Goal: Task Accomplishment & Management: Manage account settings

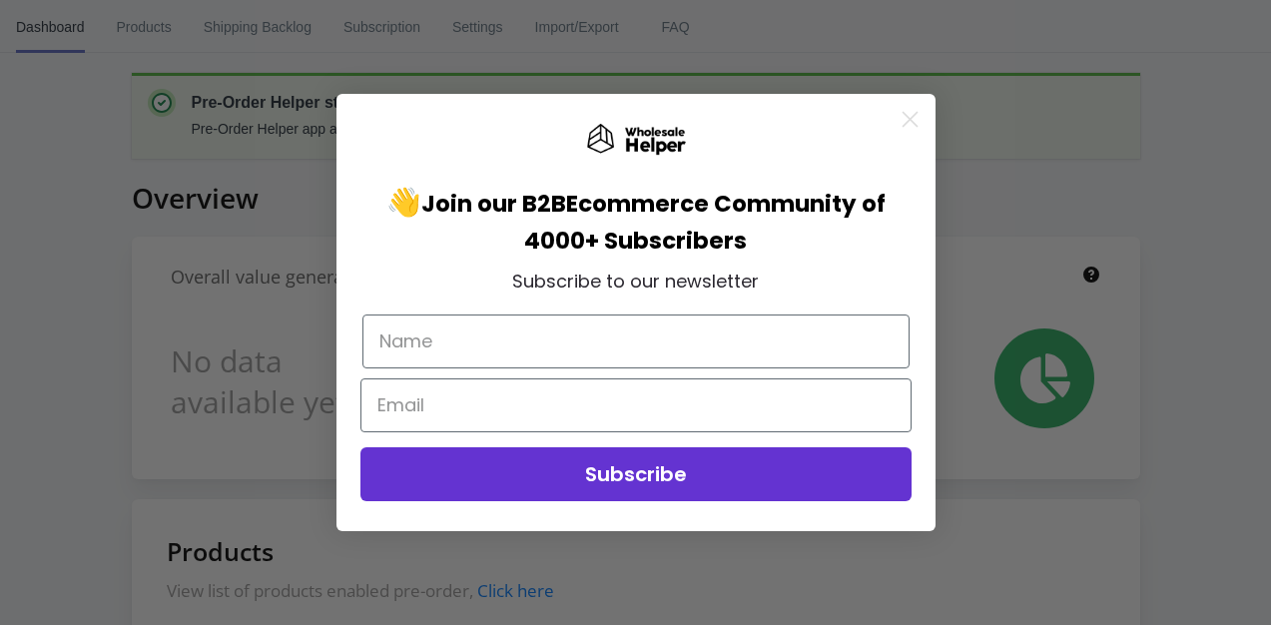
click at [909, 123] on circle "Close dialog" at bounding box center [908, 119] width 33 height 33
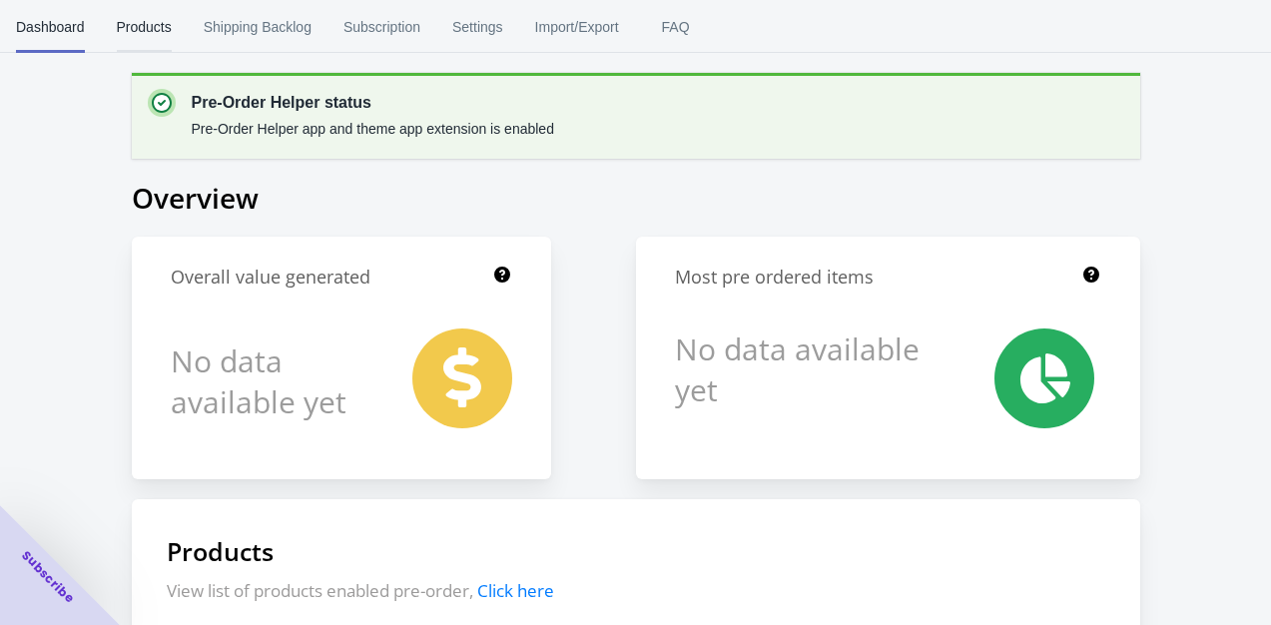
click at [140, 26] on span "Products" at bounding box center [144, 27] width 55 height 52
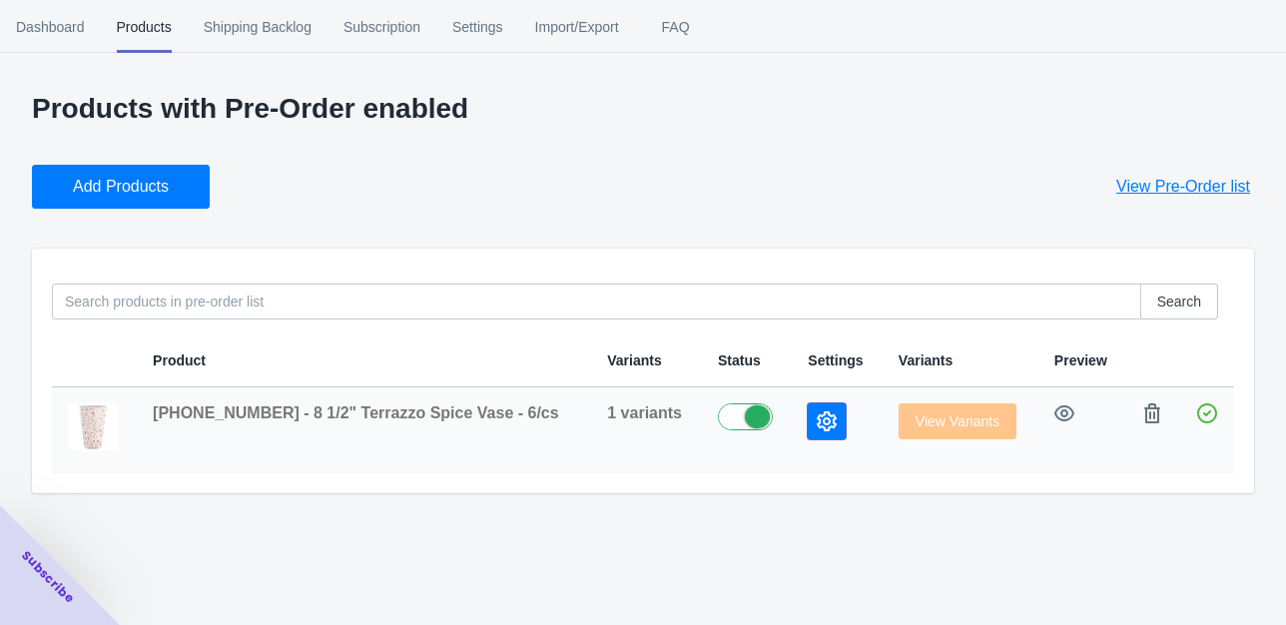
click at [816, 421] on icon "button" at bounding box center [826, 421] width 20 height 20
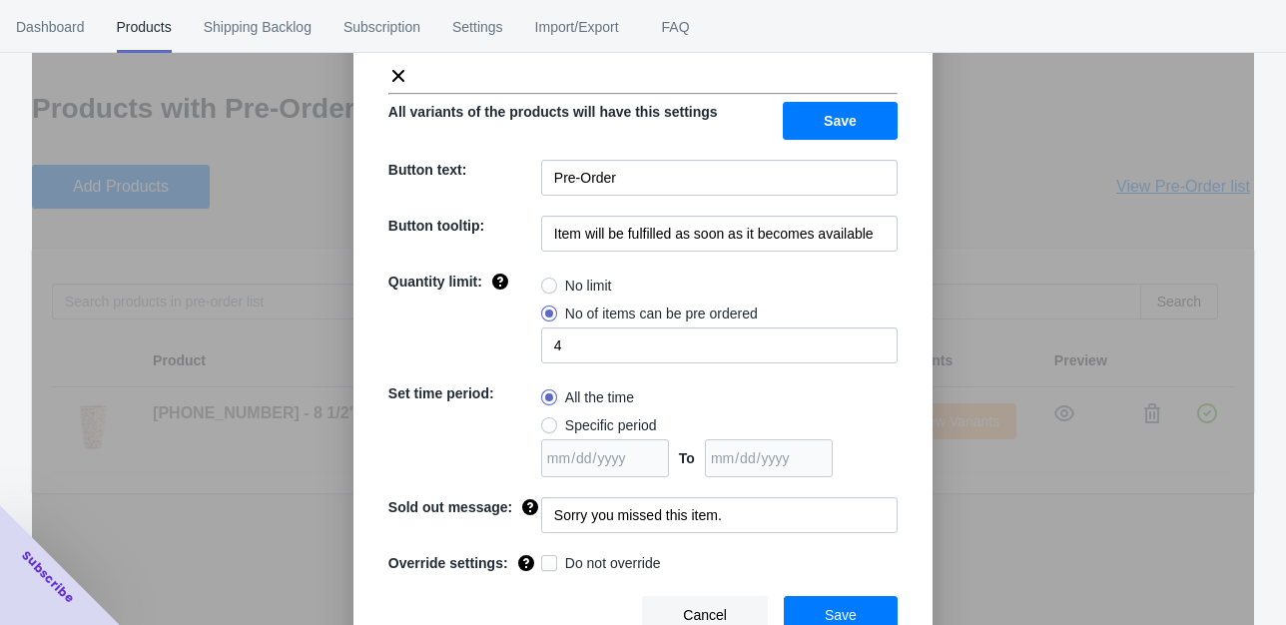
scroll to position [130, 0]
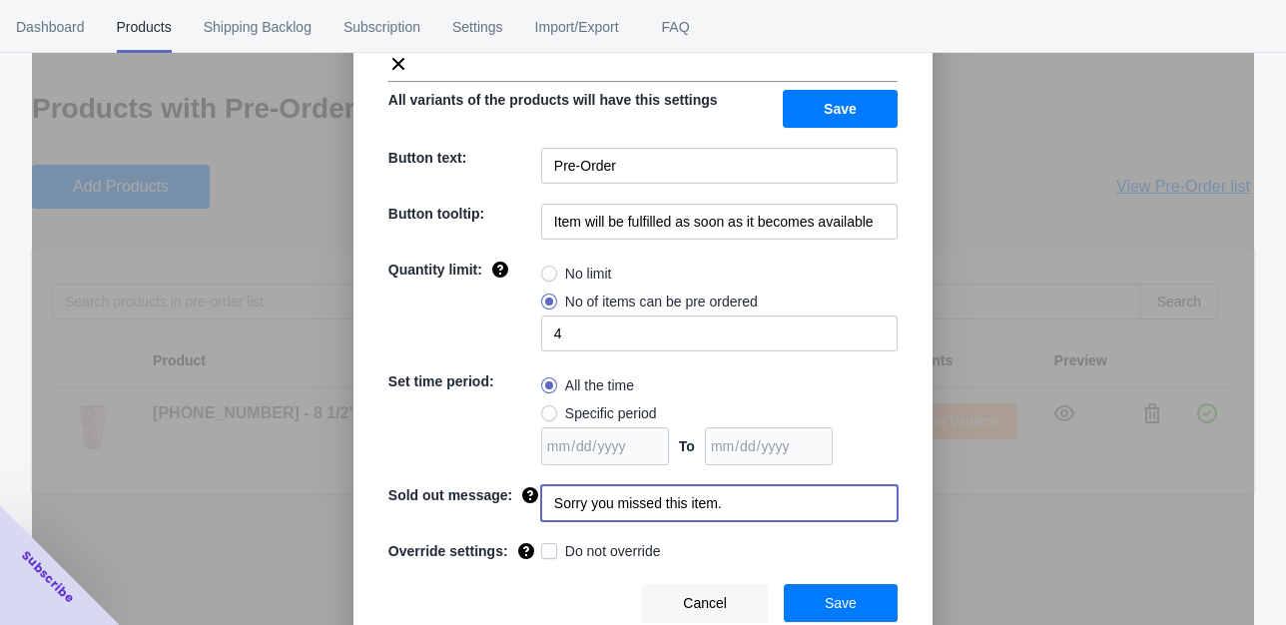
click at [768, 505] on input "Sorry you missed this item." at bounding box center [719, 503] width 356 height 36
type input "Sorry you missed this item. Watch for more pre-orders"
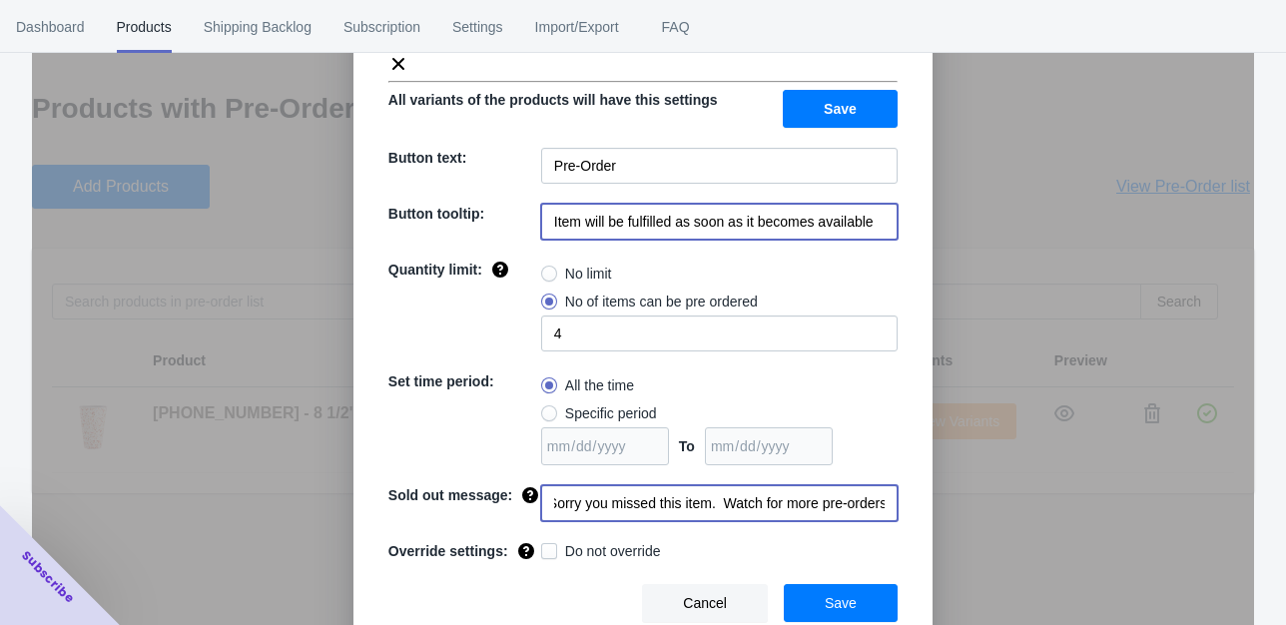
scroll to position [0, 0]
click at [881, 228] on input "Item will be fulfilled as soon as it becomes available" at bounding box center [719, 222] width 356 height 36
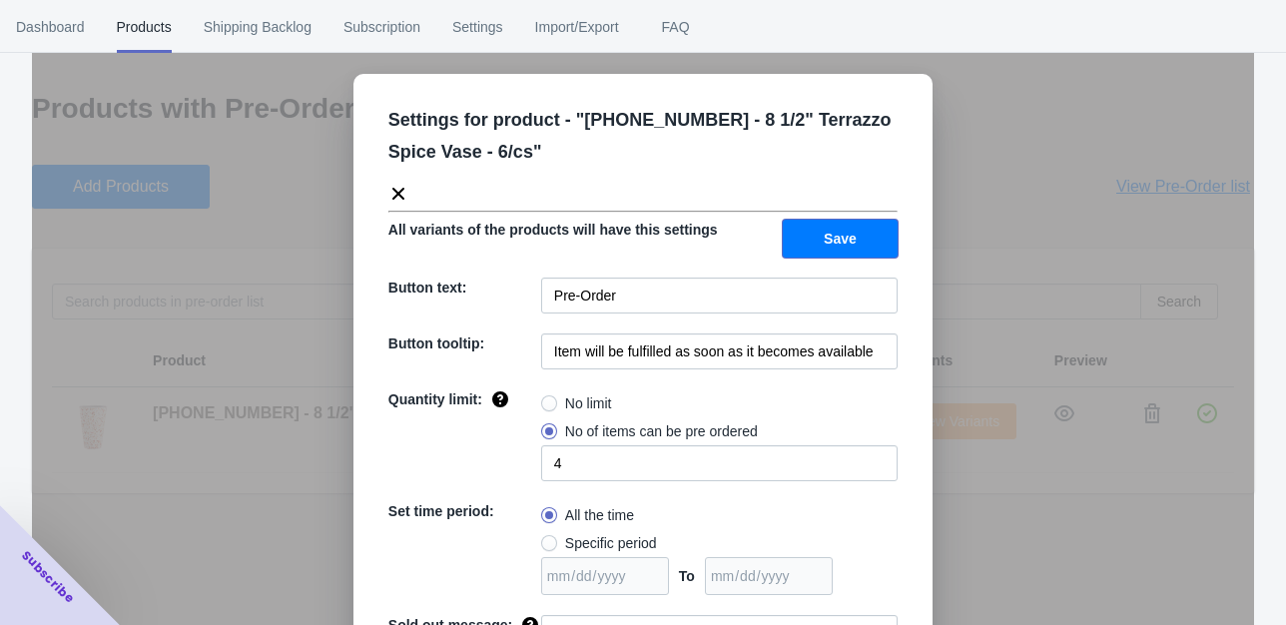
click at [873, 230] on button "Save" at bounding box center [840, 239] width 115 height 38
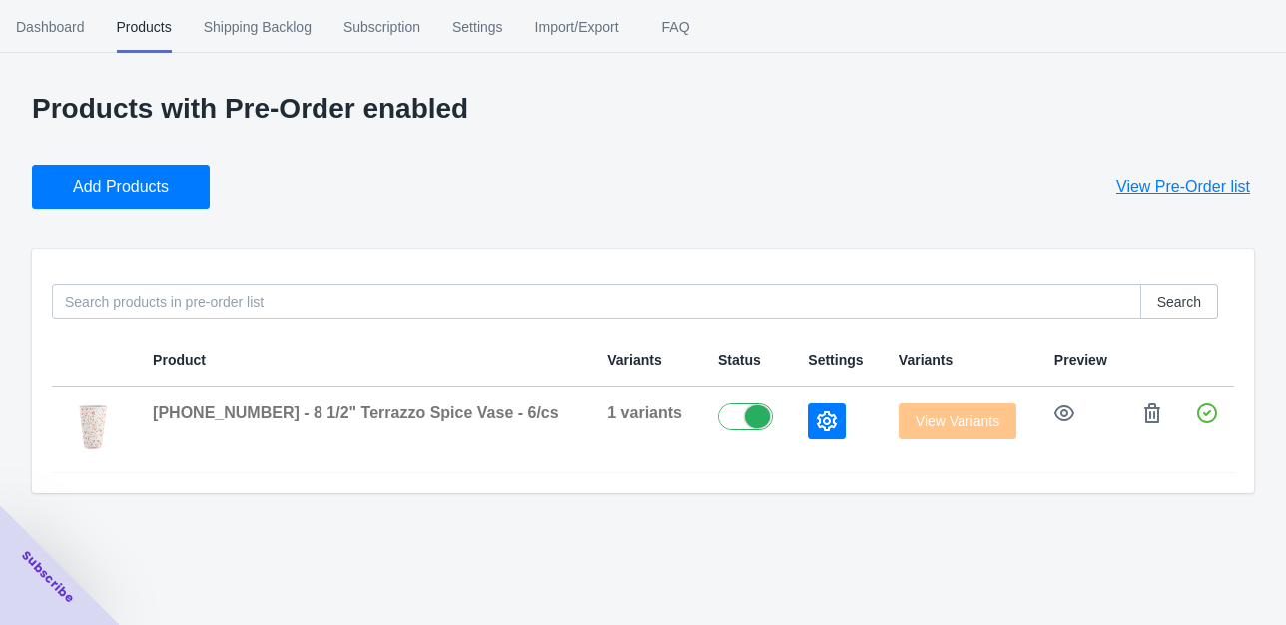
click at [1194, 191] on span "View Pre-Order list" at bounding box center [1183, 187] width 134 height 20
click at [816, 413] on icon "button" at bounding box center [826, 421] width 20 height 20
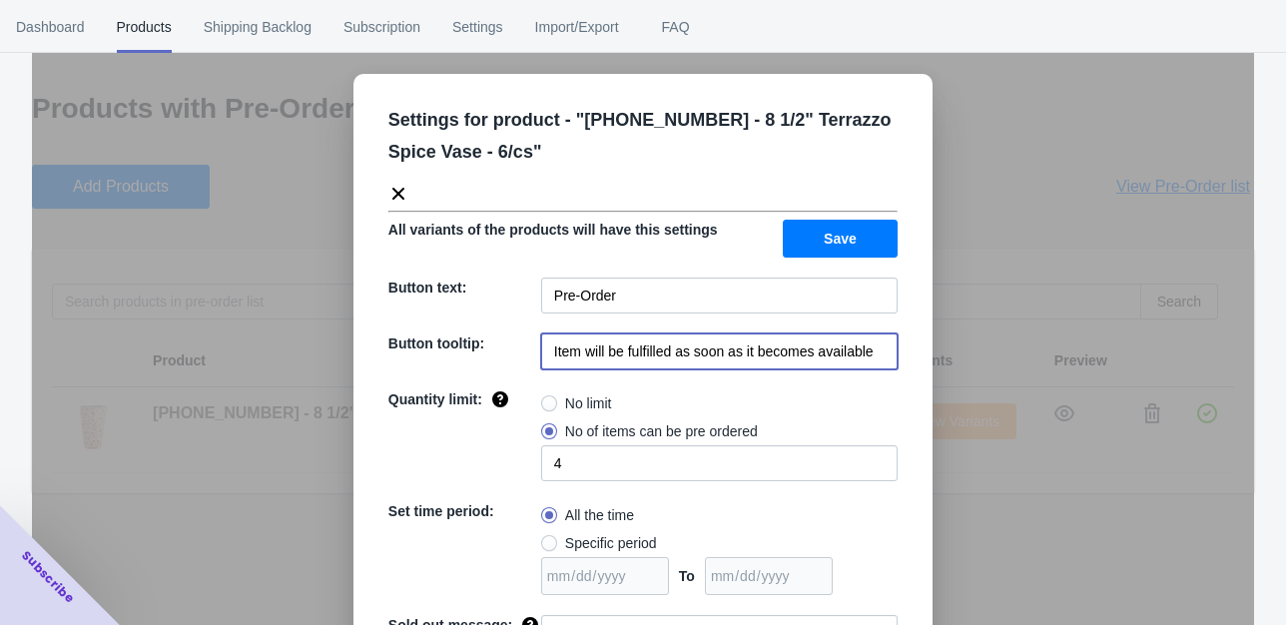
click at [877, 353] on input "Item will be fulfilled as soon as it becomes available" at bounding box center [719, 351] width 356 height 36
type input "Item will be available for fulfillment after [DATE]"
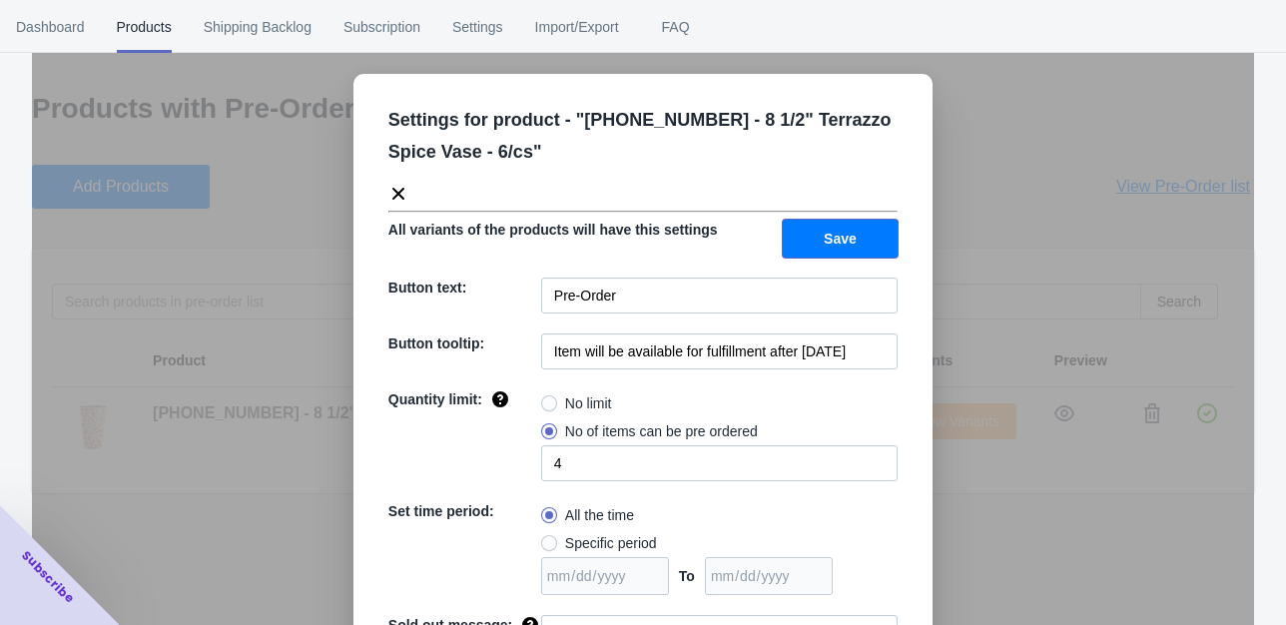
click at [824, 238] on span "Save" at bounding box center [839, 239] width 33 height 16
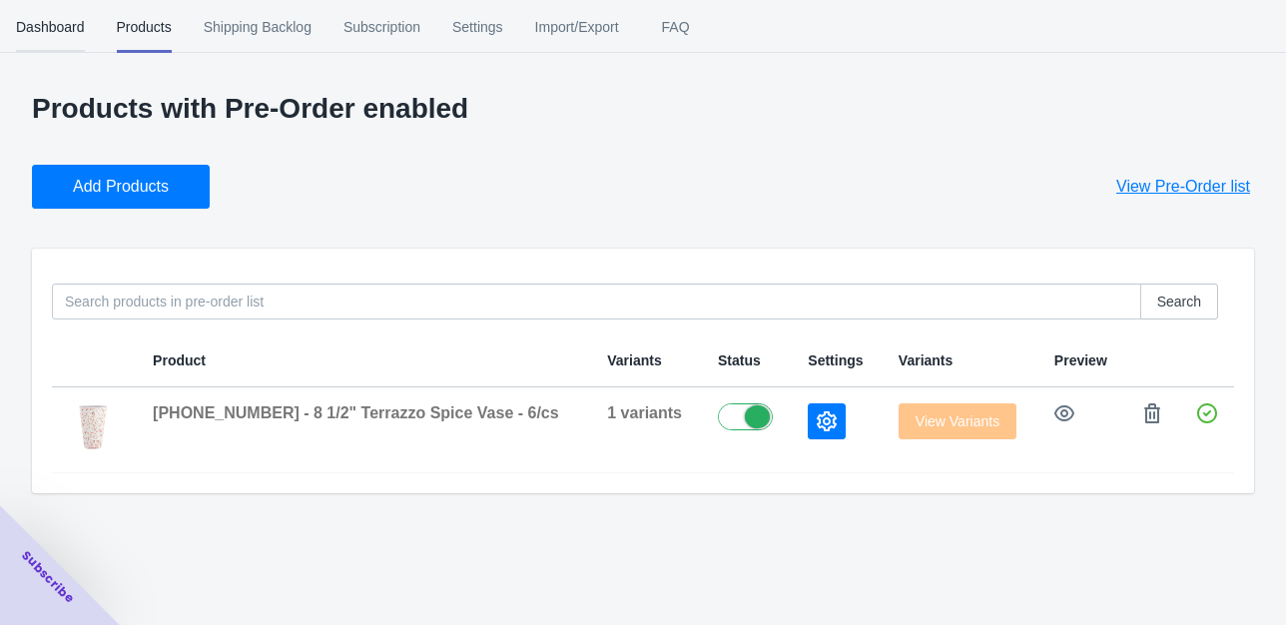
click at [67, 27] on span "Dashboard" at bounding box center [50, 27] width 69 height 52
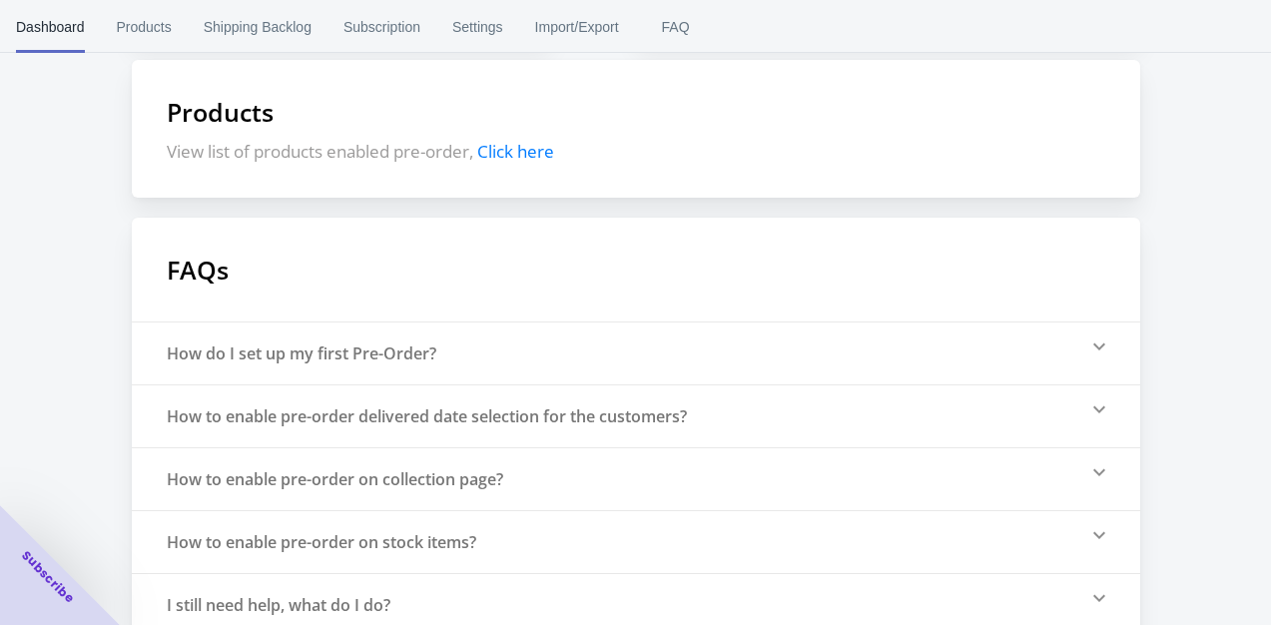
scroll to position [468, 0]
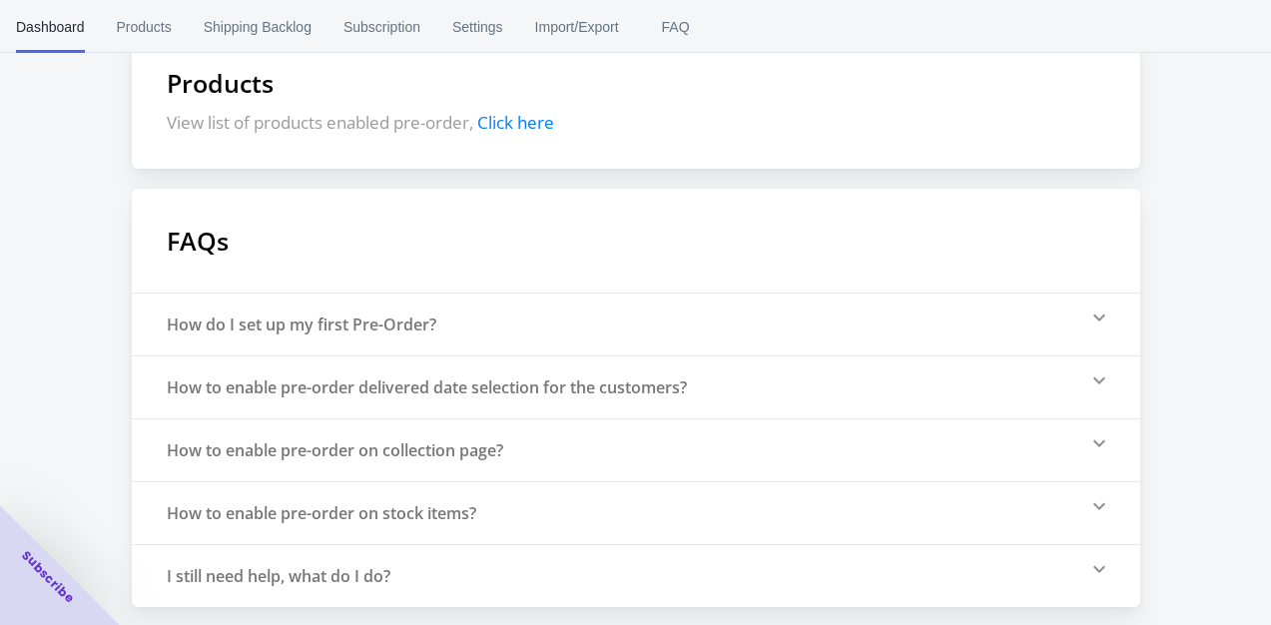
click at [1105, 389] on div "How to enable pre-order delivered date selection for the customers?" at bounding box center [636, 386] width 1008 height 63
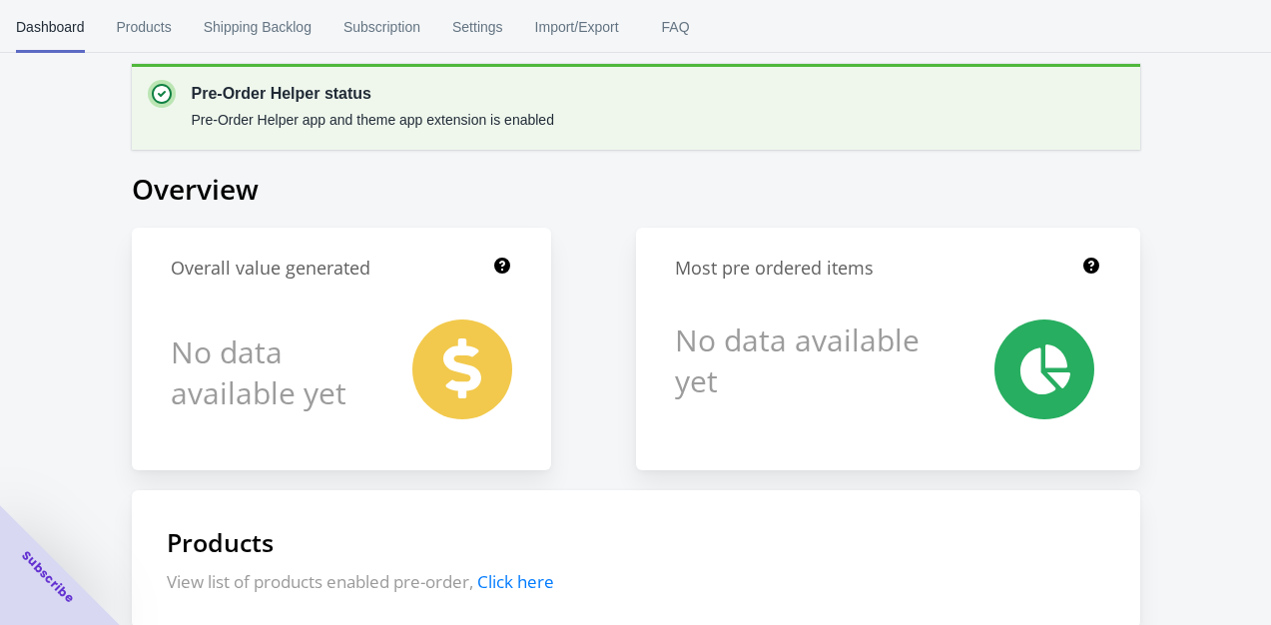
scroll to position [0, 0]
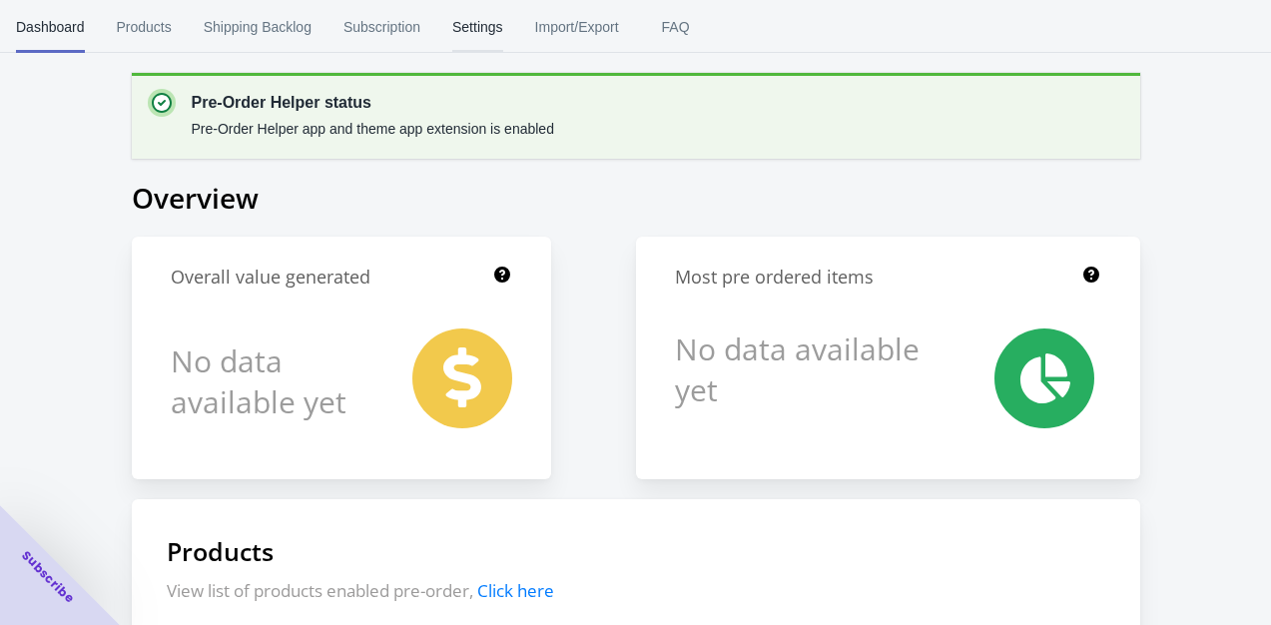
click at [475, 28] on span "Settings" at bounding box center [477, 27] width 51 height 52
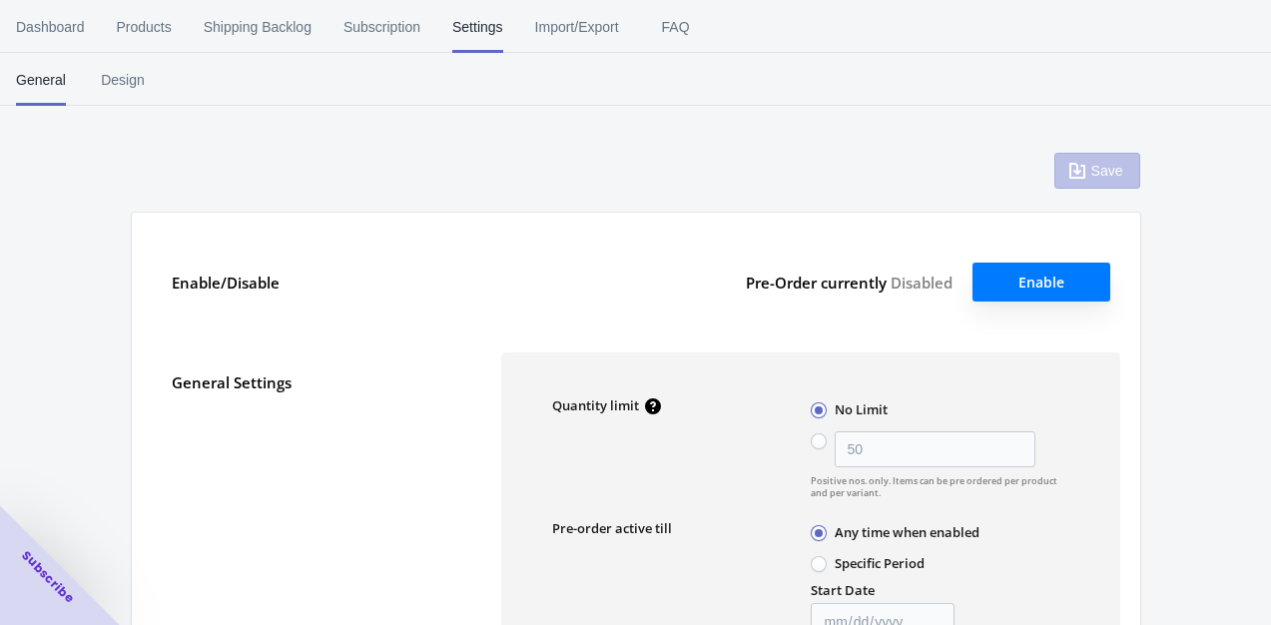
type input "50"
type textarea "Inventory level is <qty>. Some of the items will be pre-ordered."
type textarea "Only <qty> items left in stock."
type textarea "A maximum of <qty> products can be pre ordered."
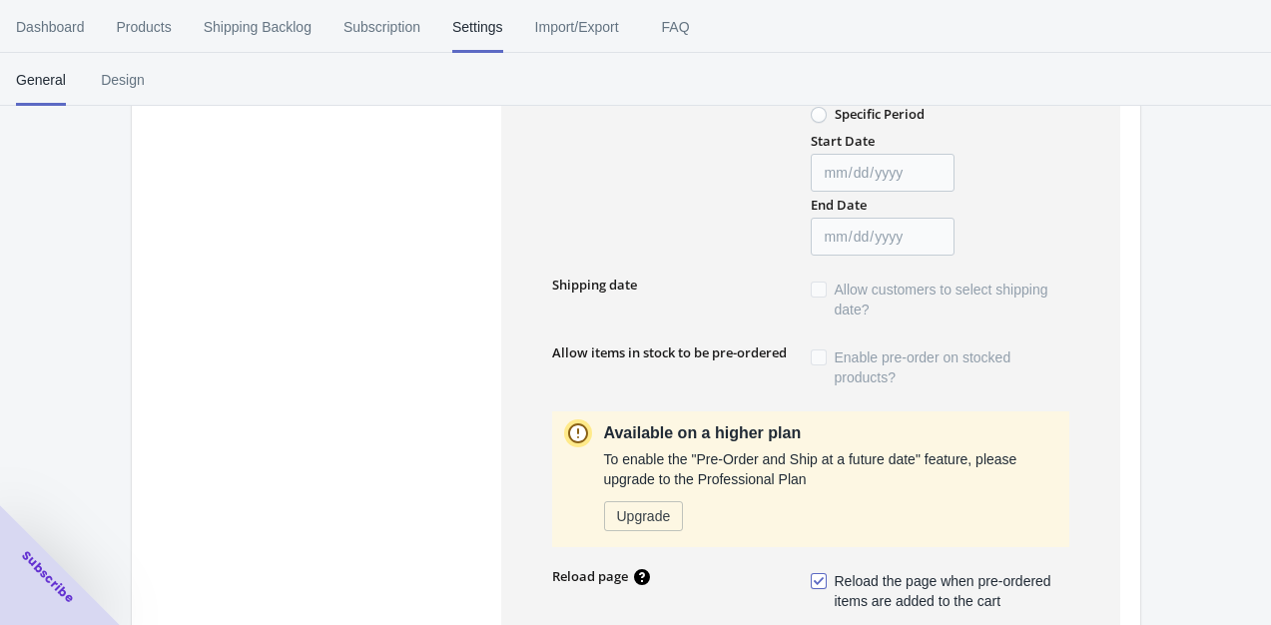
scroll to position [455, 0]
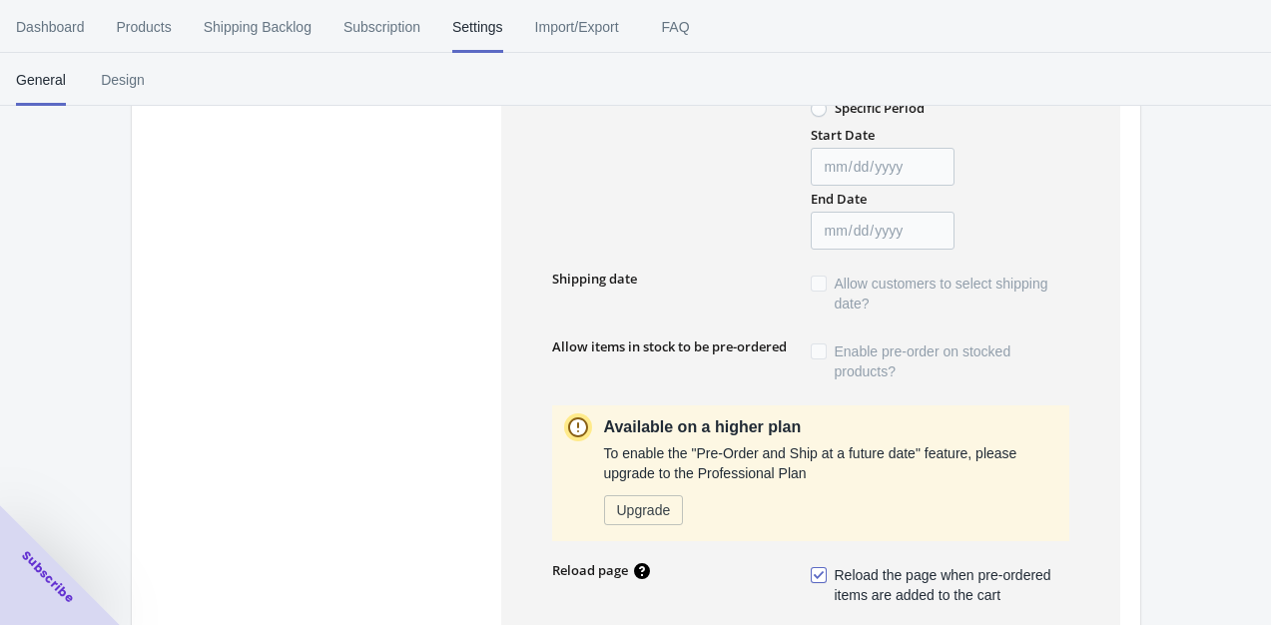
click at [819, 281] on span at bounding box center [818, 283] width 16 height 16
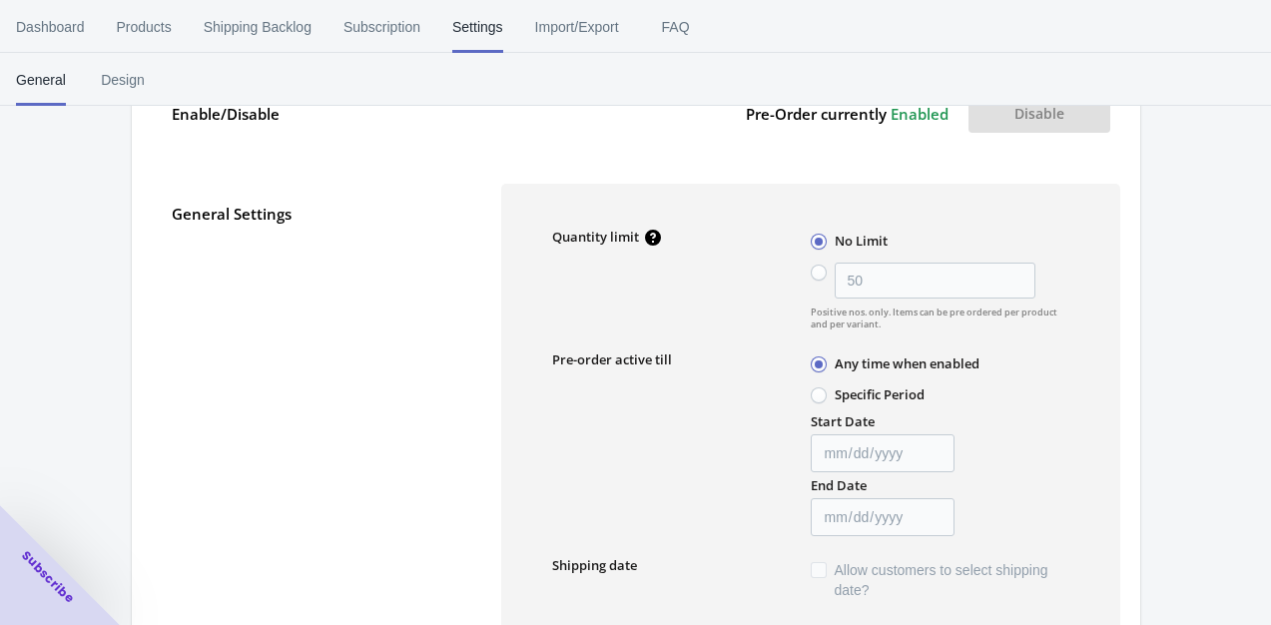
scroll to position [200, 0]
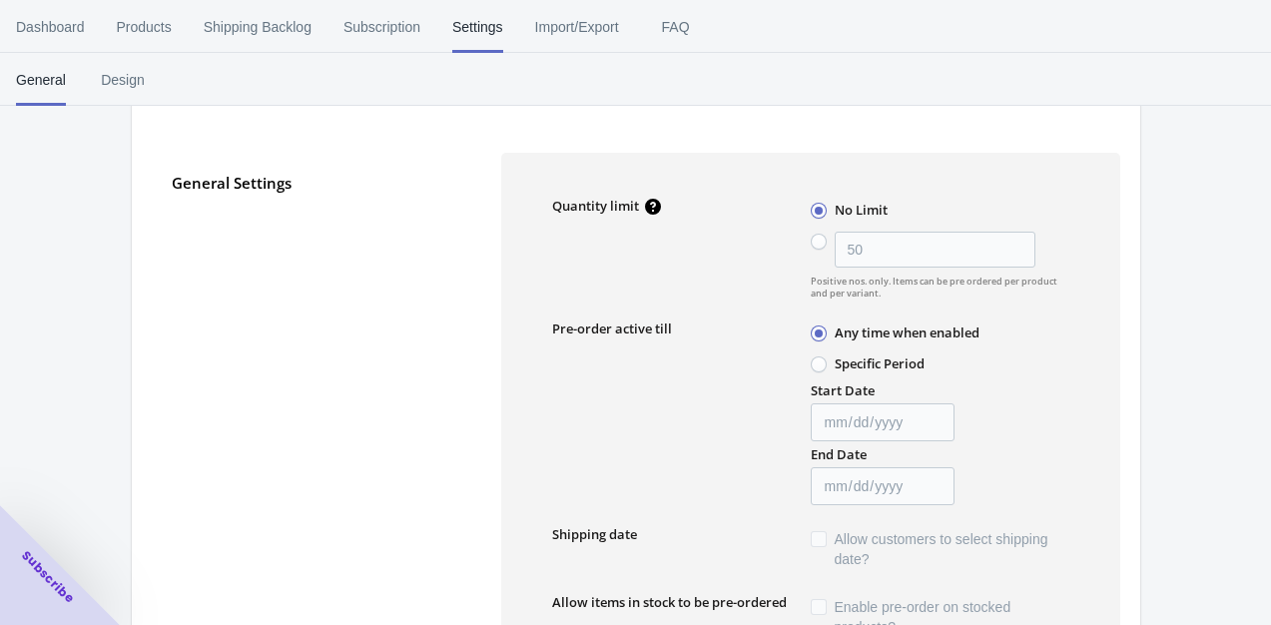
click at [817, 368] on span at bounding box center [818, 364] width 16 height 16
click at [816, 360] on input "Specific Period" at bounding box center [815, 359] width 1 height 1
radio input "true"
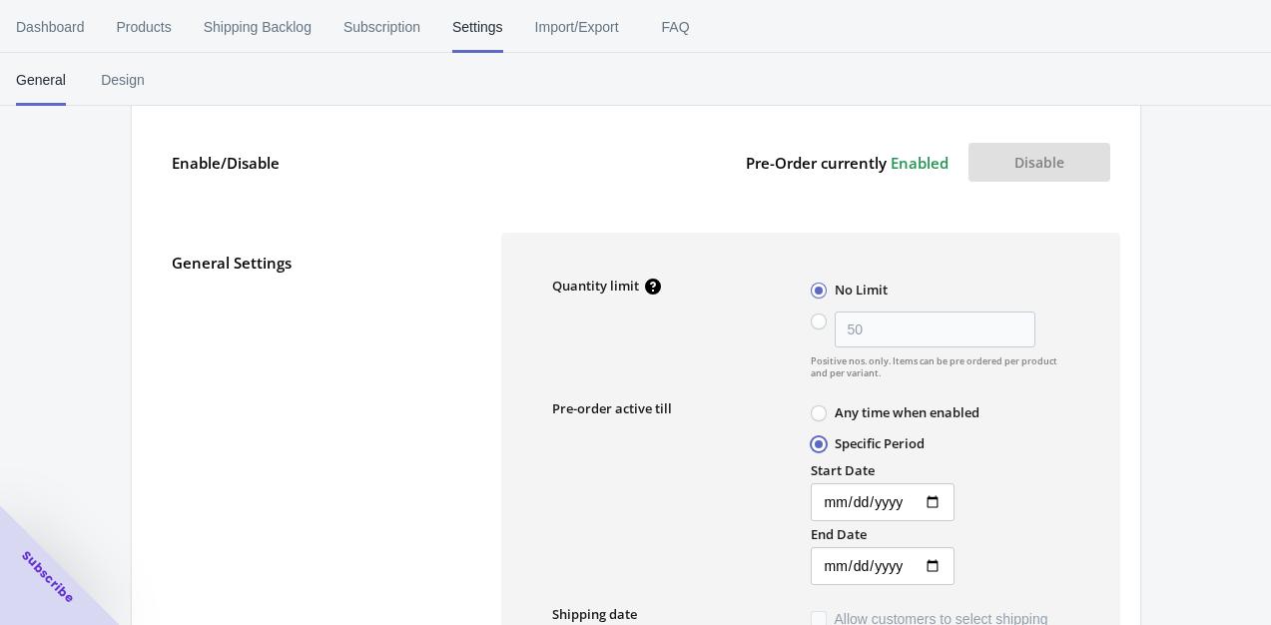
scroll to position [279, 0]
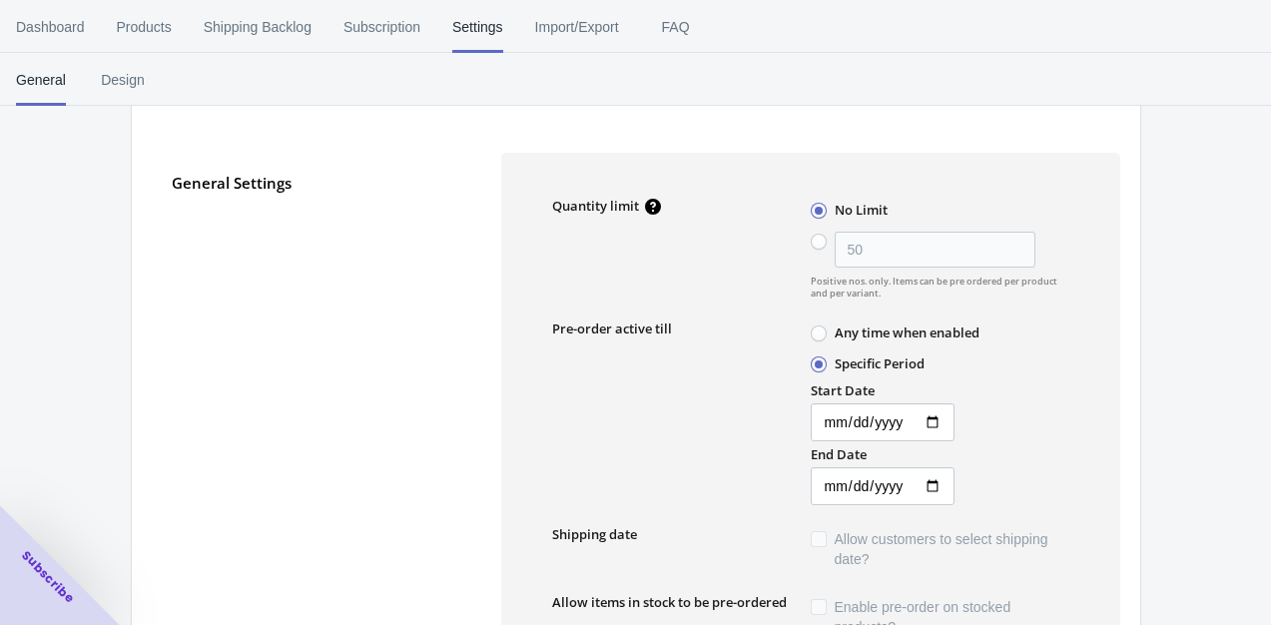
click at [817, 368] on span at bounding box center [818, 364] width 16 height 16
click at [816, 360] on input "Specific Period" at bounding box center [815, 359] width 1 height 1
click at [820, 332] on span at bounding box center [818, 333] width 16 height 16
click at [816, 329] on input "Any time when enabled" at bounding box center [815, 328] width 1 height 1
radio input "true"
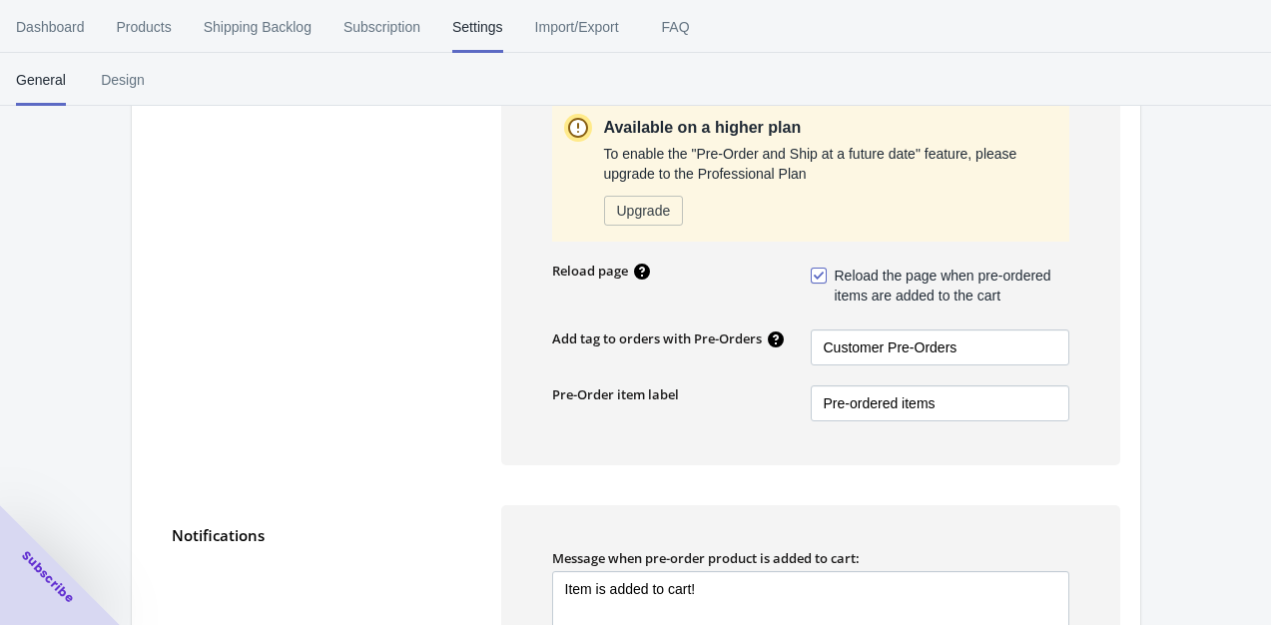
scroll to position [866, 0]
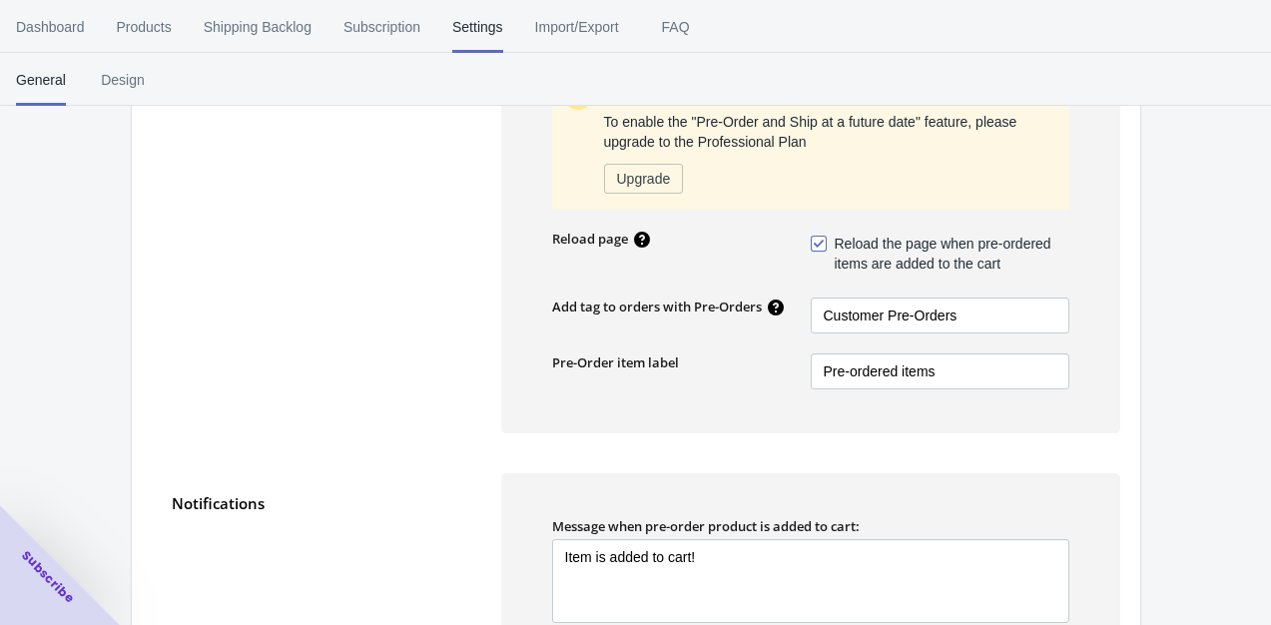
click at [1266, 412] on div "You have unsaved changes in your form, please don't forget to save them. Save E…" at bounding box center [635, 223] width 1271 height 2072
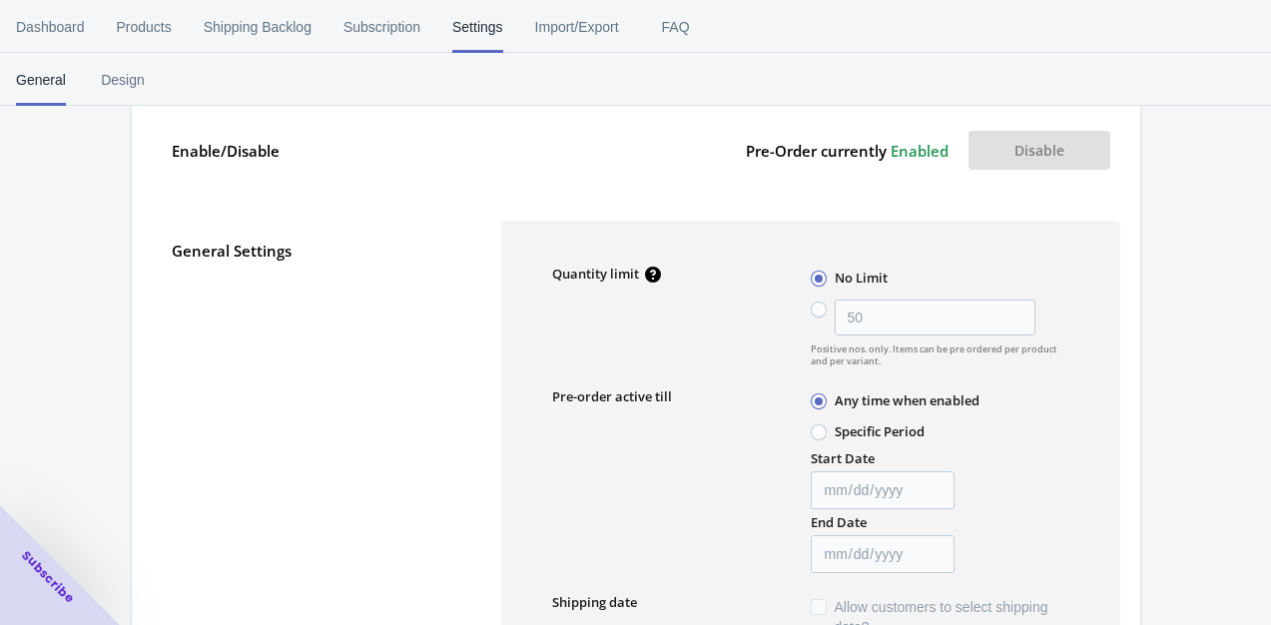
scroll to position [188, 0]
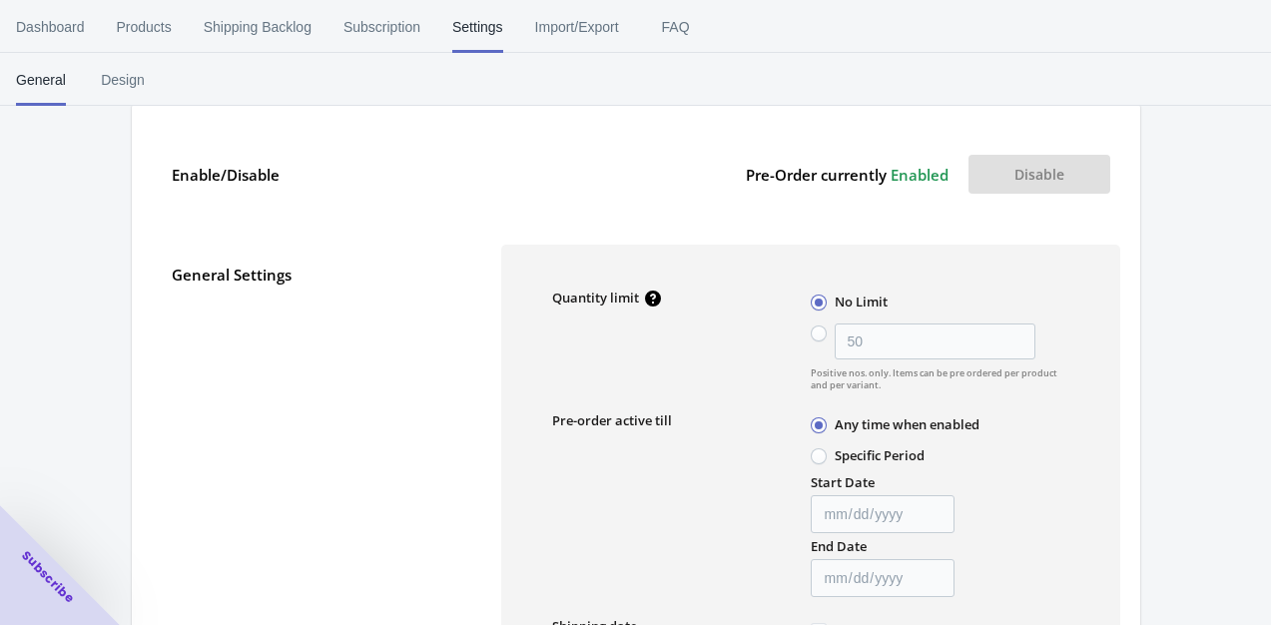
click at [282, 273] on label "General Settings" at bounding box center [316, 274] width 289 height 20
click at [1041, 178] on button "Disable" at bounding box center [1039, 174] width 142 height 39
click at [130, 91] on span "Design" at bounding box center [123, 80] width 50 height 52
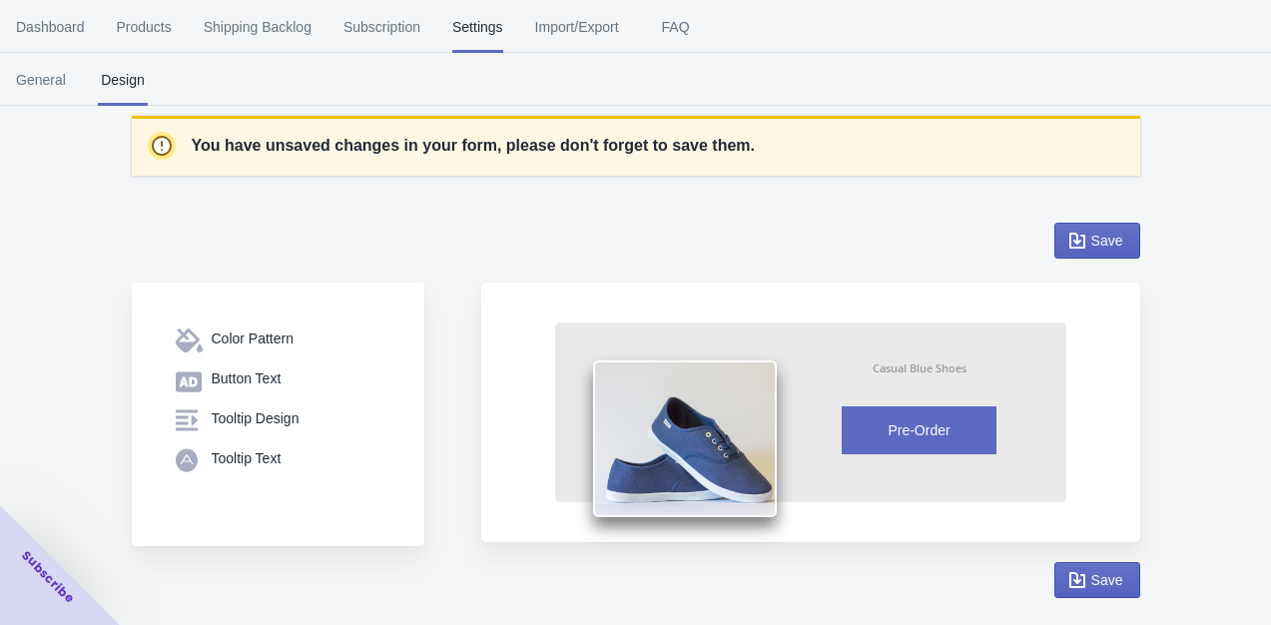
scroll to position [0, 0]
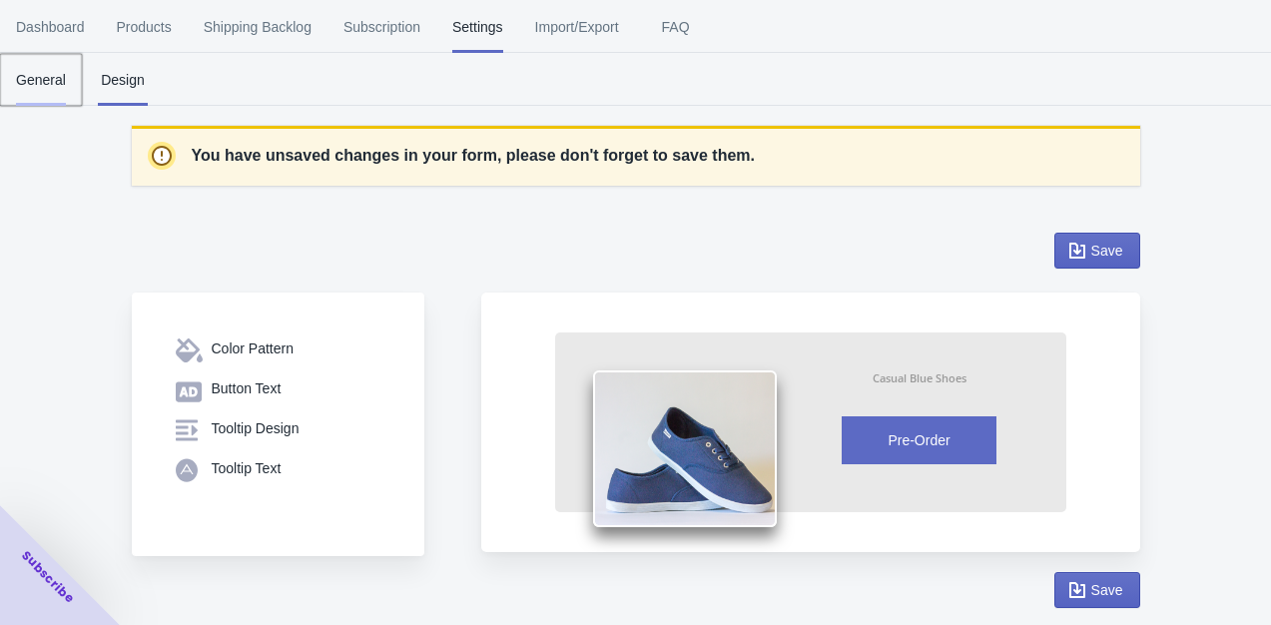
click at [52, 79] on span "General" at bounding box center [41, 80] width 50 height 52
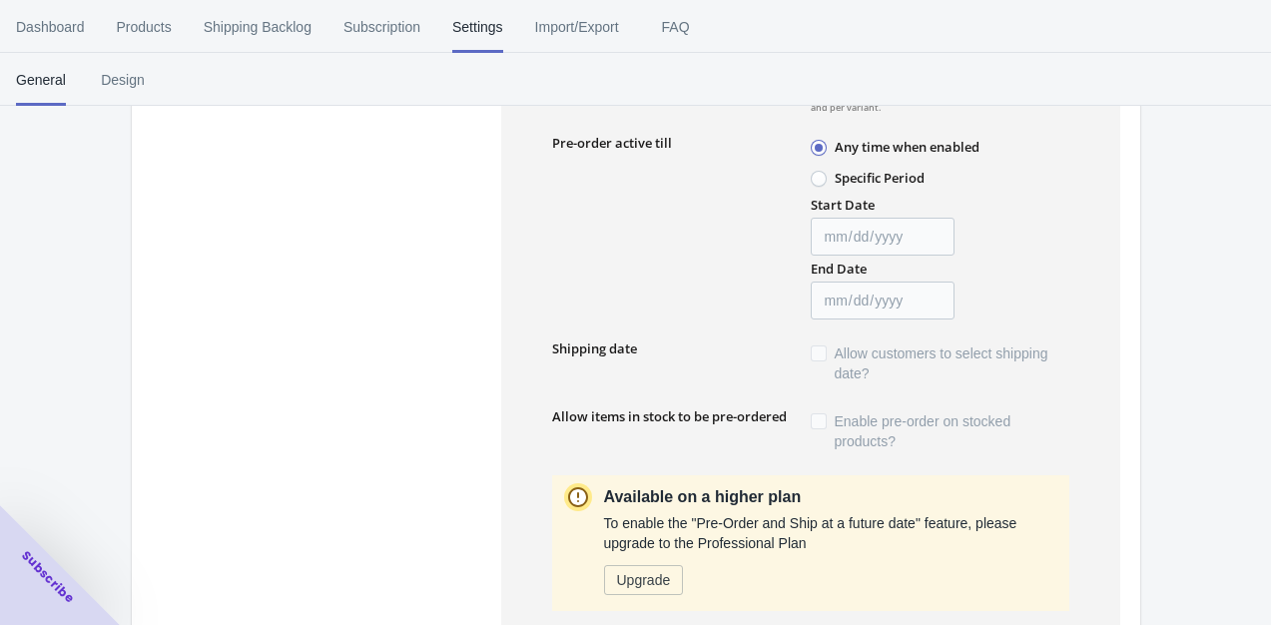
scroll to position [468, 0]
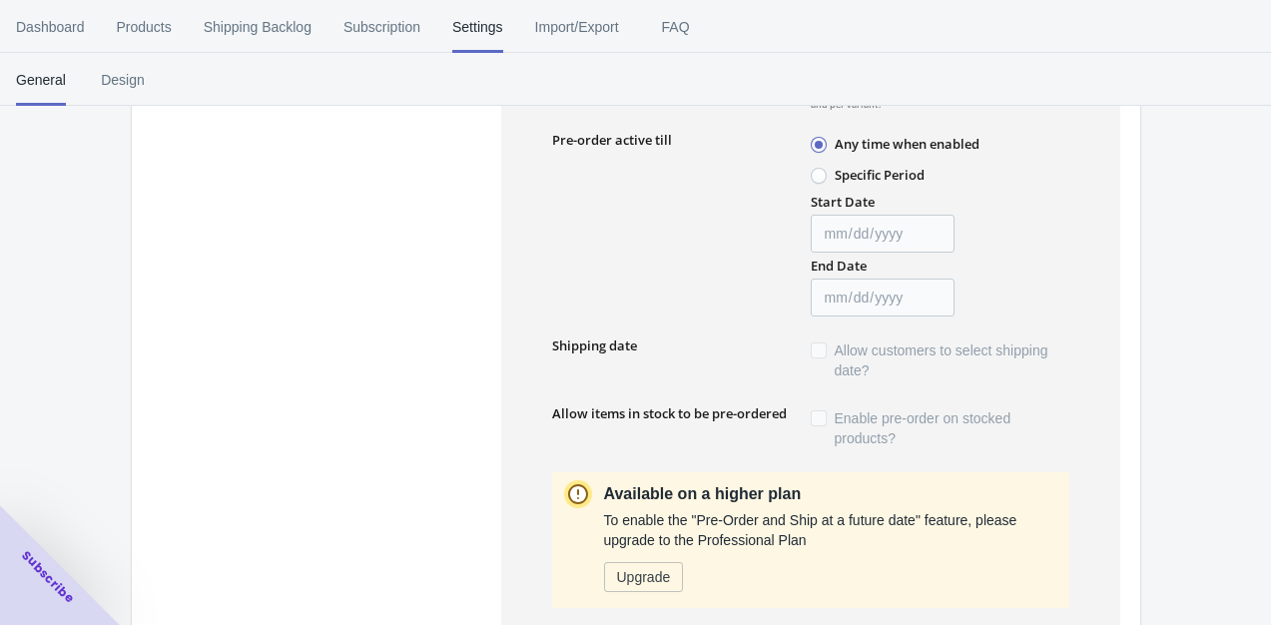
click at [1263, 275] on div "You have unsaved changes in your form, please don't forget to save them. Save E…" at bounding box center [635, 621] width 1271 height 2072
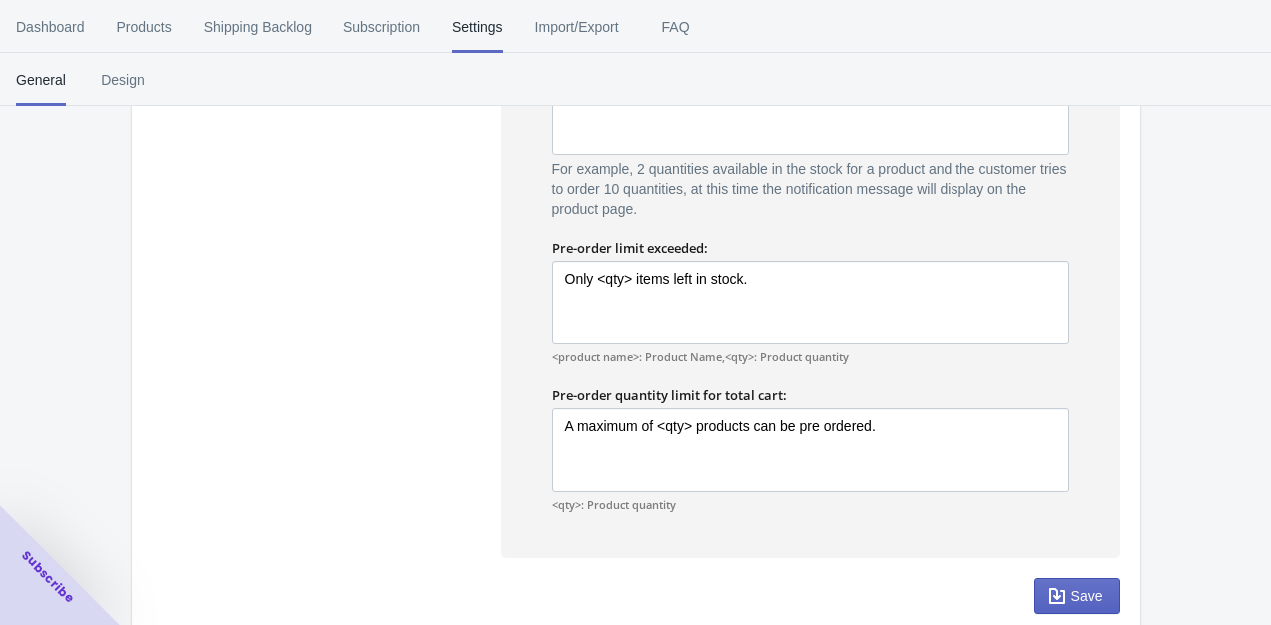
scroll to position [1516, 0]
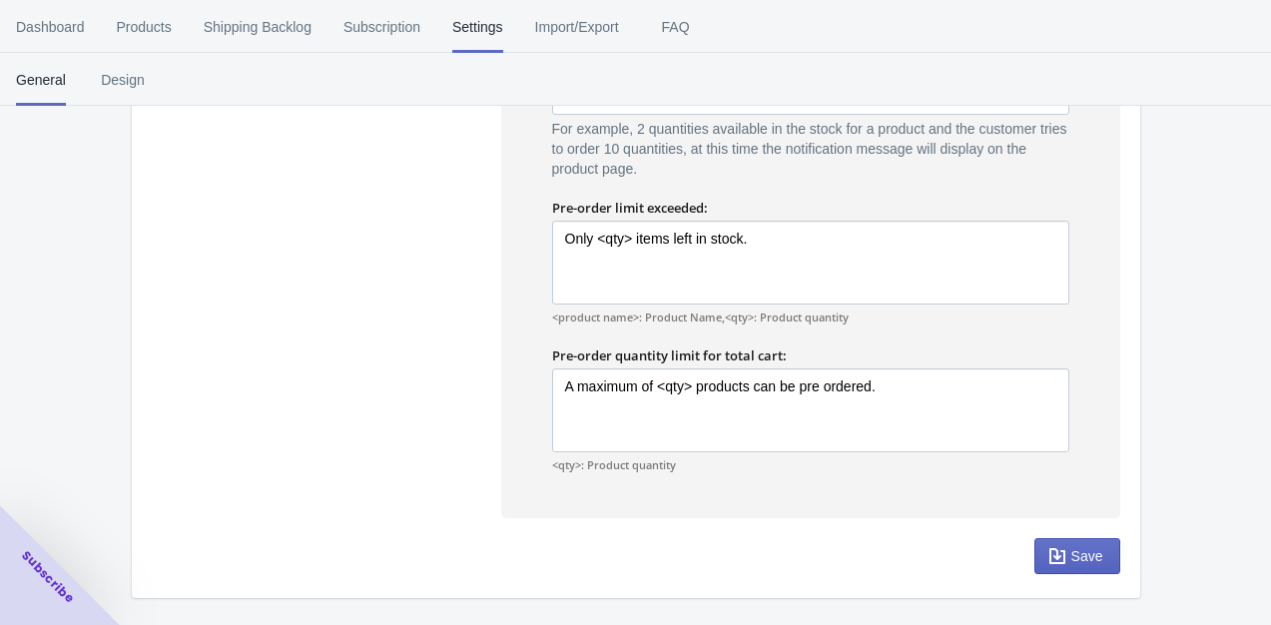
click at [48, 597] on div "Subscribe" at bounding box center [48, 577] width 144 height 144
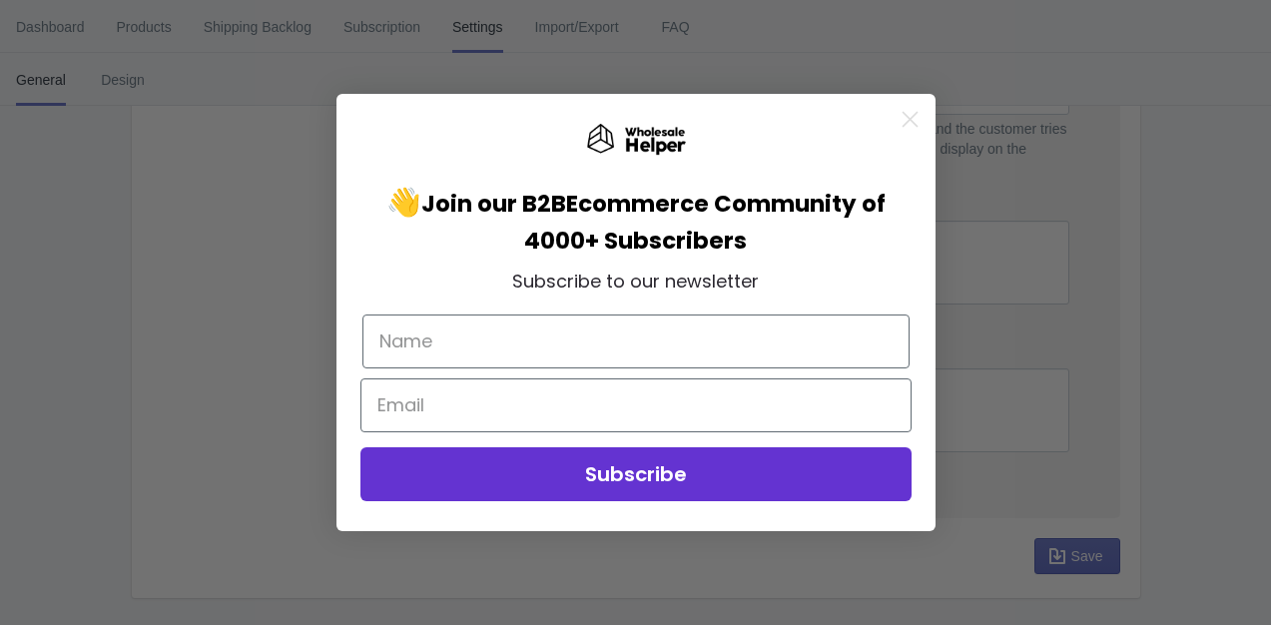
click at [908, 116] on circle "Close dialog" at bounding box center [908, 119] width 33 height 33
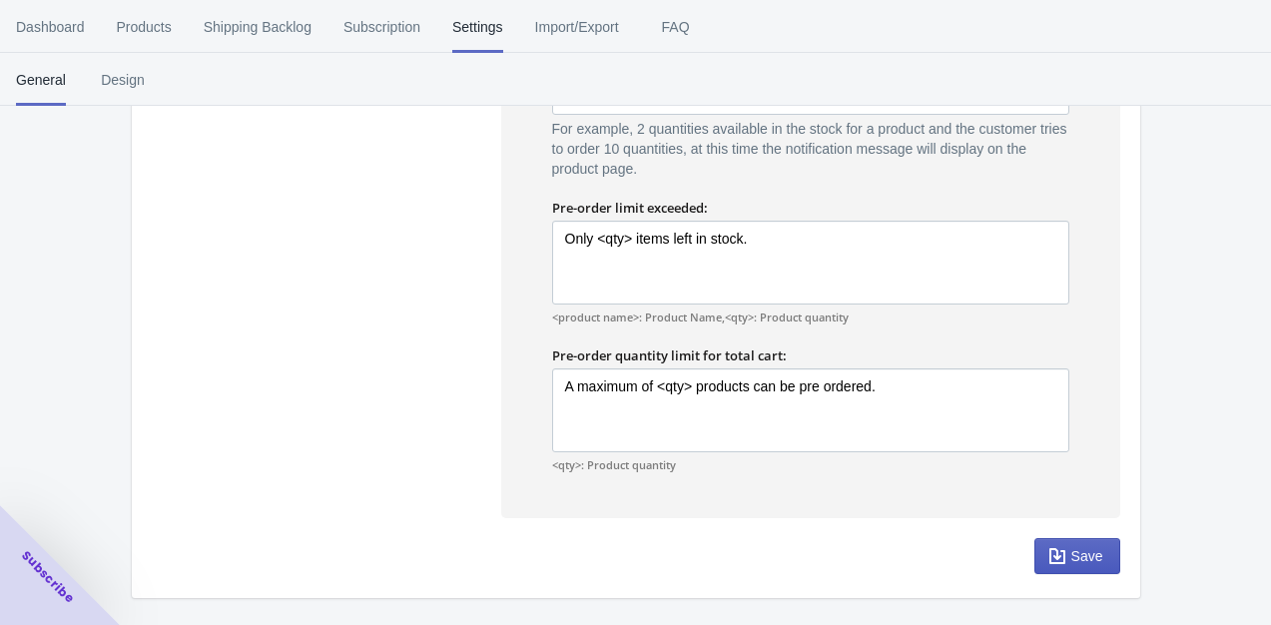
click at [1086, 560] on span "Save" at bounding box center [1087, 556] width 32 height 16
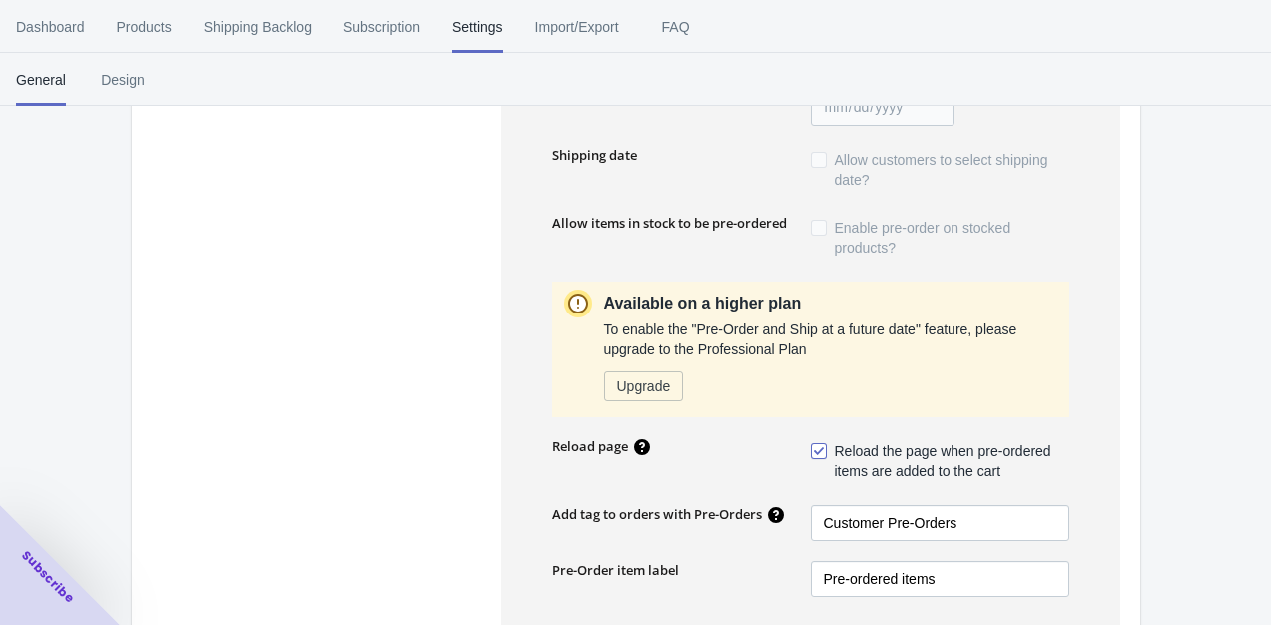
scroll to position [573, 0]
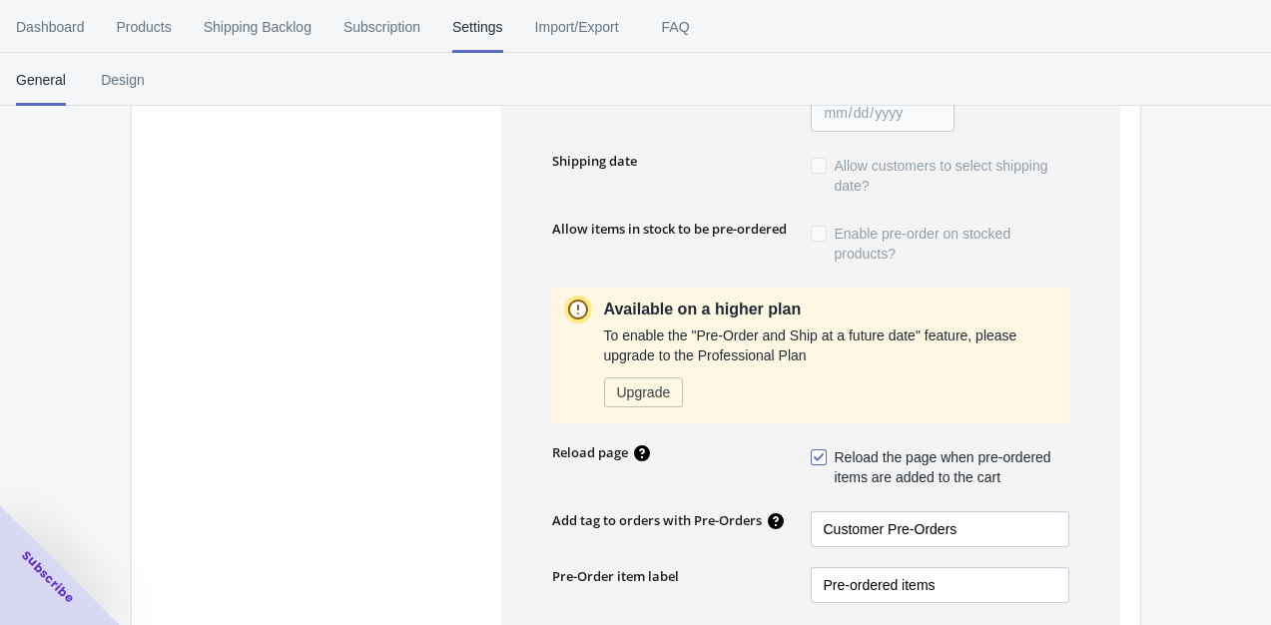
click at [814, 162] on span at bounding box center [818, 166] width 16 height 16
click at [639, 183] on div "Shipping date" at bounding box center [681, 176] width 259 height 48
click at [250, 23] on span "Shipping Backlog" at bounding box center [258, 27] width 108 height 52
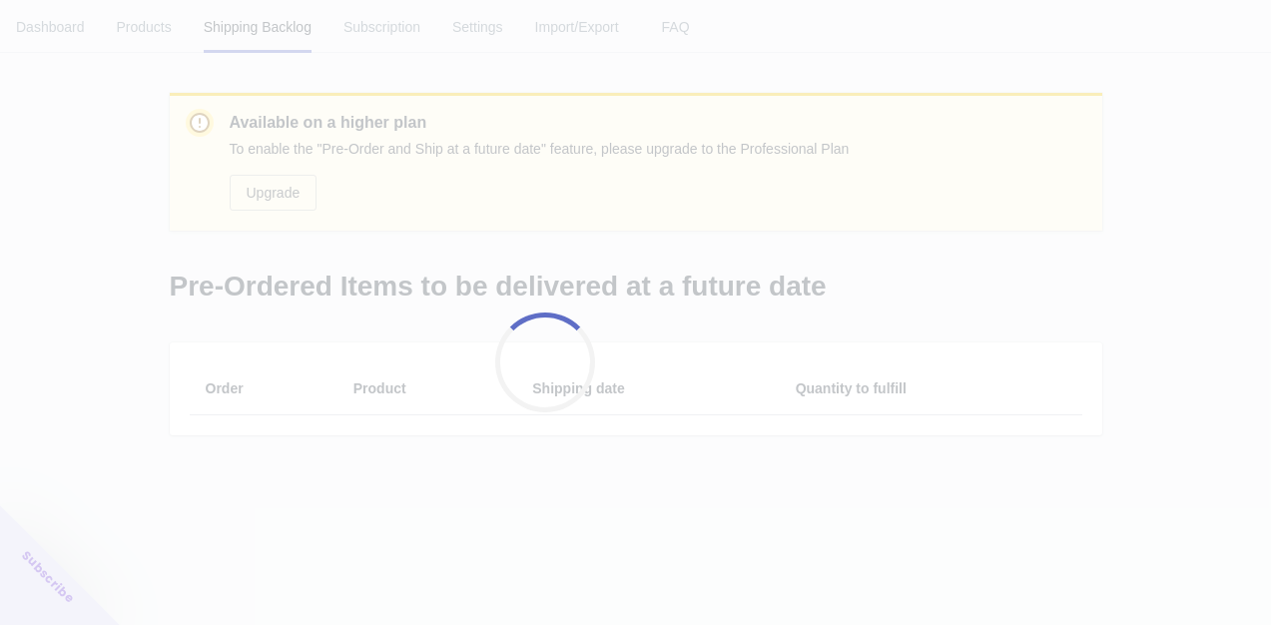
scroll to position [0, 0]
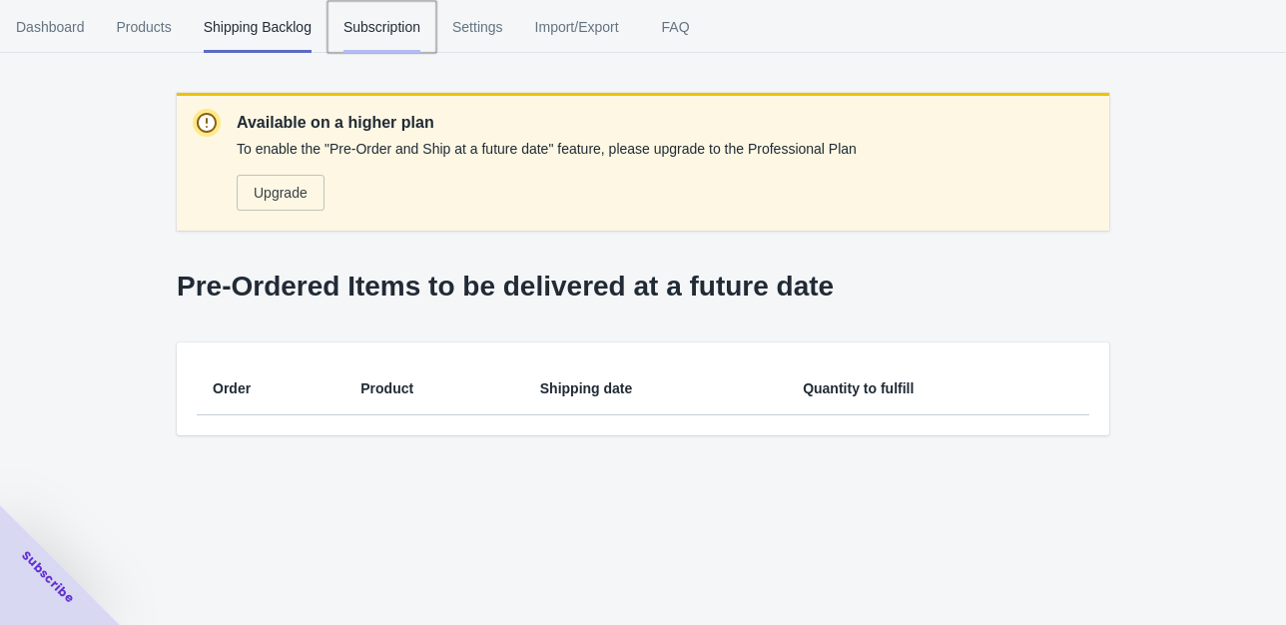
click at [387, 33] on span "Subscription" at bounding box center [381, 27] width 77 height 52
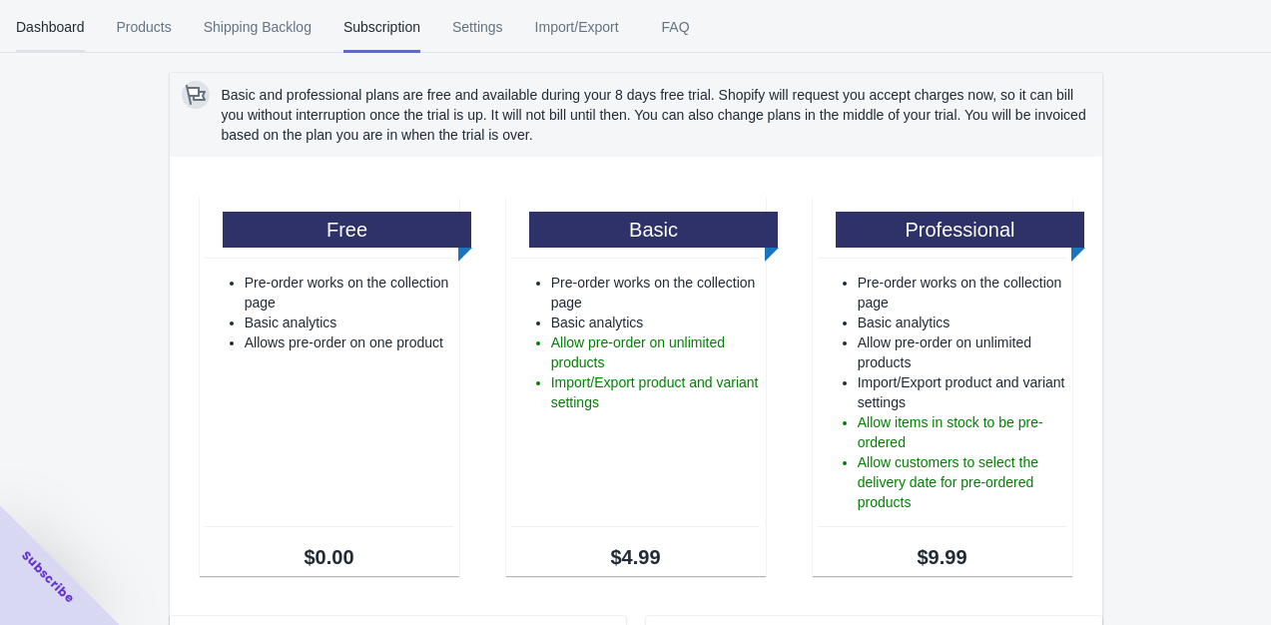
click at [70, 30] on span "Dashboard" at bounding box center [50, 27] width 69 height 52
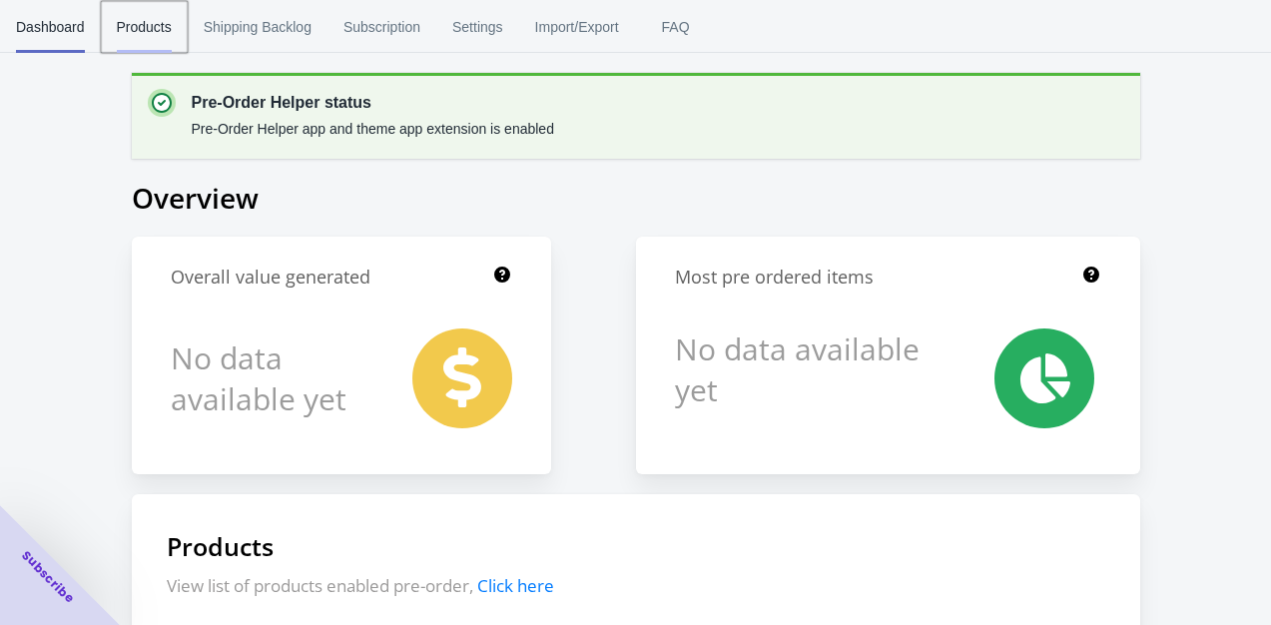
click at [135, 33] on span "Products" at bounding box center [144, 27] width 55 height 52
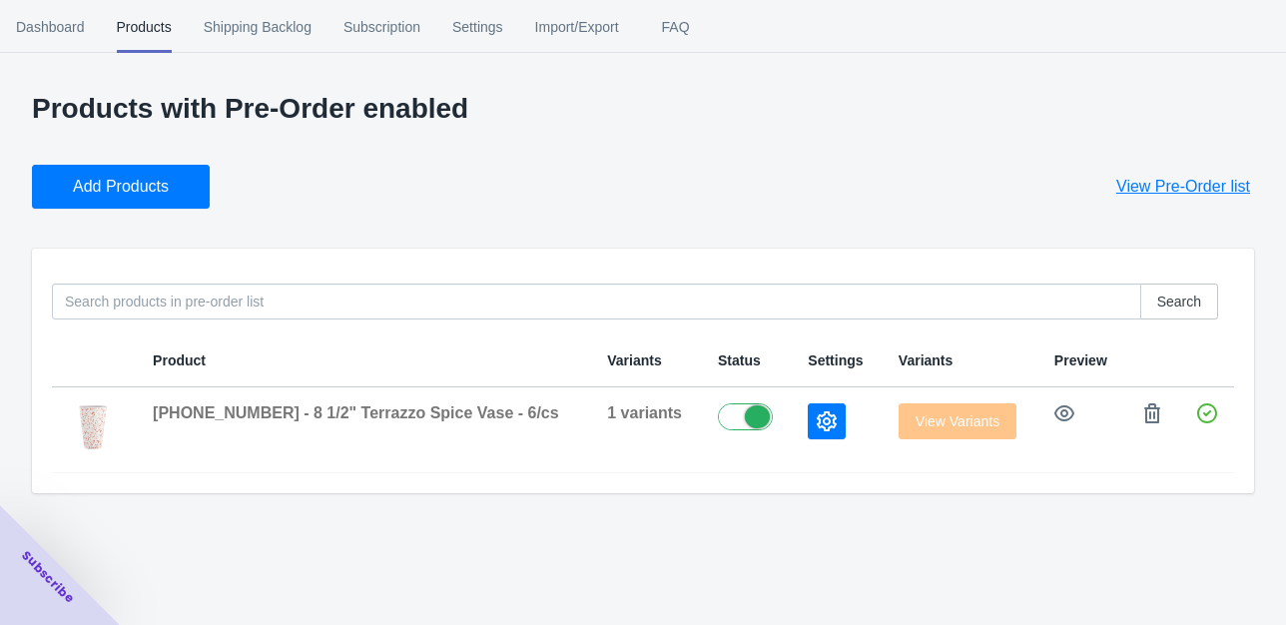
click at [158, 170] on button "Add Products" at bounding box center [121, 187] width 178 height 44
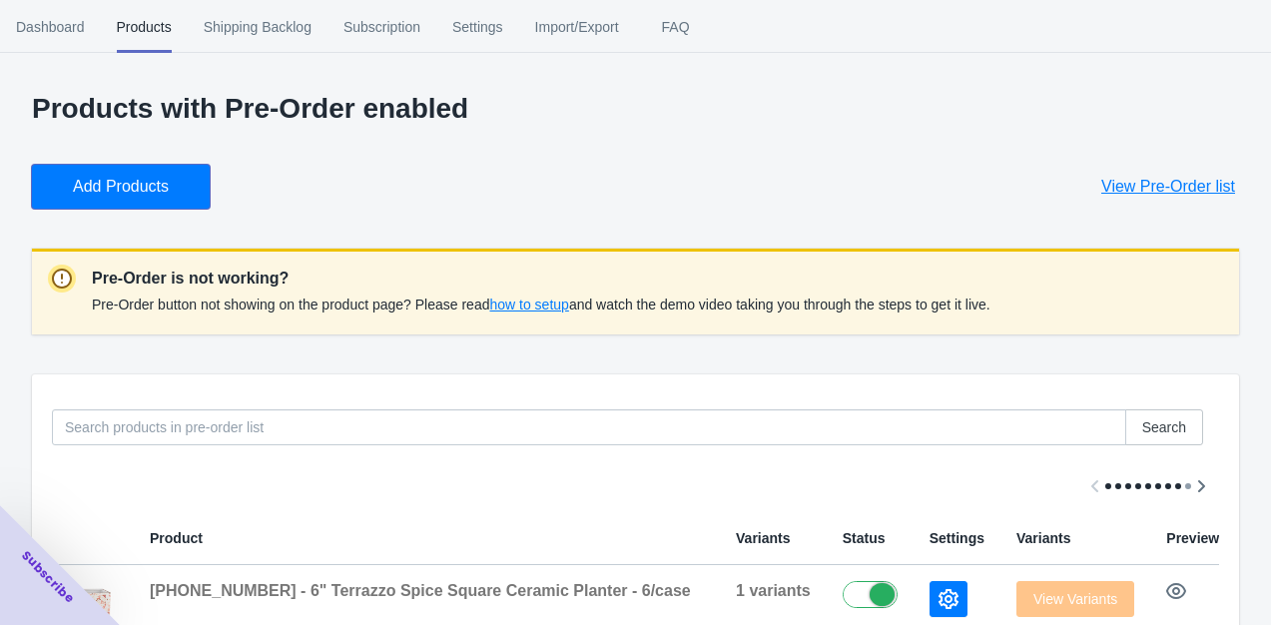
click at [142, 201] on button "Add Products" at bounding box center [121, 187] width 178 height 44
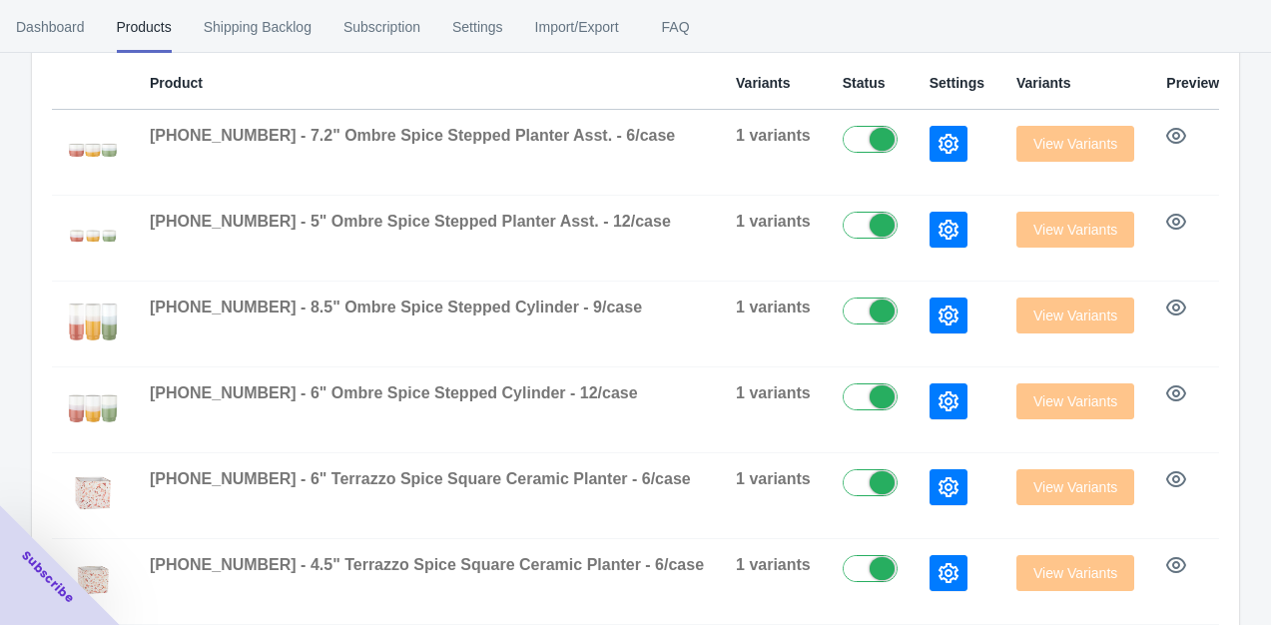
scroll to position [463, 0]
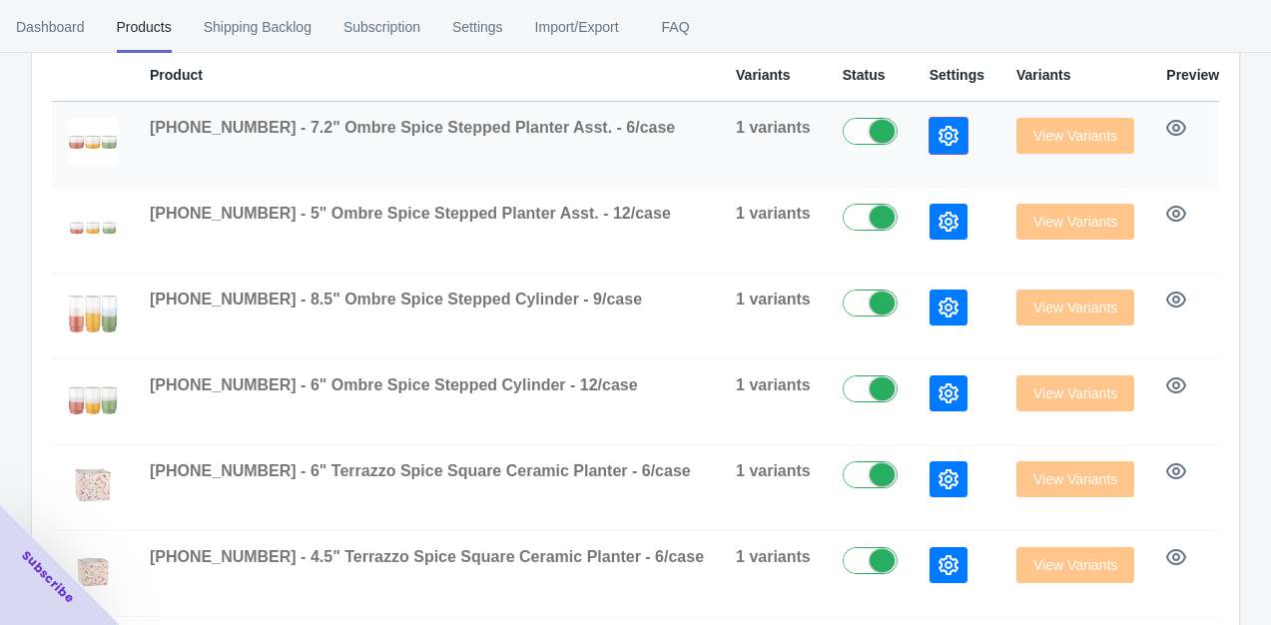
click at [938, 133] on icon "button" at bounding box center [948, 136] width 20 height 20
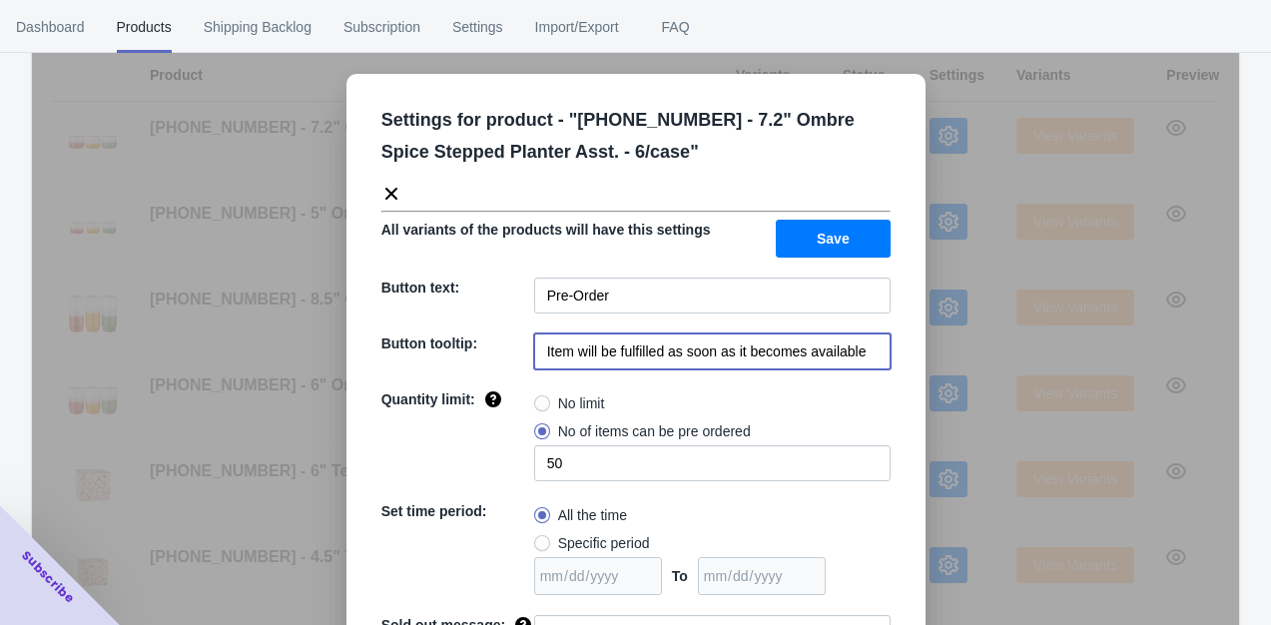
click at [862, 353] on input "Item will be fulfilled as soon as it becomes available" at bounding box center [712, 351] width 356 height 36
type input "Item will be fulfilled after [DATE]"
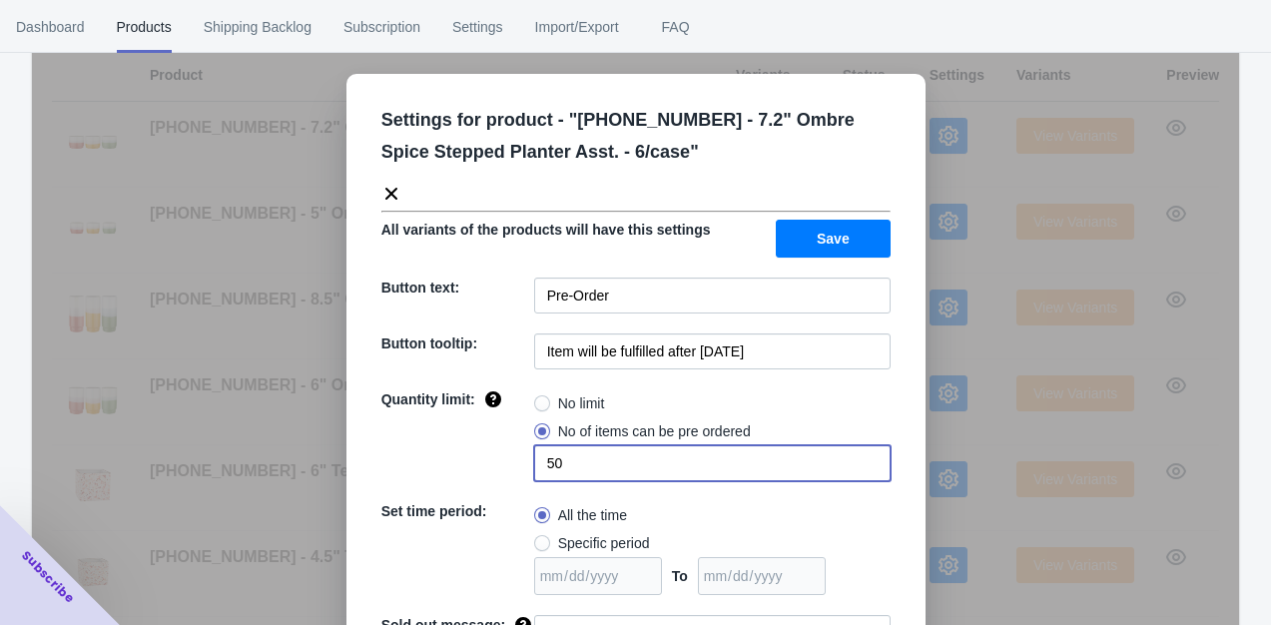
click at [586, 465] on input "50" at bounding box center [712, 463] width 356 height 36
type input "5"
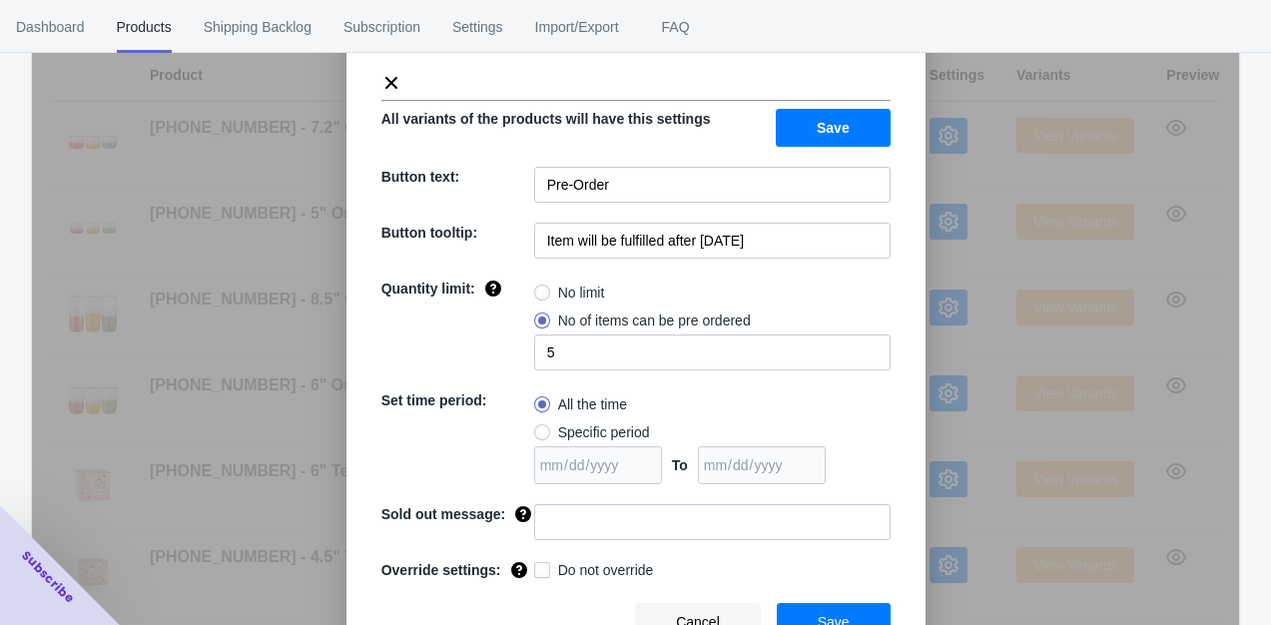
scroll to position [129, 0]
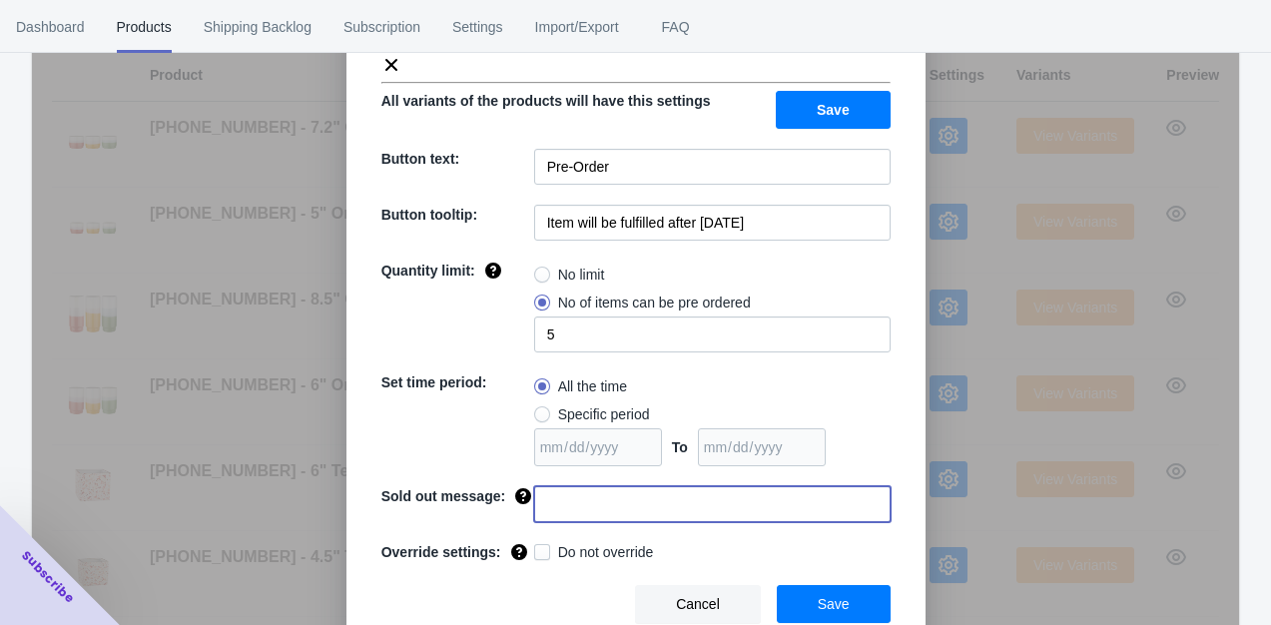
click at [785, 513] on input at bounding box center [712, 504] width 356 height 36
type input "Sorry you missed this item. Watch for more items coming"
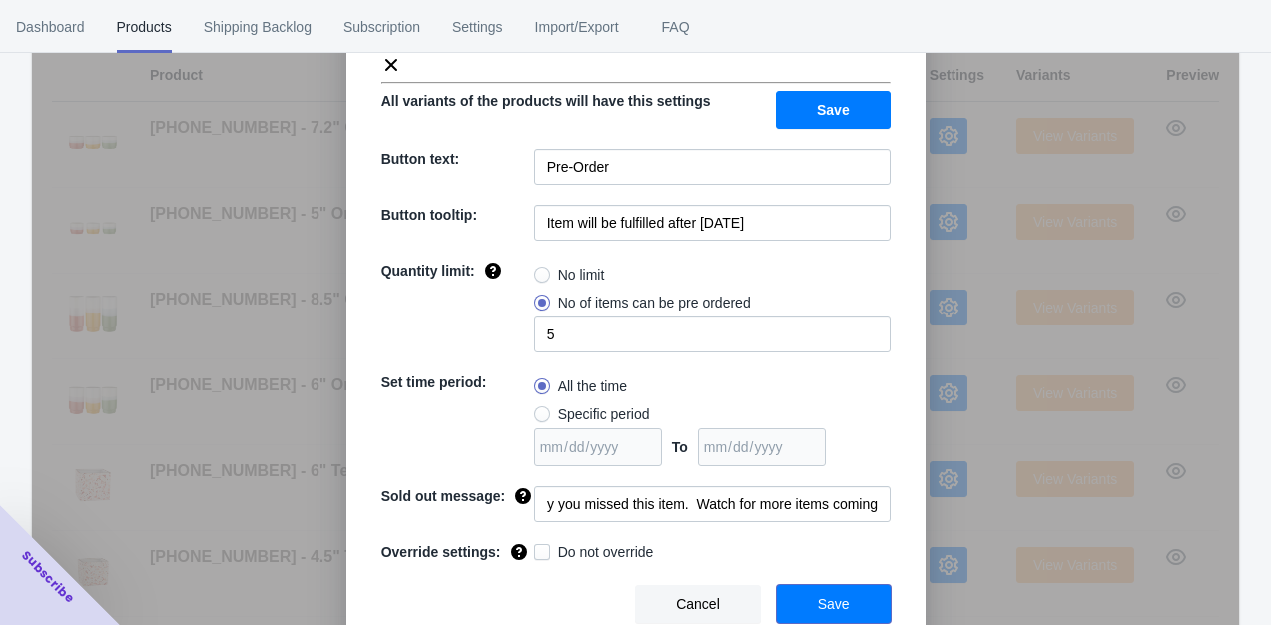
scroll to position [0, 0]
click at [850, 605] on button "Save" at bounding box center [834, 604] width 114 height 38
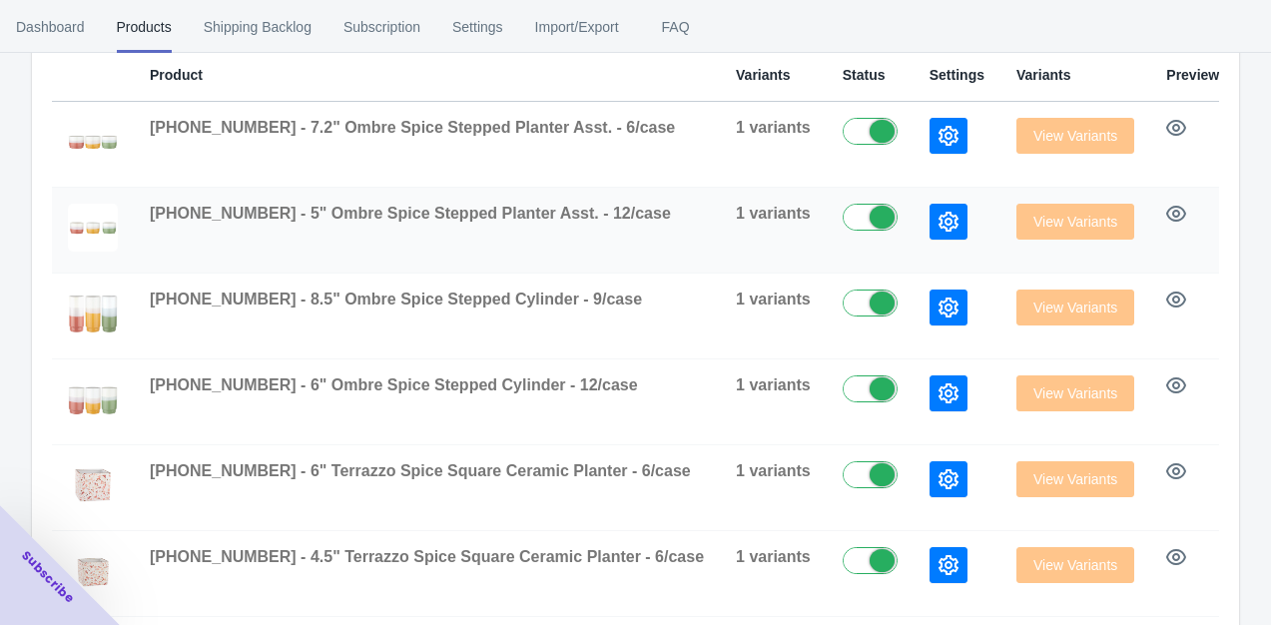
click at [938, 215] on icon "button" at bounding box center [948, 222] width 20 height 20
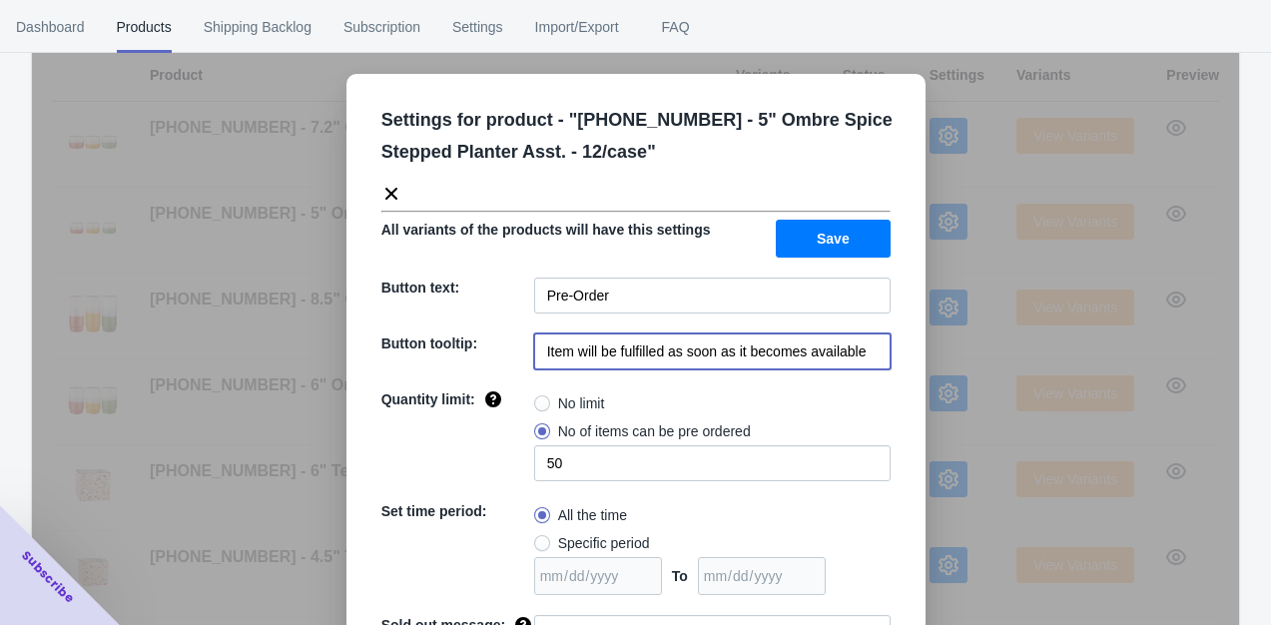
click at [866, 348] on input "Item will be fulfilled as soon as it becomes available" at bounding box center [712, 351] width 356 height 36
type input "Item will be fulfilled after [DATE]"
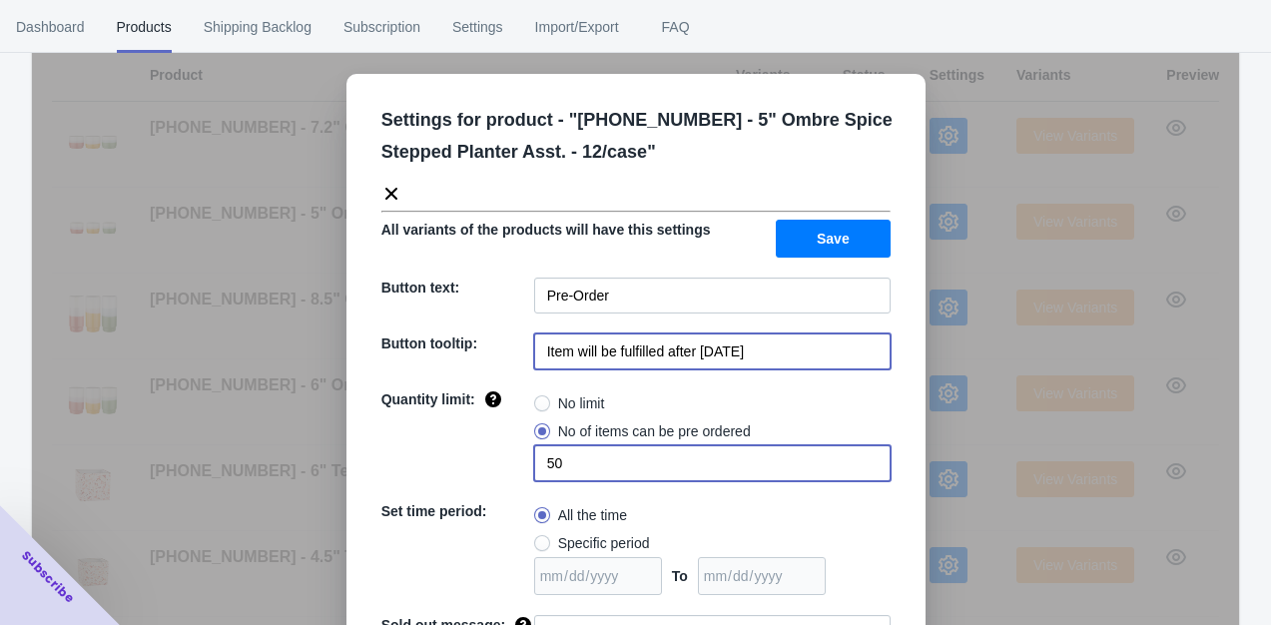
click at [634, 462] on input "50" at bounding box center [712, 463] width 356 height 36
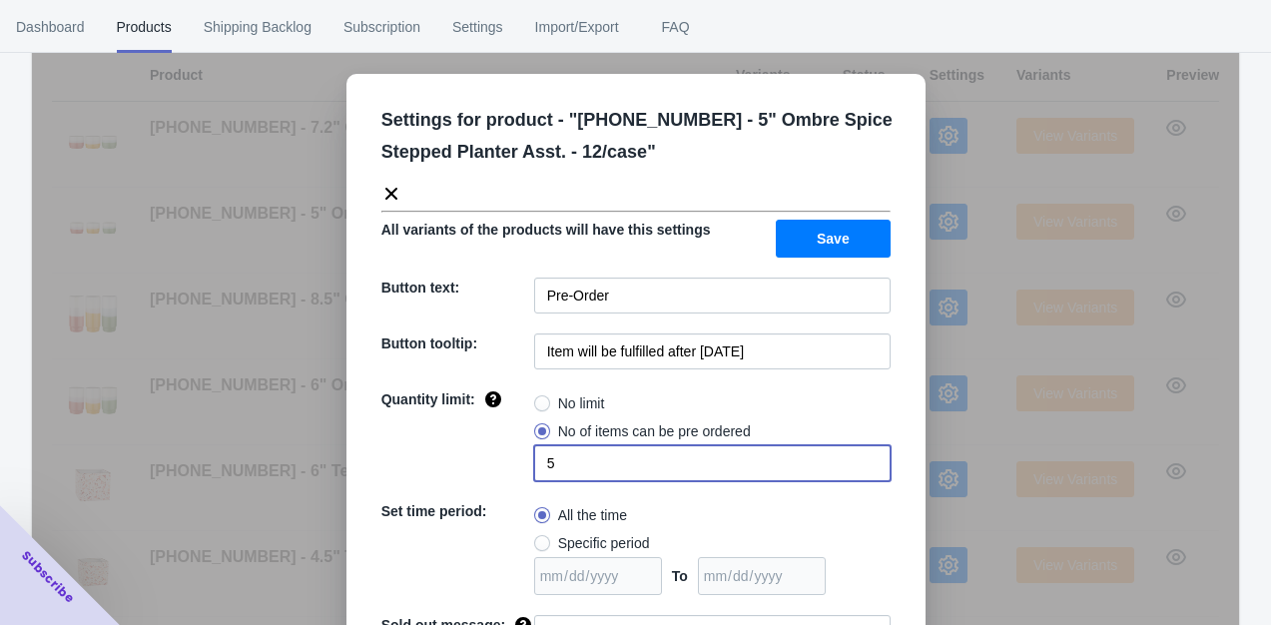
type input "5"
radio input "true"
click at [539, 430] on span at bounding box center [542, 431] width 16 height 16
click at [539, 427] on input "No of items can be pre ordered" at bounding box center [539, 426] width 1 height 1
radio input "true"
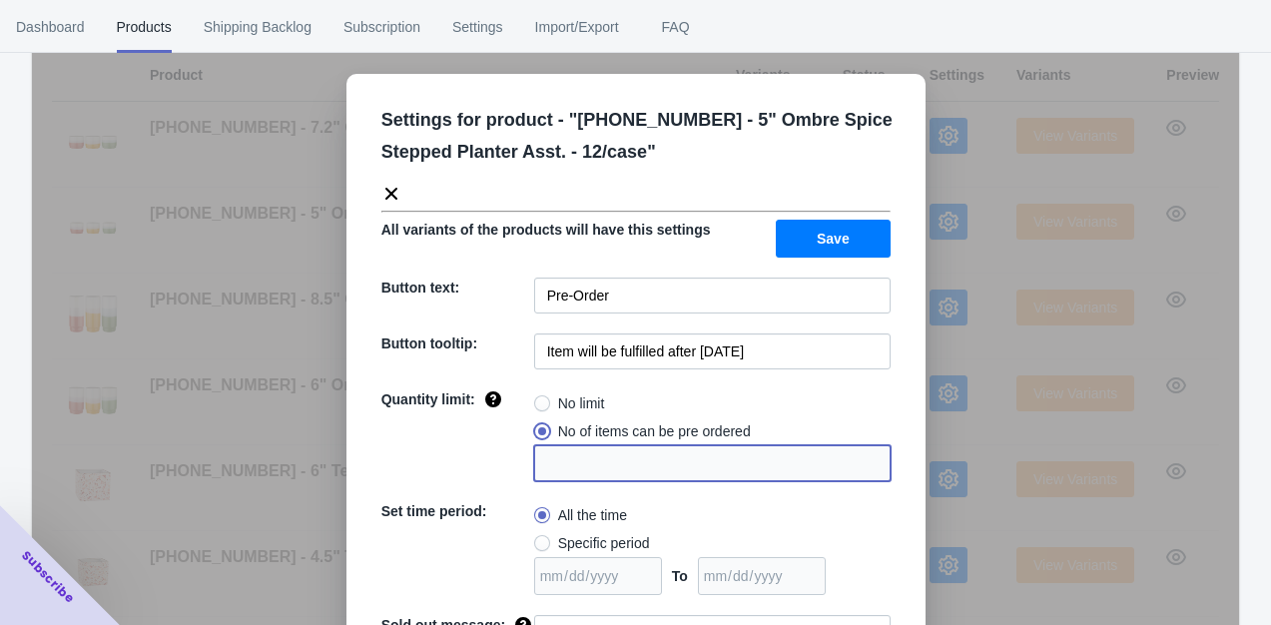
type input "1"
click at [585, 466] on input "1" at bounding box center [712, 463] width 356 height 36
radio input "true"
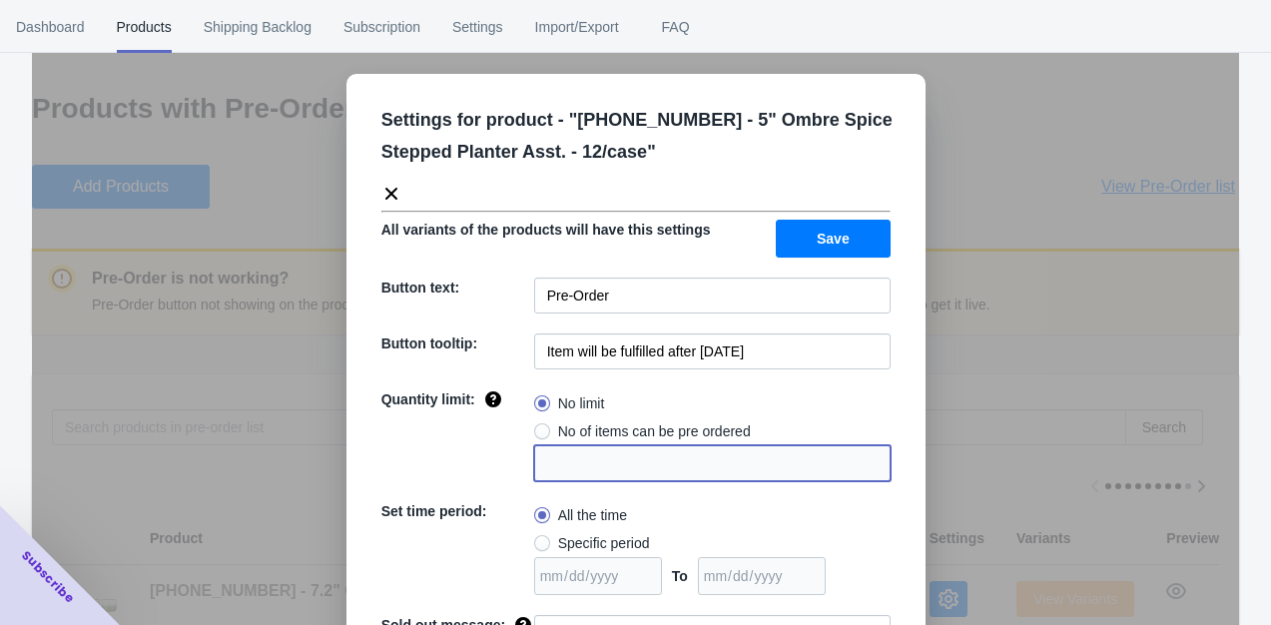
click at [534, 434] on div "No limit No of items can be pre ordered" at bounding box center [712, 435] width 356 height 92
click at [534, 434] on span at bounding box center [542, 431] width 16 height 16
click at [539, 427] on input "No of items can be pre ordered" at bounding box center [539, 426] width 1 height 1
radio input "true"
type input "1"
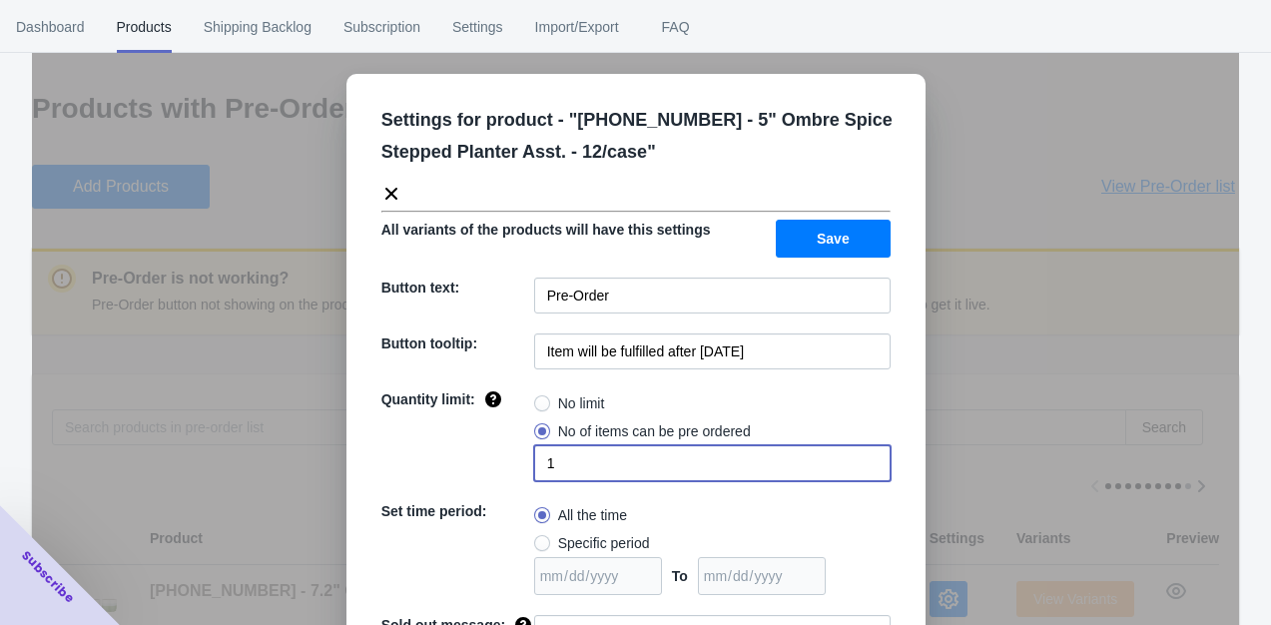
click at [550, 461] on input "1" at bounding box center [712, 463] width 356 height 36
radio input "true"
click at [535, 430] on span at bounding box center [542, 431] width 16 height 16
click at [539, 427] on input "No of items can be pre ordered" at bounding box center [539, 426] width 1 height 1
radio input "true"
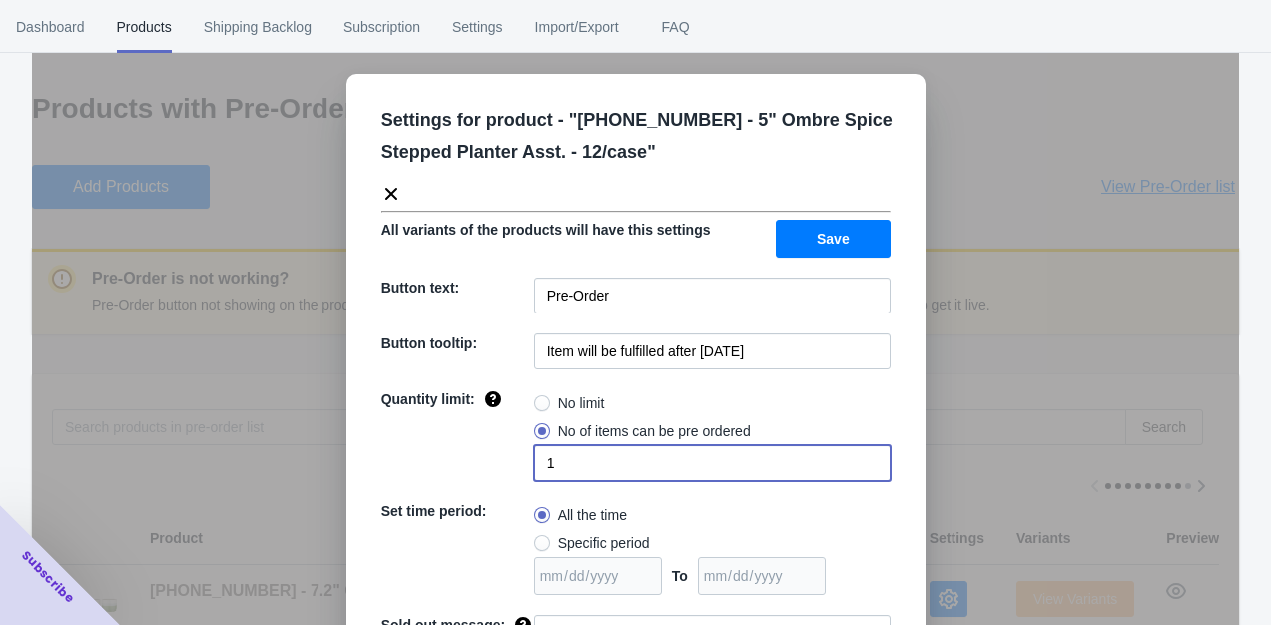
click at [560, 457] on input "1" at bounding box center [712, 463] width 356 height 36
click at [544, 462] on input "17" at bounding box center [712, 463] width 356 height 36
type input "7"
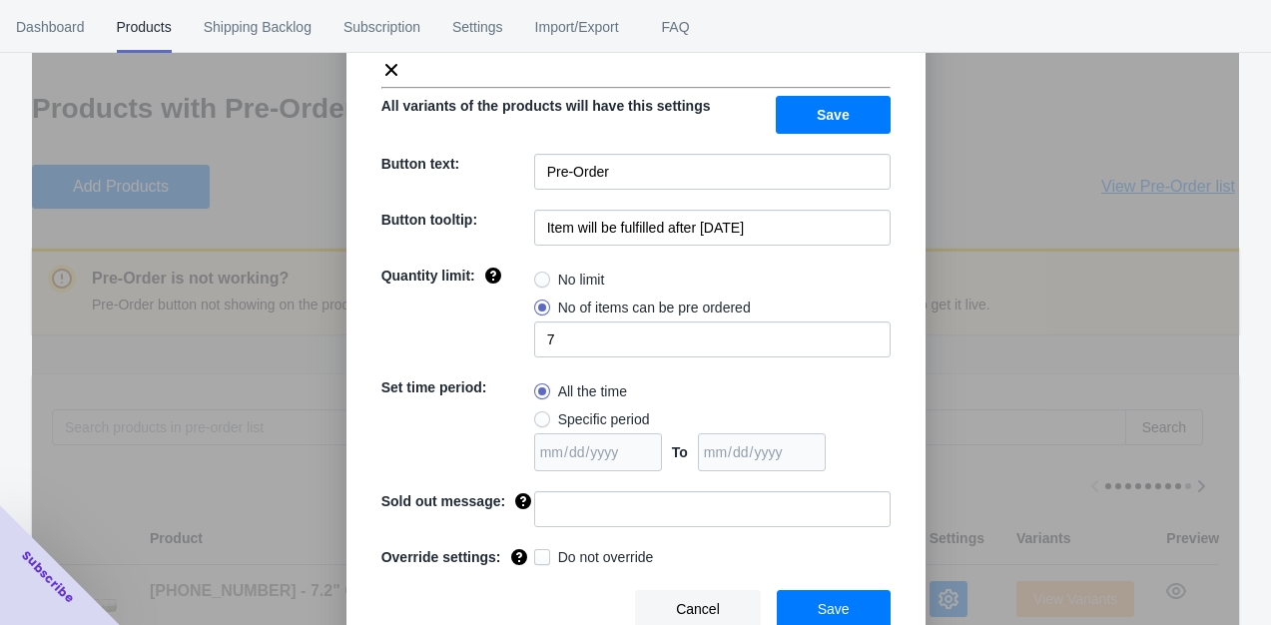
scroll to position [129, 0]
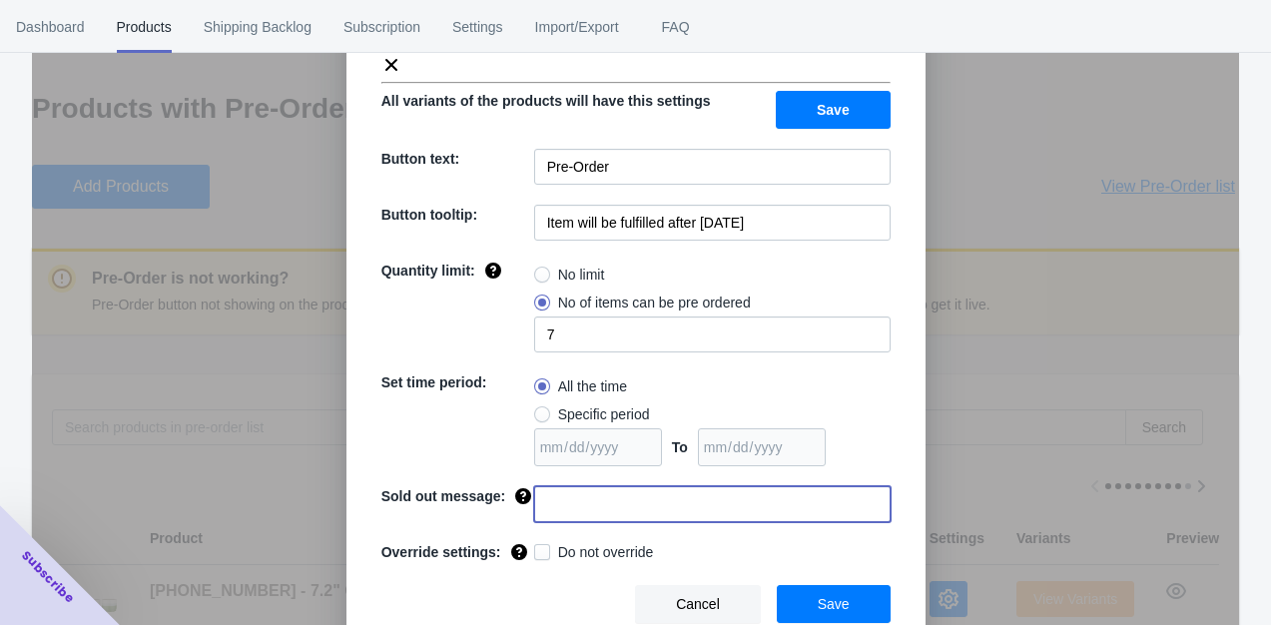
click at [633, 504] on input at bounding box center [712, 504] width 356 height 36
type input "Sorry you missed this item. Check back for more items coming"
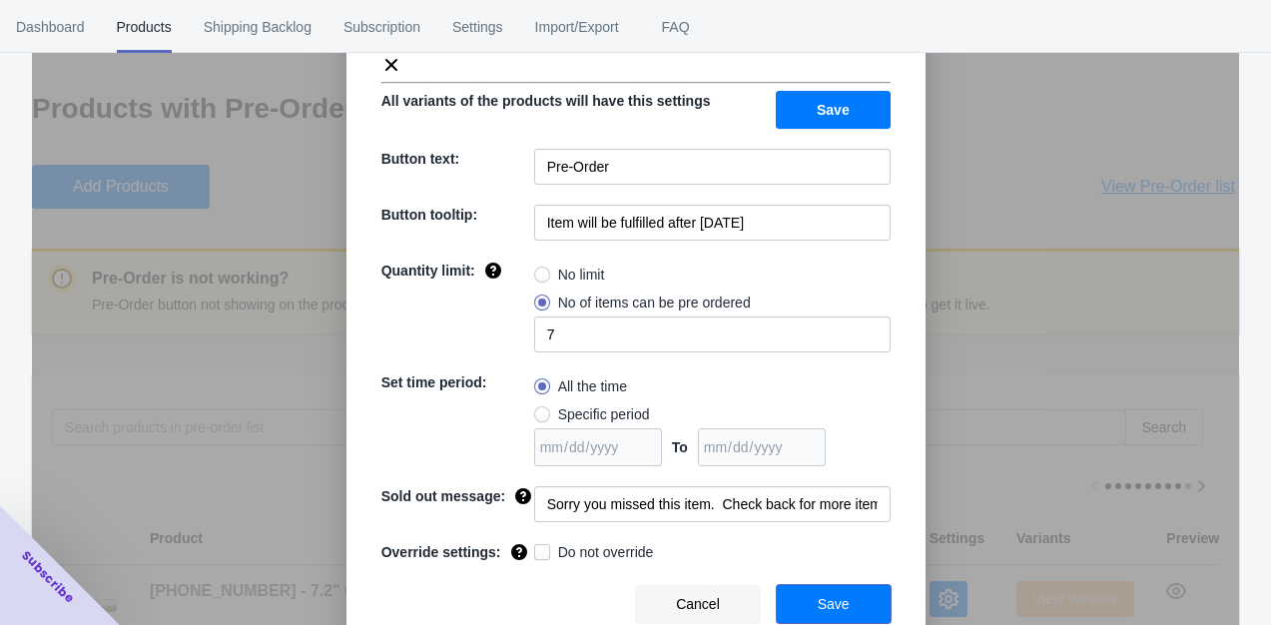
click at [817, 606] on span "Save" at bounding box center [833, 604] width 32 height 16
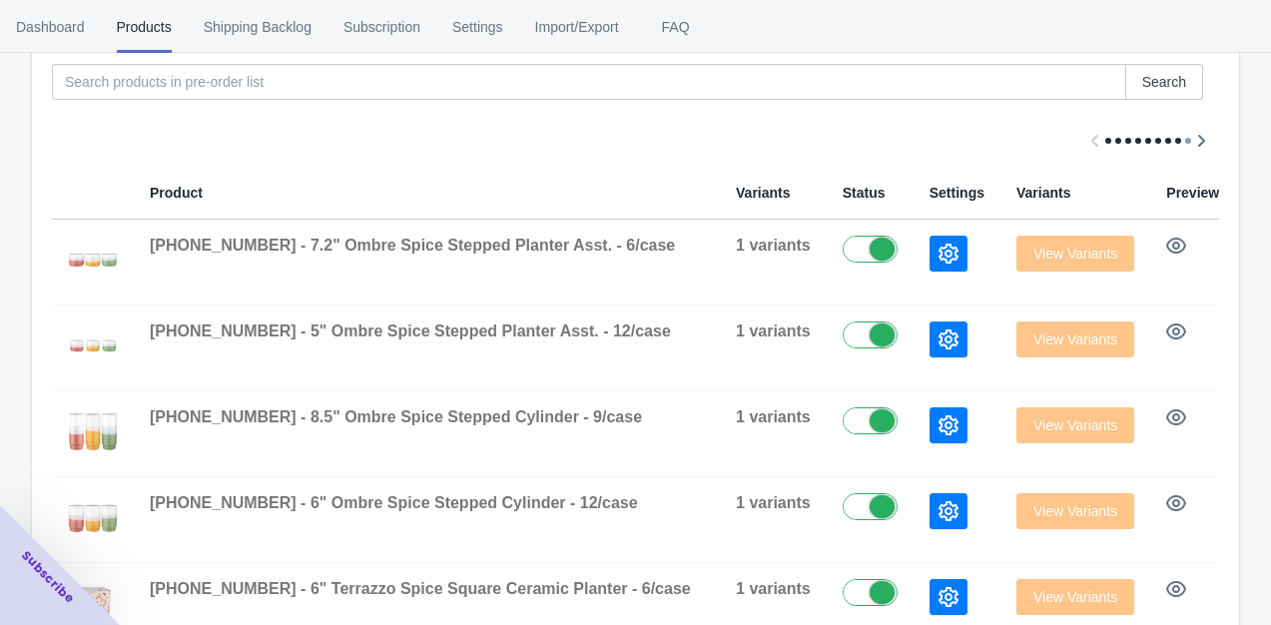
scroll to position [359, 0]
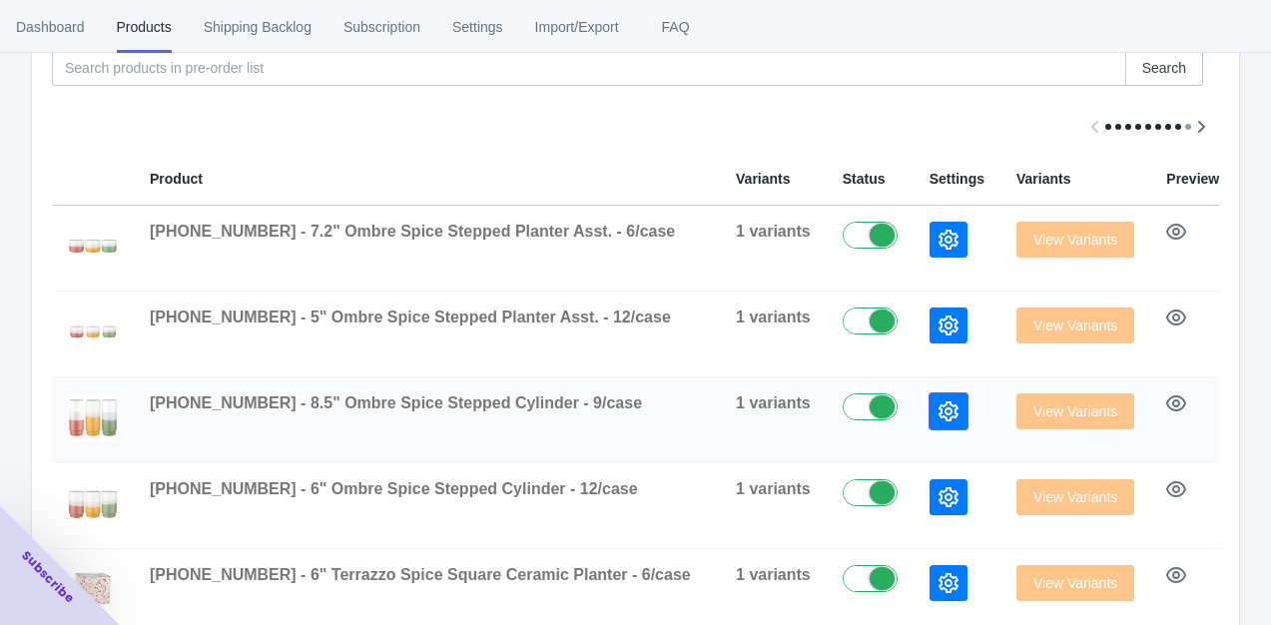
click at [938, 408] on icon "button" at bounding box center [948, 411] width 20 height 20
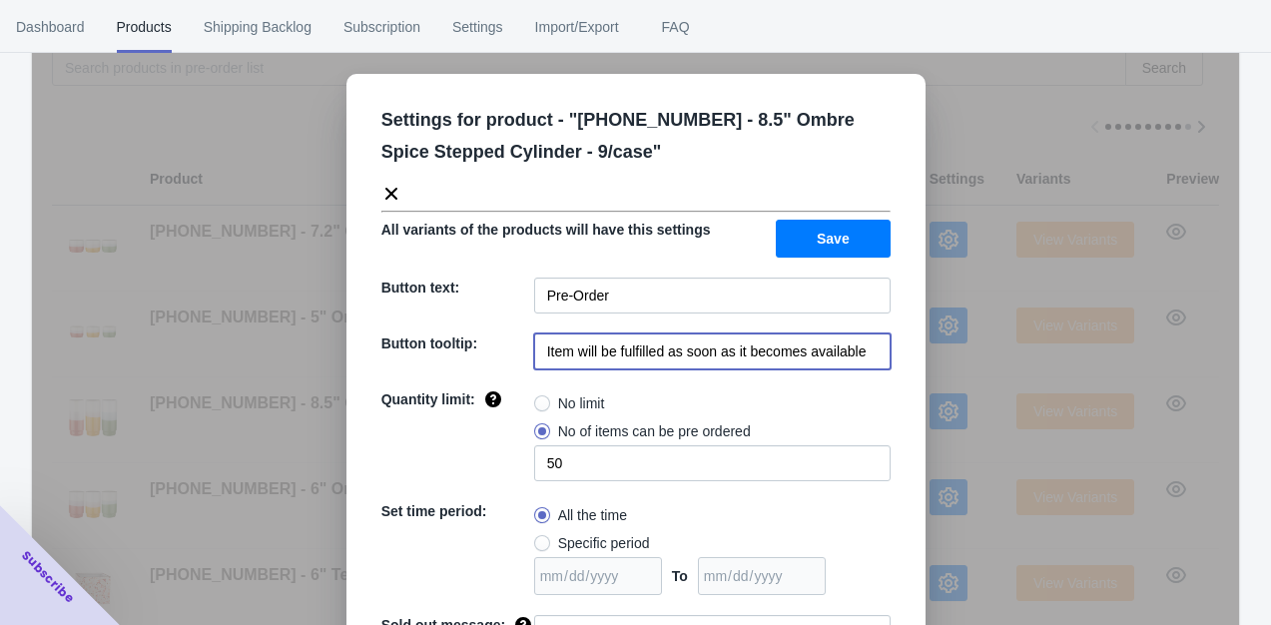
click at [866, 349] on input "Item will be fulfilled as soon as it becomes available" at bounding box center [712, 351] width 356 height 36
type input "Item will be fulfilled after [DATE]"
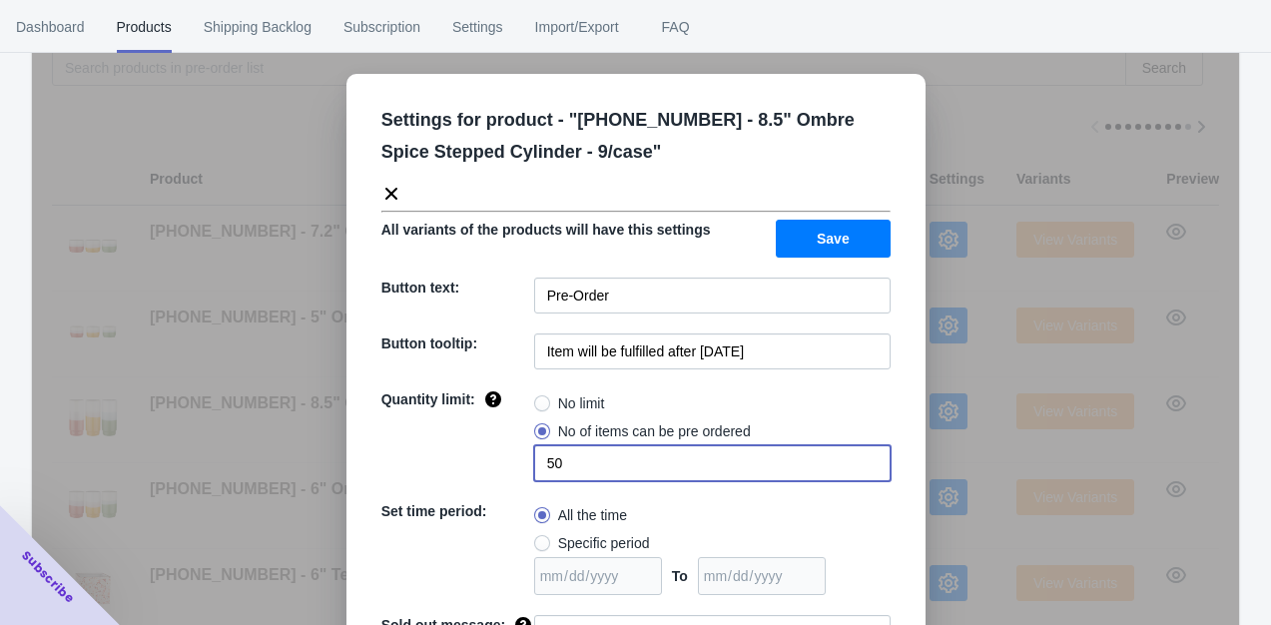
click at [591, 466] on input "50" at bounding box center [712, 463] width 356 height 36
type input "5"
radio input "true"
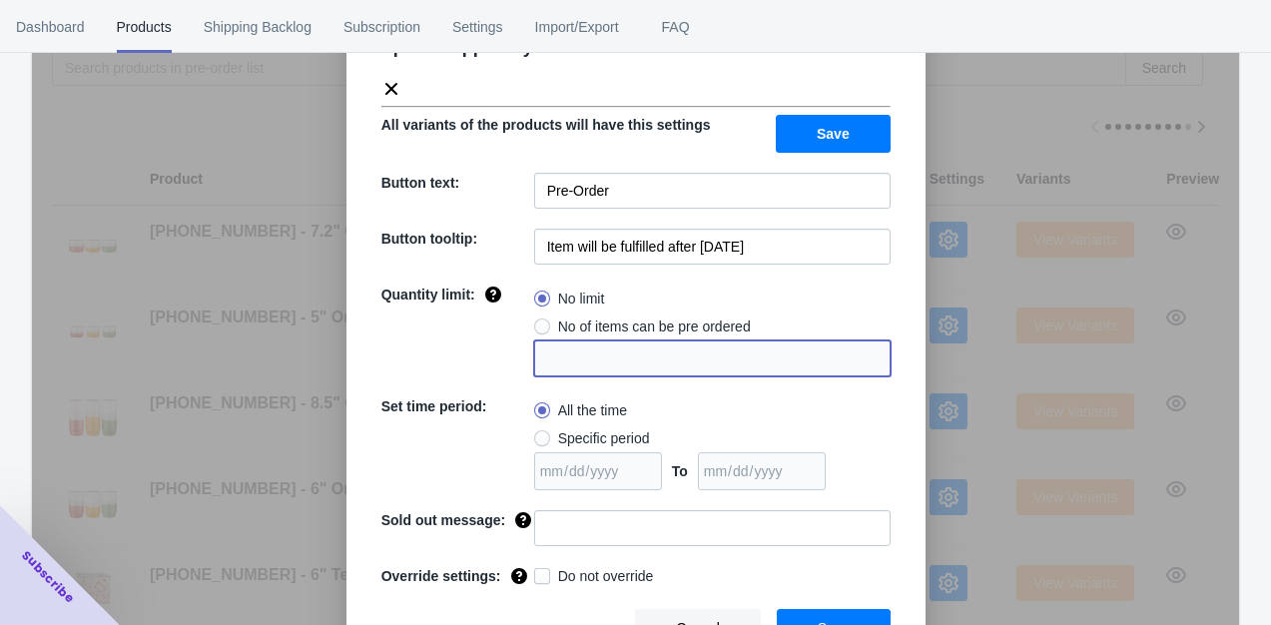
scroll to position [129, 0]
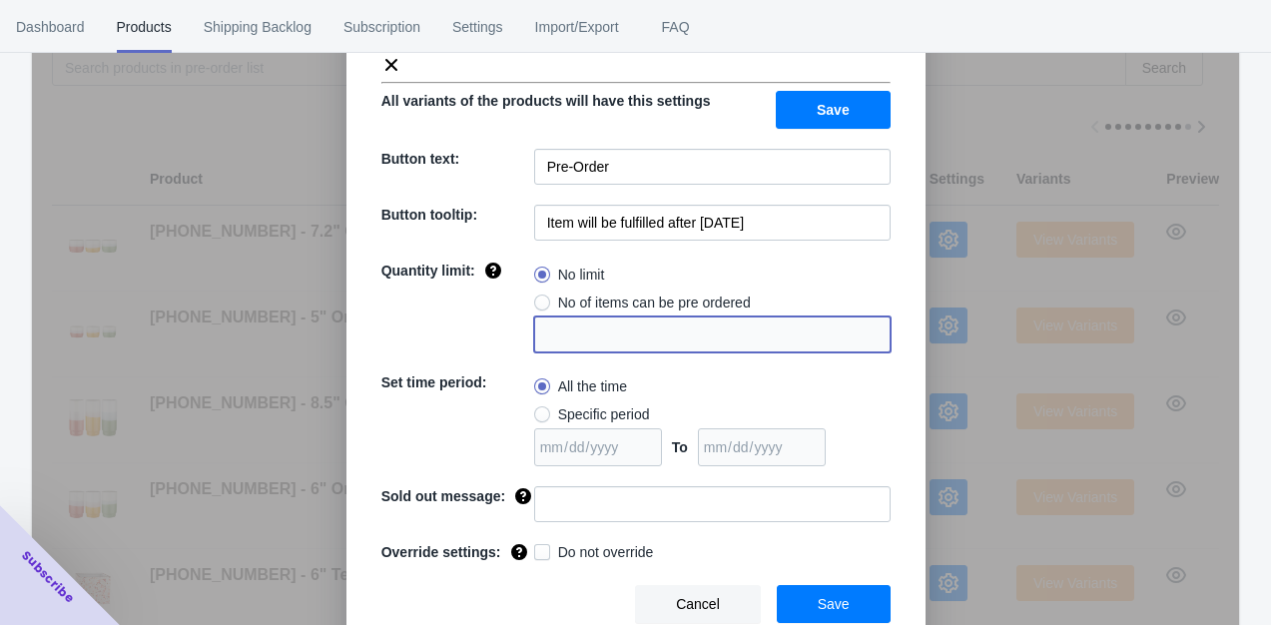
click at [684, 598] on span "Cancel" at bounding box center [698, 604] width 44 height 16
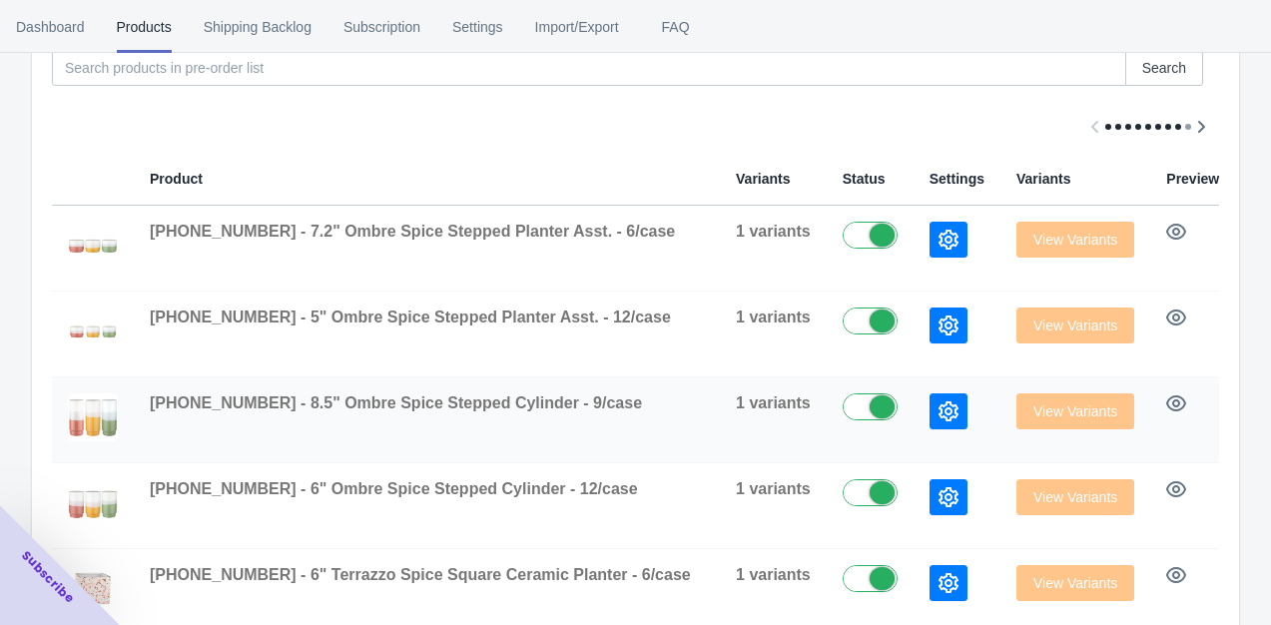
click at [1253, 404] on icon "button" at bounding box center [1261, 403] width 16 height 20
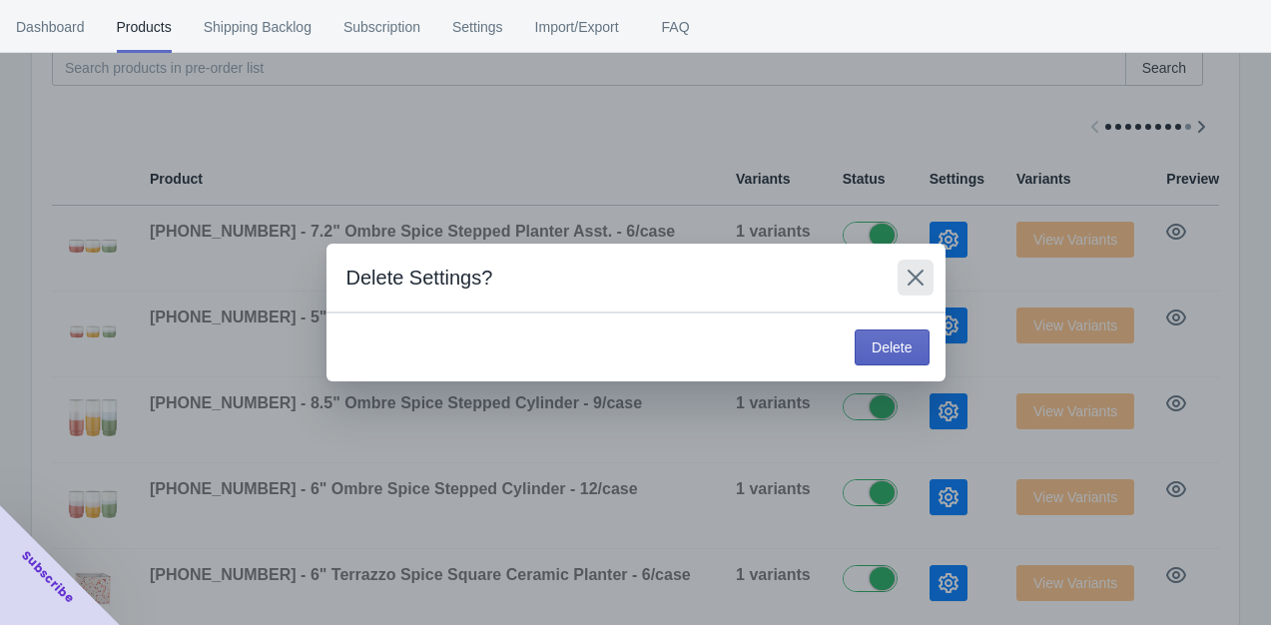
click at [911, 285] on icon "Close" at bounding box center [915, 277] width 20 height 20
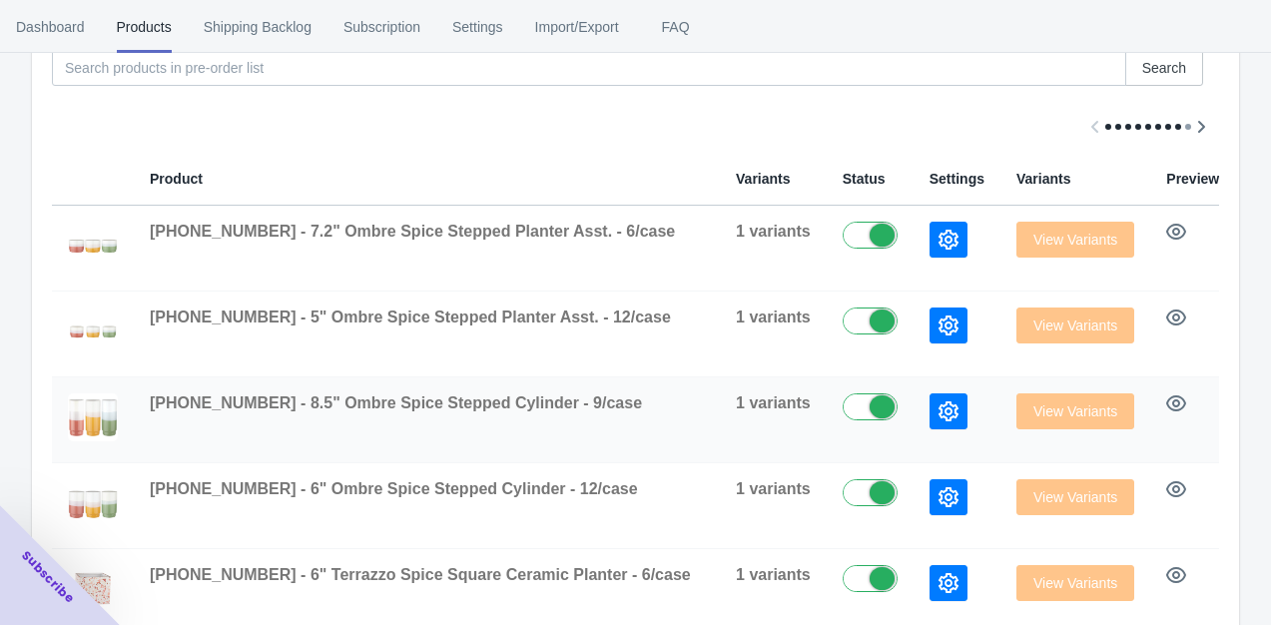
click at [1253, 397] on icon "button" at bounding box center [1261, 403] width 16 height 20
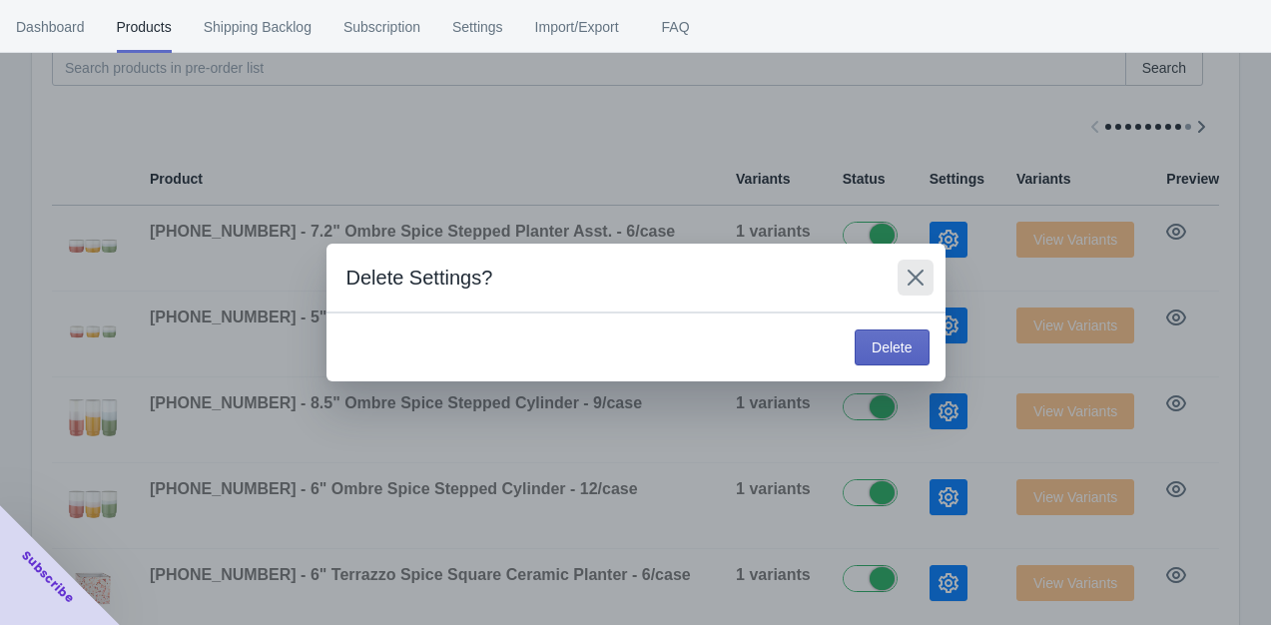
click at [911, 277] on icon "Close" at bounding box center [915, 277] width 20 height 20
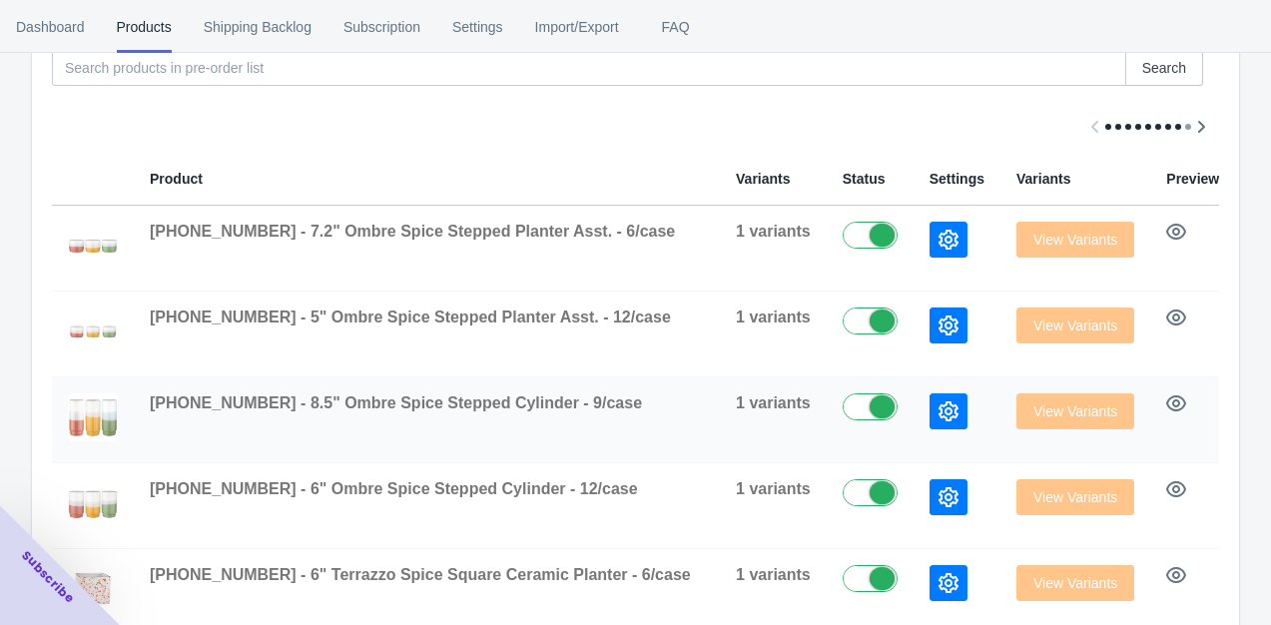
click at [511, 419] on td "[PHONE_NUMBER] - 8.5" Ombre Spice Stepped Cylinder - 9/case" at bounding box center [427, 420] width 586 height 86
click at [938, 419] on icon "button" at bounding box center [948, 411] width 20 height 20
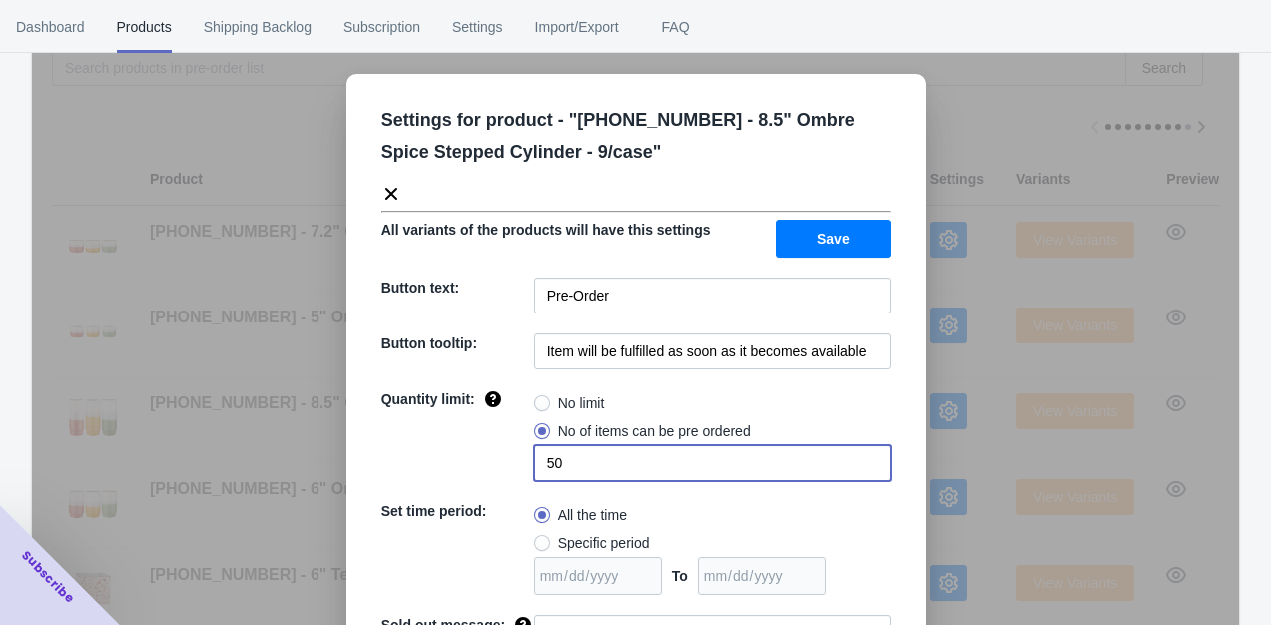
click at [627, 460] on input "50" at bounding box center [712, 463] width 356 height 36
click at [551, 461] on input "502" at bounding box center [712, 463] width 356 height 36
type input "2"
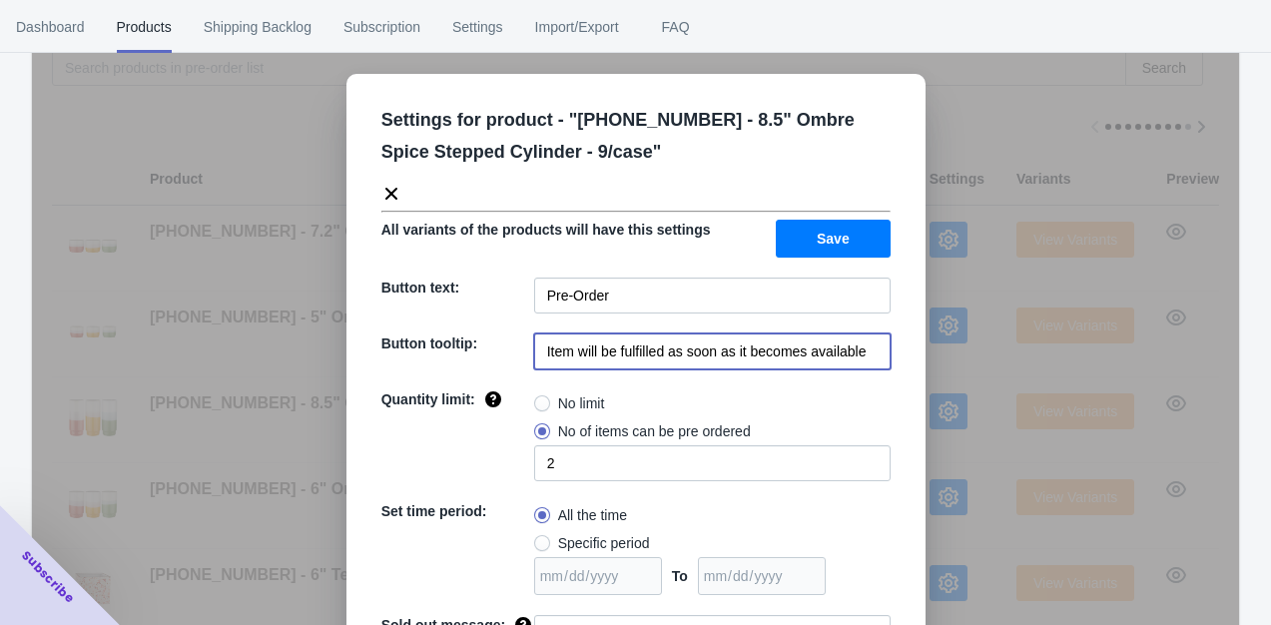
click at [866, 351] on input "Item will be fulfilled as soon as it becomes available" at bounding box center [712, 351] width 356 height 36
type input "Item will be fulfilled after [DATE]"
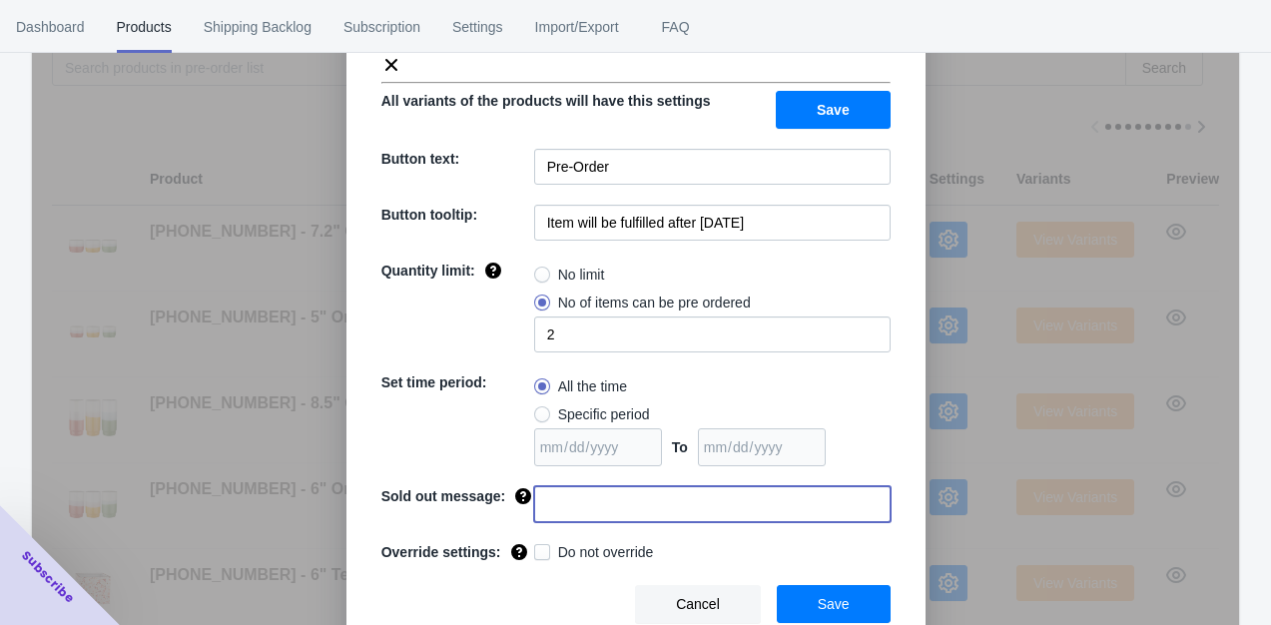
click at [590, 515] on input at bounding box center [712, 504] width 356 height 36
type input "Sorry you missed this item. Come back for more preorder items."
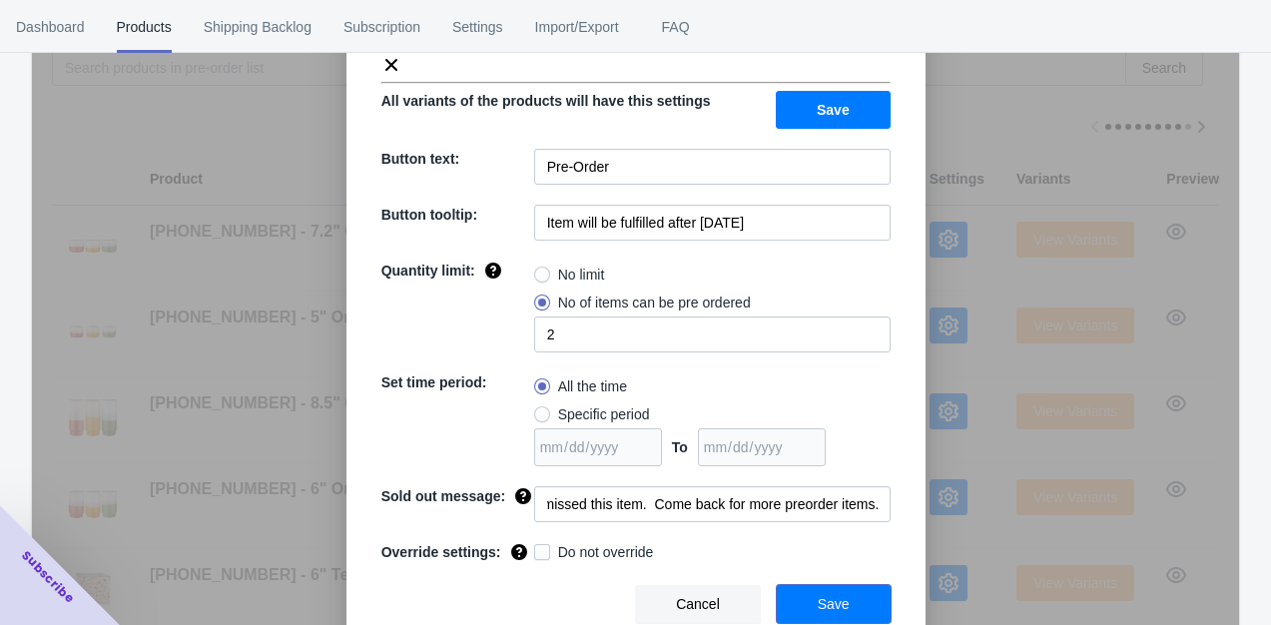
scroll to position [0, 0]
click at [841, 599] on button "Save" at bounding box center [834, 604] width 114 height 38
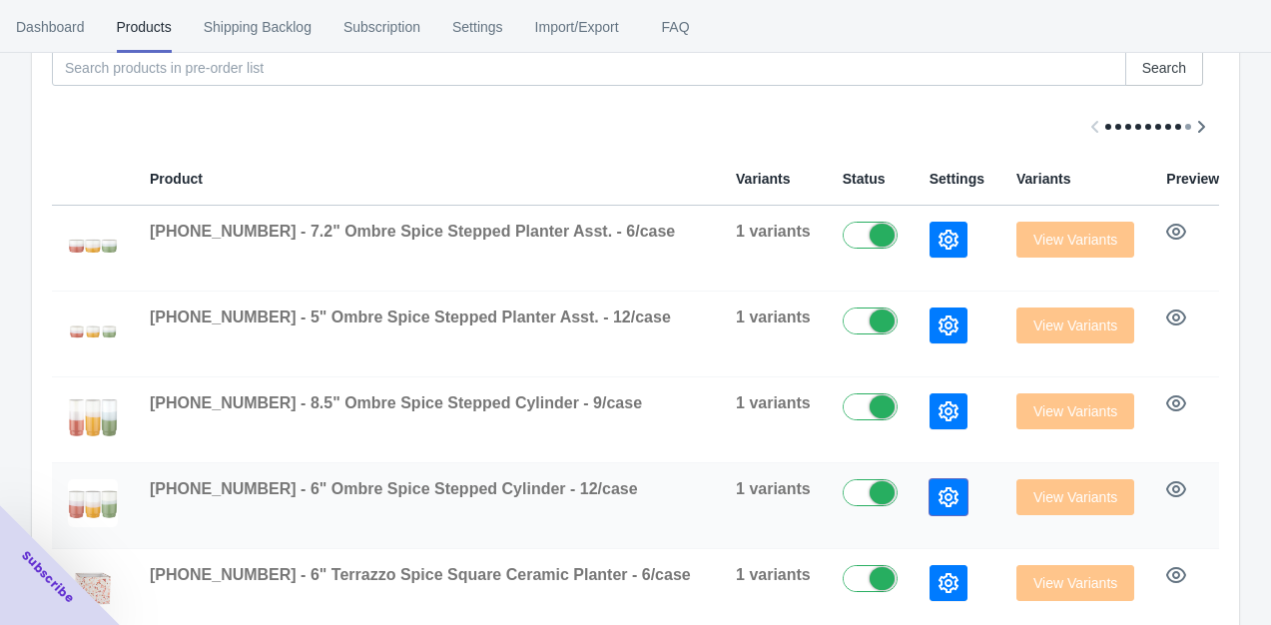
click at [938, 500] on icon "button" at bounding box center [948, 497] width 20 height 20
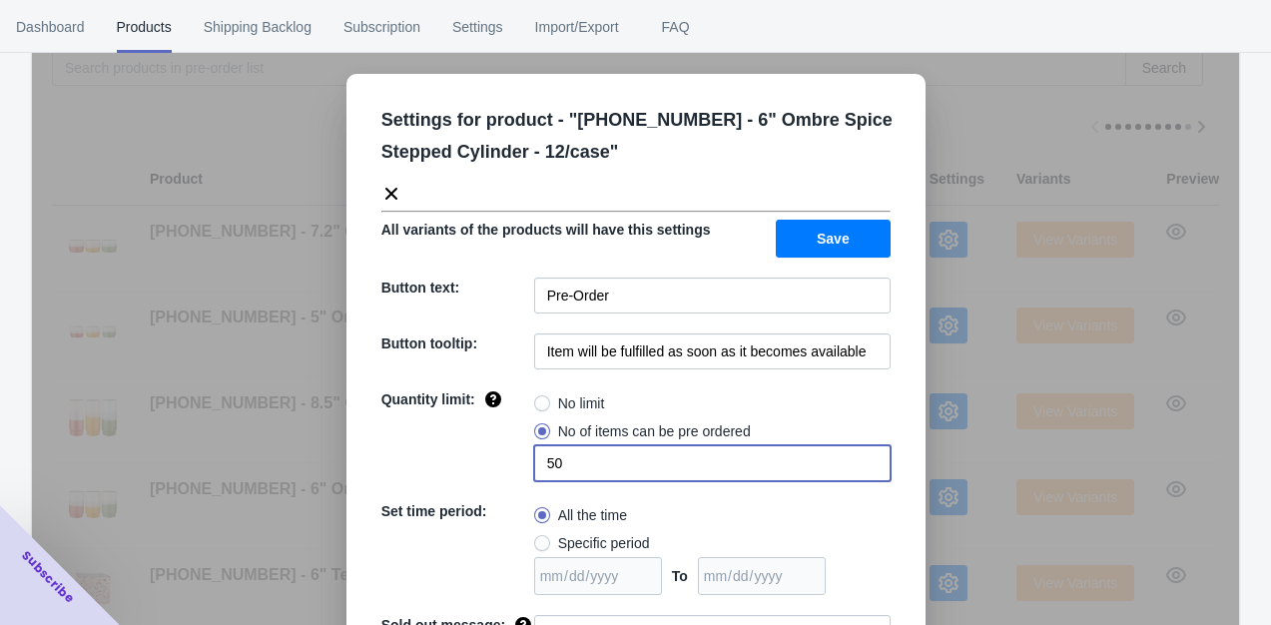
click at [563, 460] on input "50" at bounding box center [712, 463] width 356 height 36
click at [545, 461] on input "52" at bounding box center [712, 463] width 356 height 36
type input "2"
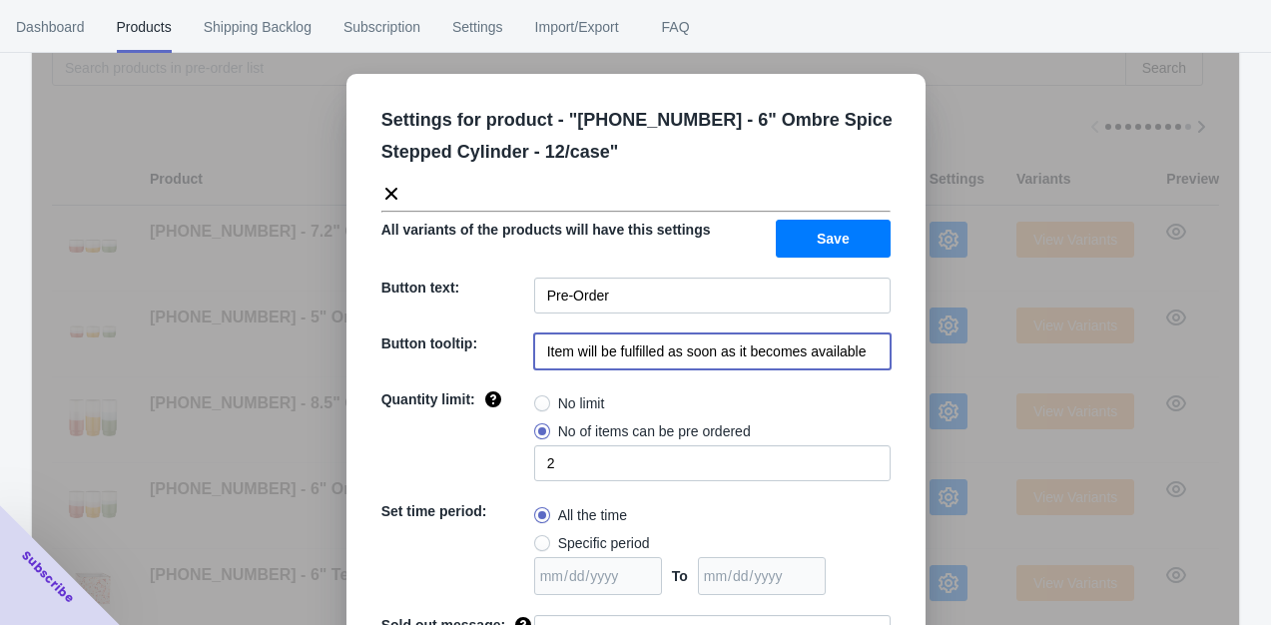
click at [864, 349] on input "Item will be fulfilled as soon as it becomes available" at bounding box center [712, 351] width 356 height 36
type input "Item will be fulfilled after [DATE]"
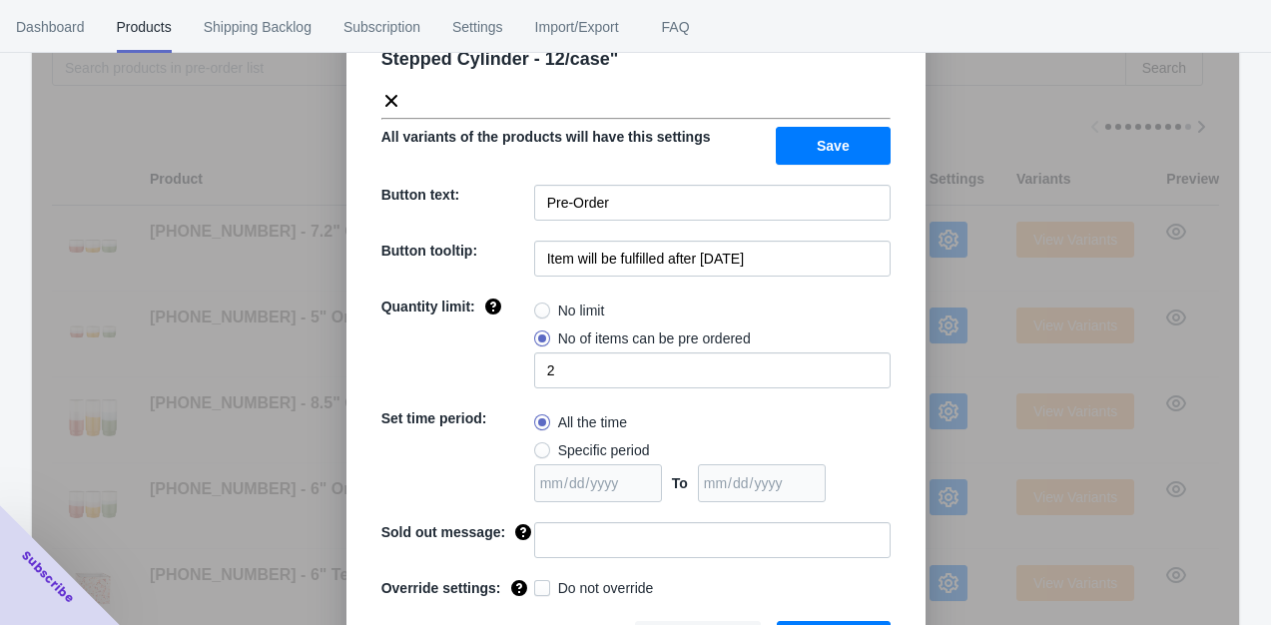
scroll to position [129, 0]
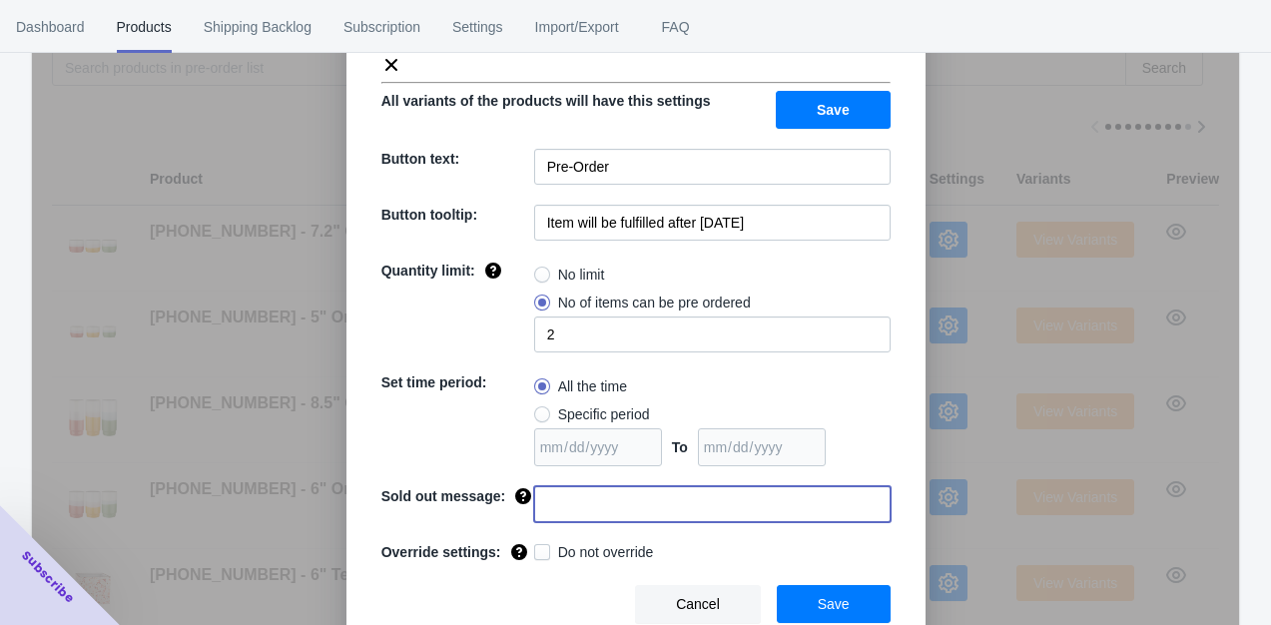
click at [630, 500] on input at bounding box center [712, 504] width 356 height 36
type input "Sorry you missed this item. Come back for more preorder items."
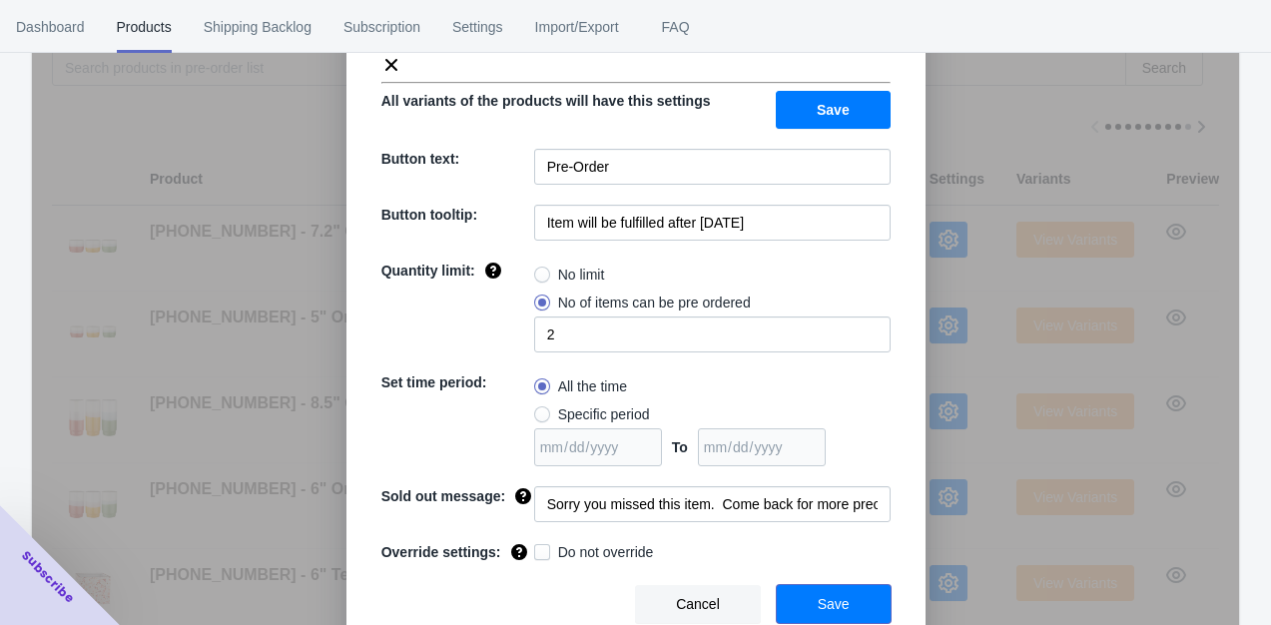
click at [818, 602] on span "Save" at bounding box center [833, 604] width 32 height 16
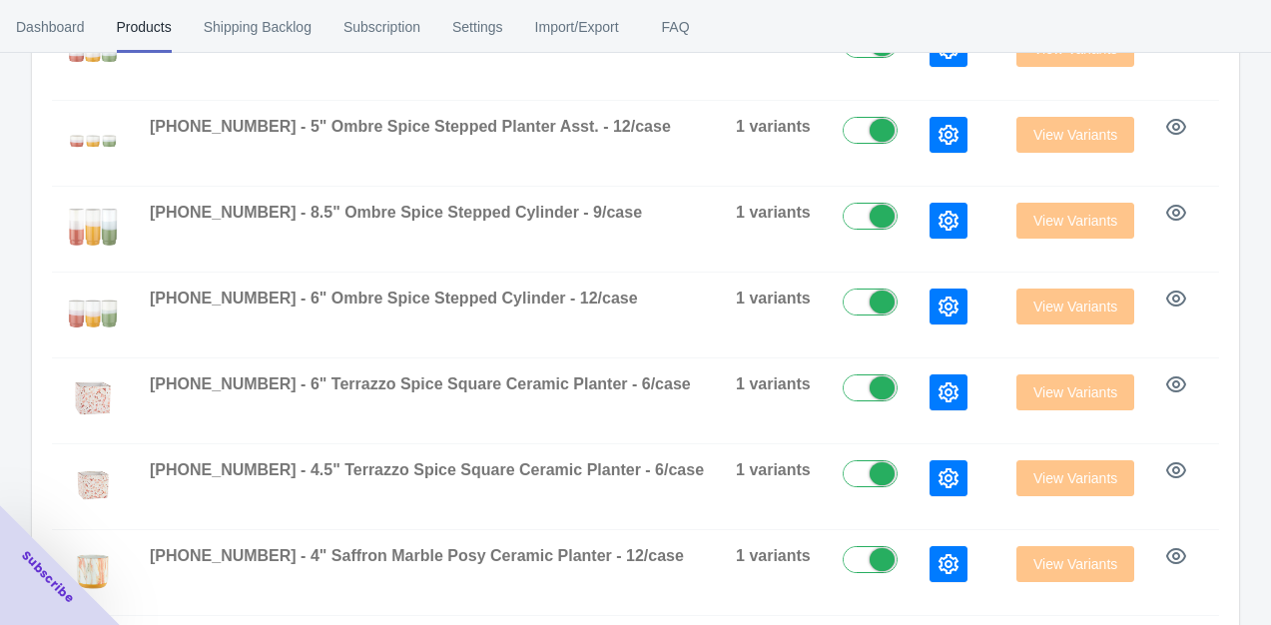
scroll to position [559, 0]
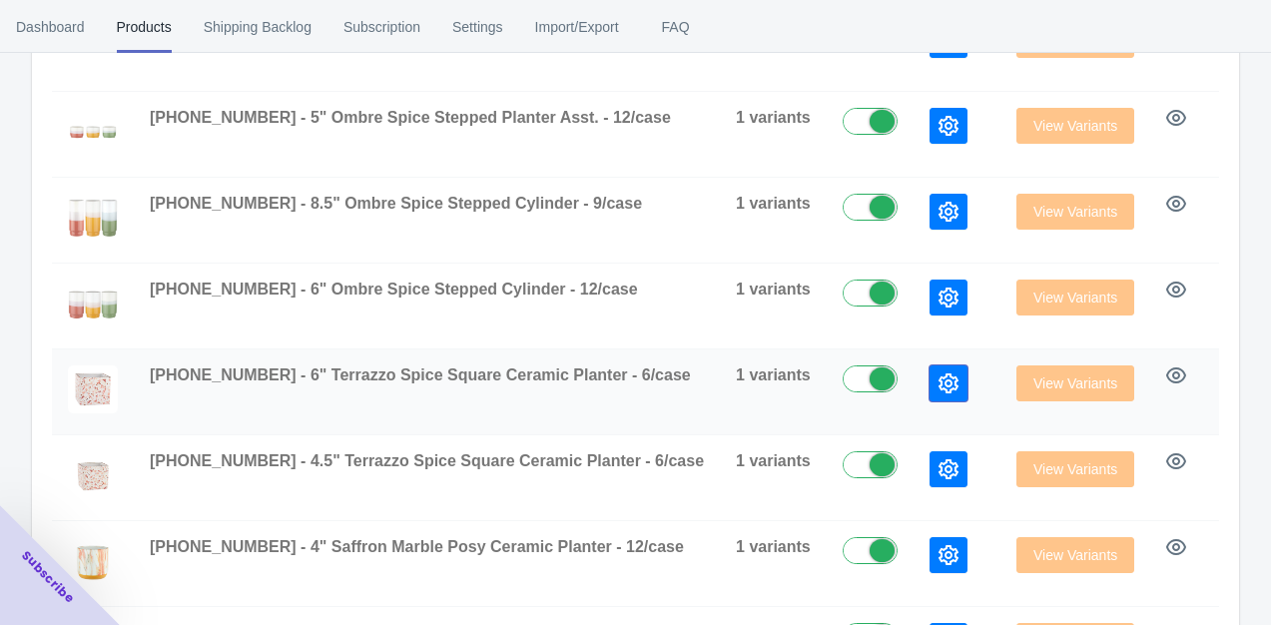
click at [938, 382] on icon "button" at bounding box center [948, 383] width 20 height 20
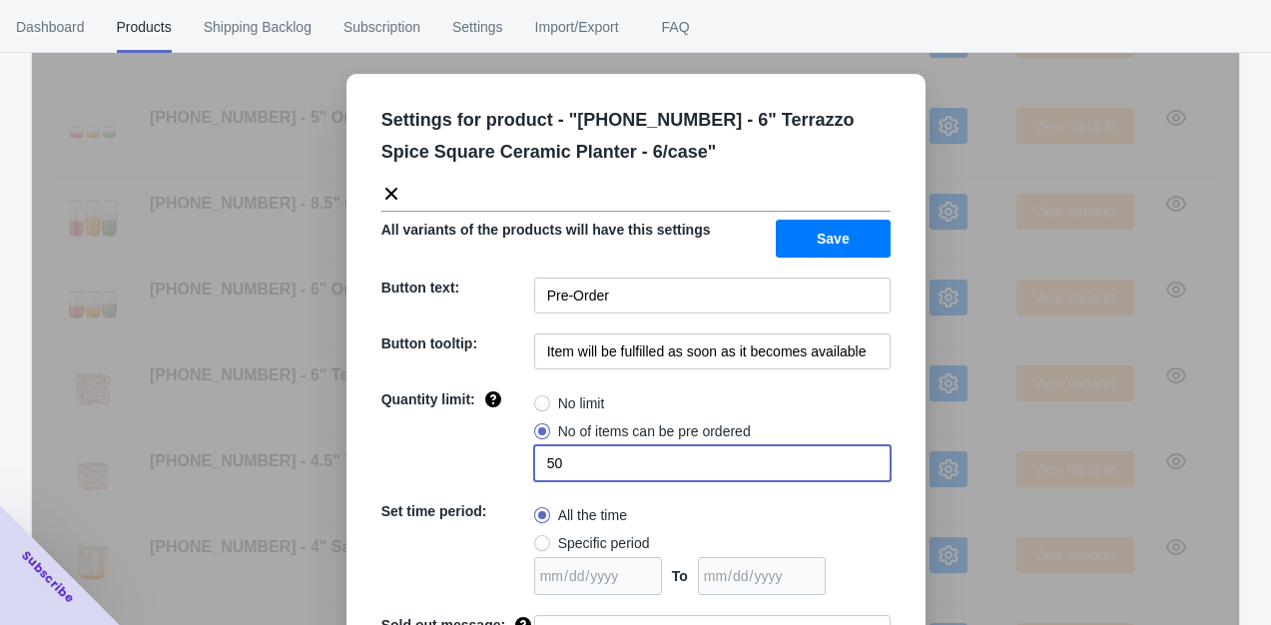
click at [581, 464] on input "50" at bounding box center [712, 463] width 356 height 36
click at [542, 460] on input "53" at bounding box center [712, 463] width 356 height 36
type input "3"
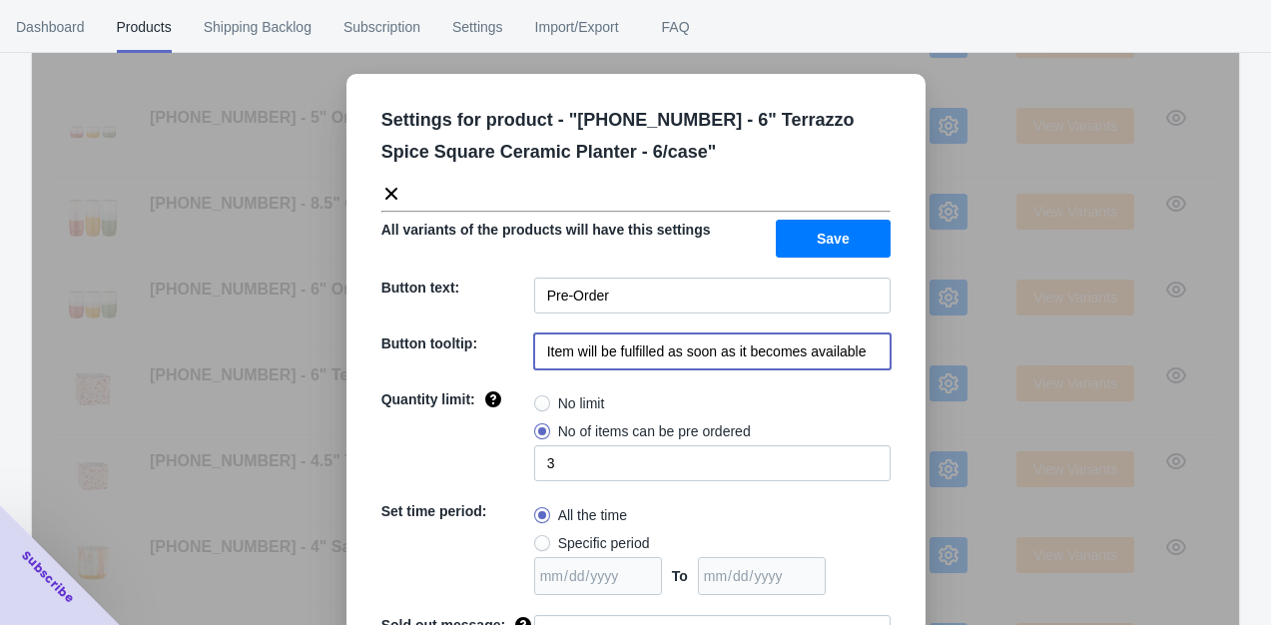
click at [865, 351] on input "Item will be fulfilled as soon as it becomes available" at bounding box center [712, 351] width 356 height 36
type input "Item will be fulfilled after [DATE]"
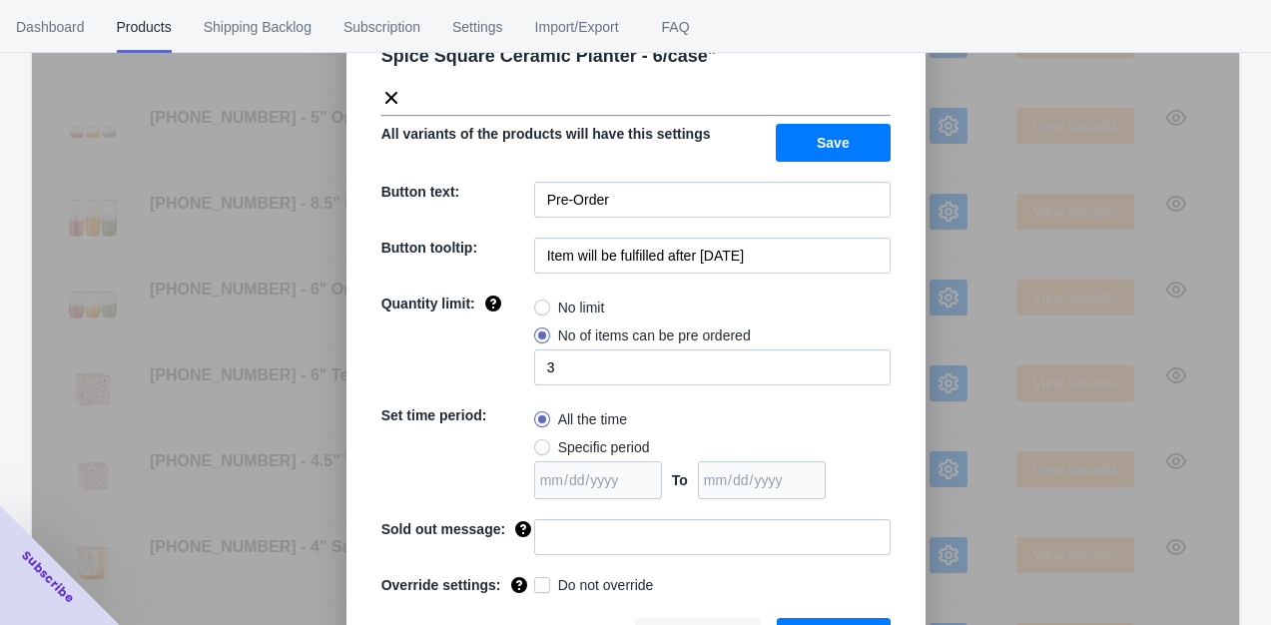
scroll to position [129, 0]
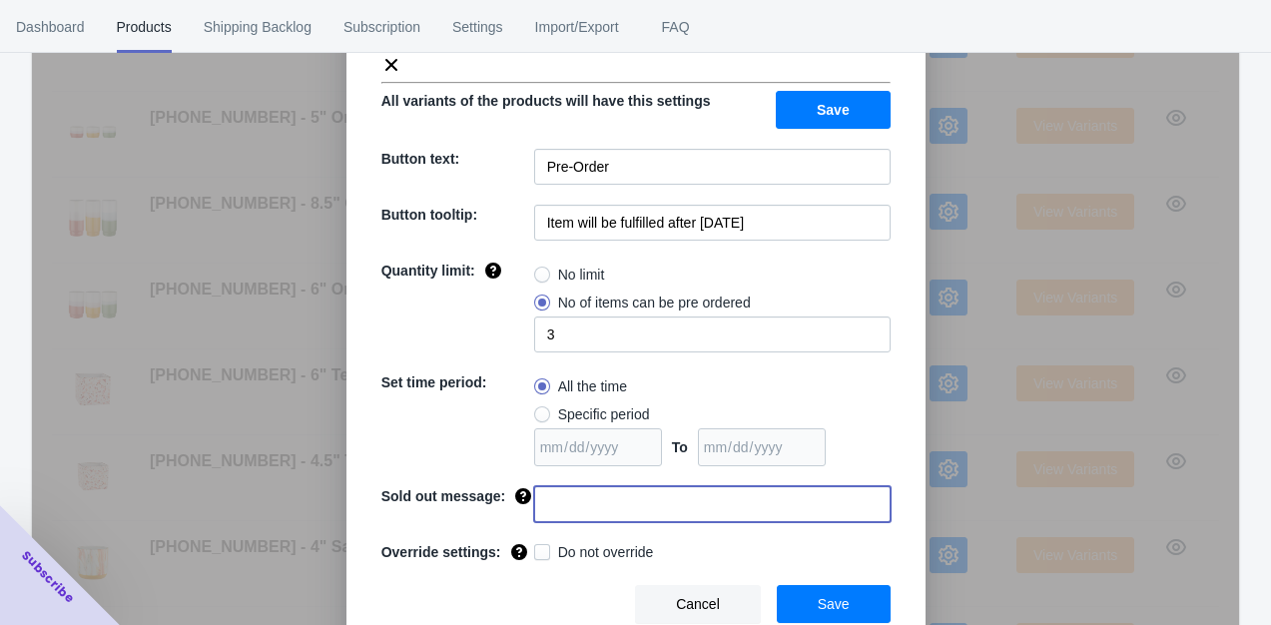
click at [723, 509] on input at bounding box center [712, 504] width 356 height 36
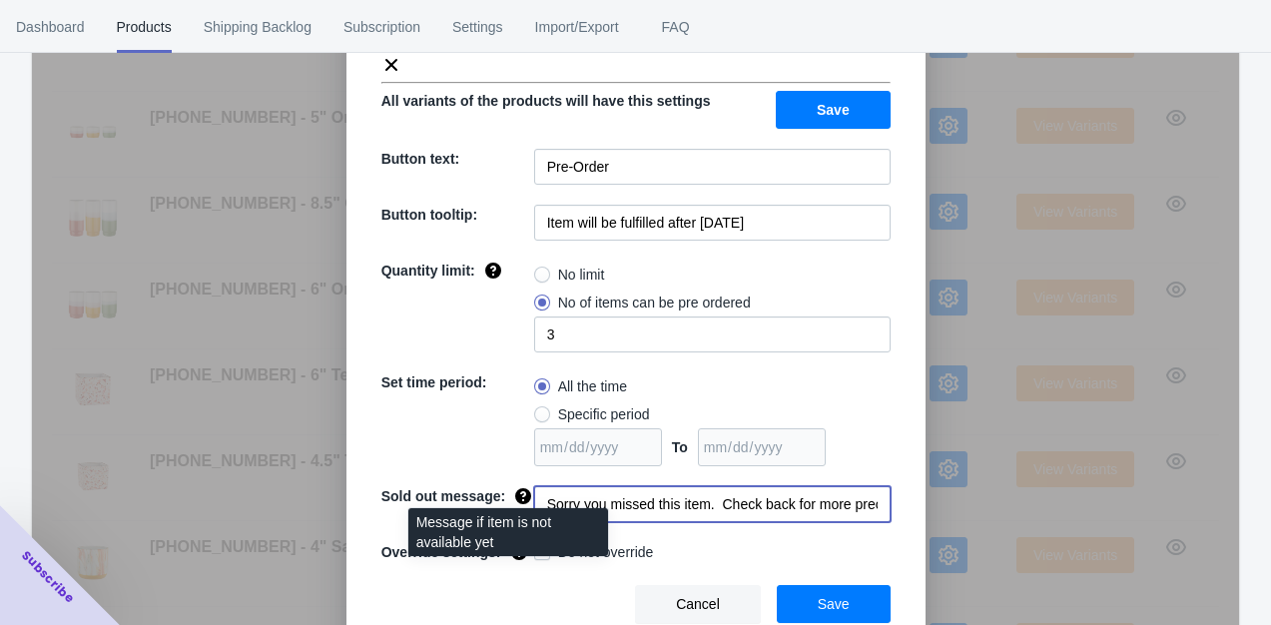
drag, startPoint x: 867, startPoint y: 506, endPoint x: 505, endPoint y: 503, distance: 362.3
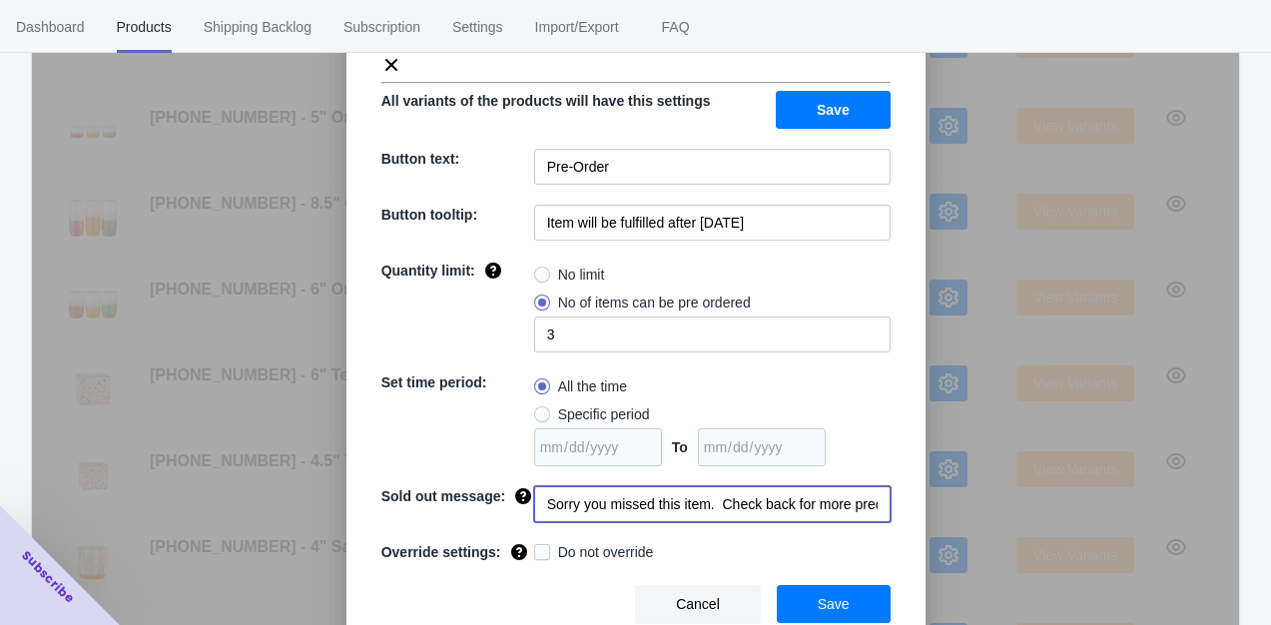
type input "Sorry you missed this item. Check back for more preorder items."
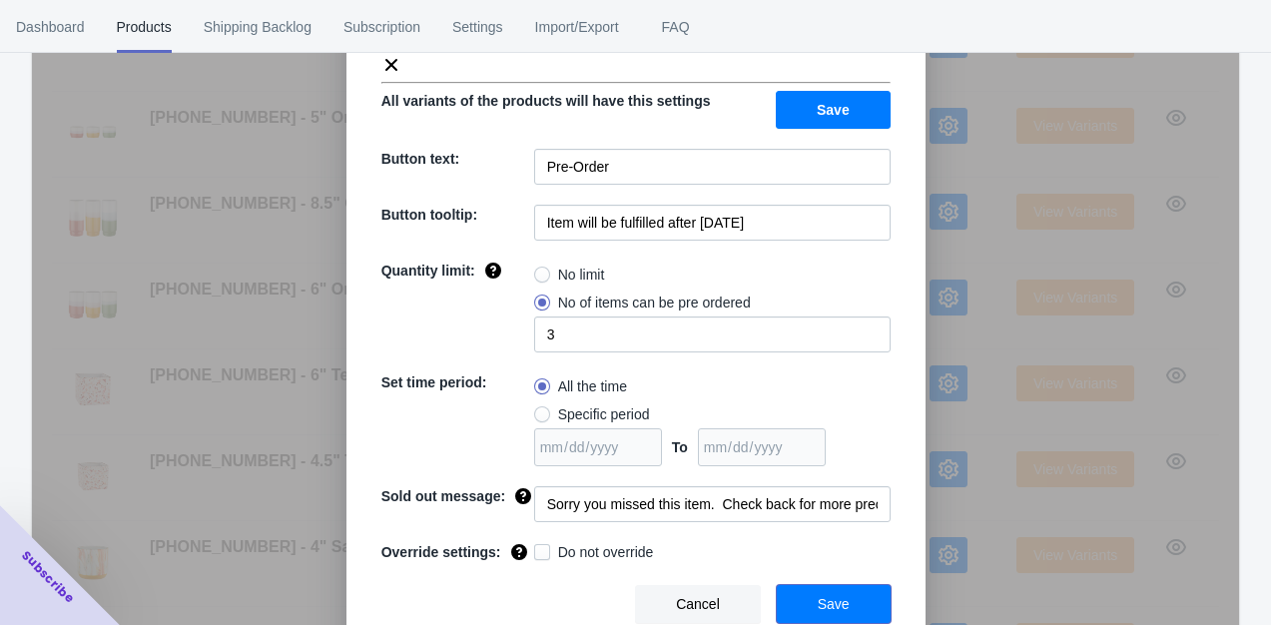
click at [847, 605] on button "Save" at bounding box center [834, 604] width 114 height 38
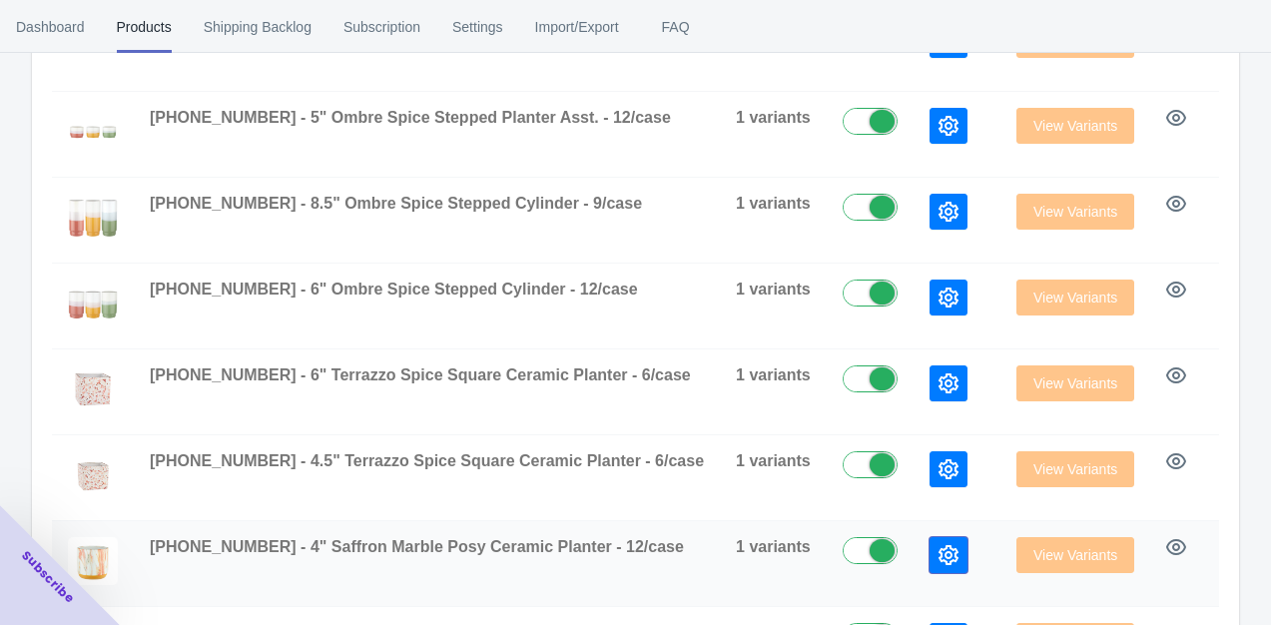
click at [938, 557] on icon "button" at bounding box center [948, 555] width 20 height 20
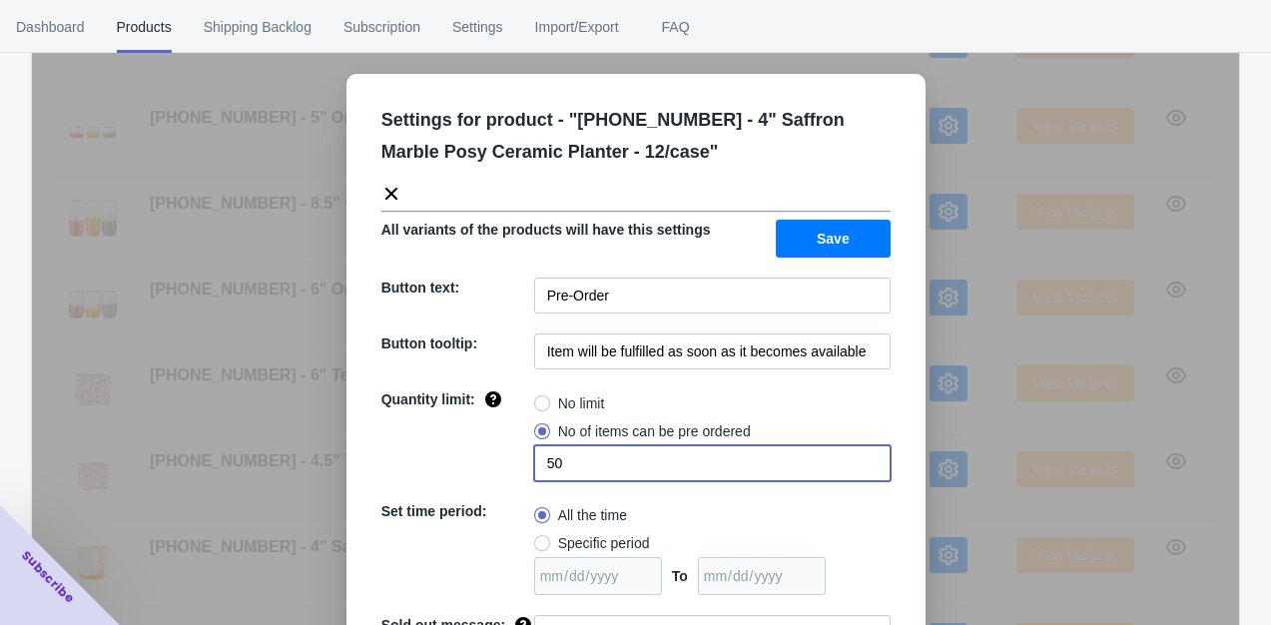
click at [590, 467] on input "50" at bounding box center [712, 463] width 356 height 36
type input "4"
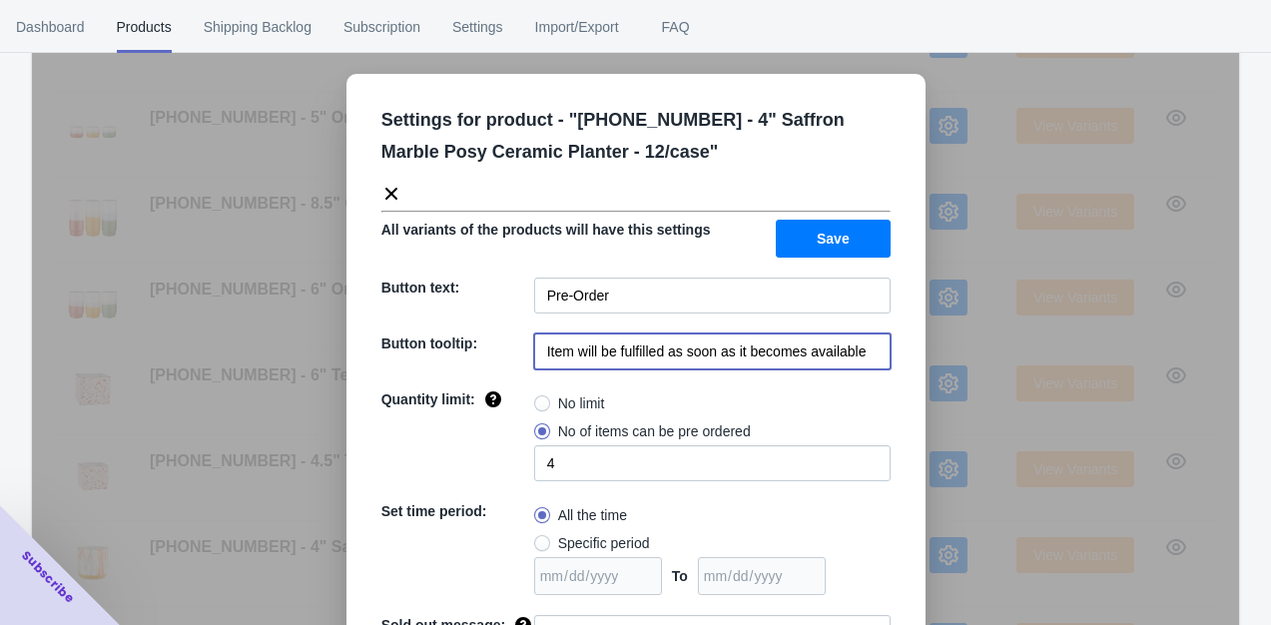
click at [862, 341] on input "Item will be fulfilled as soon as it becomes available" at bounding box center [712, 351] width 356 height 36
type input "Item will be fulfilled after [DATE]"
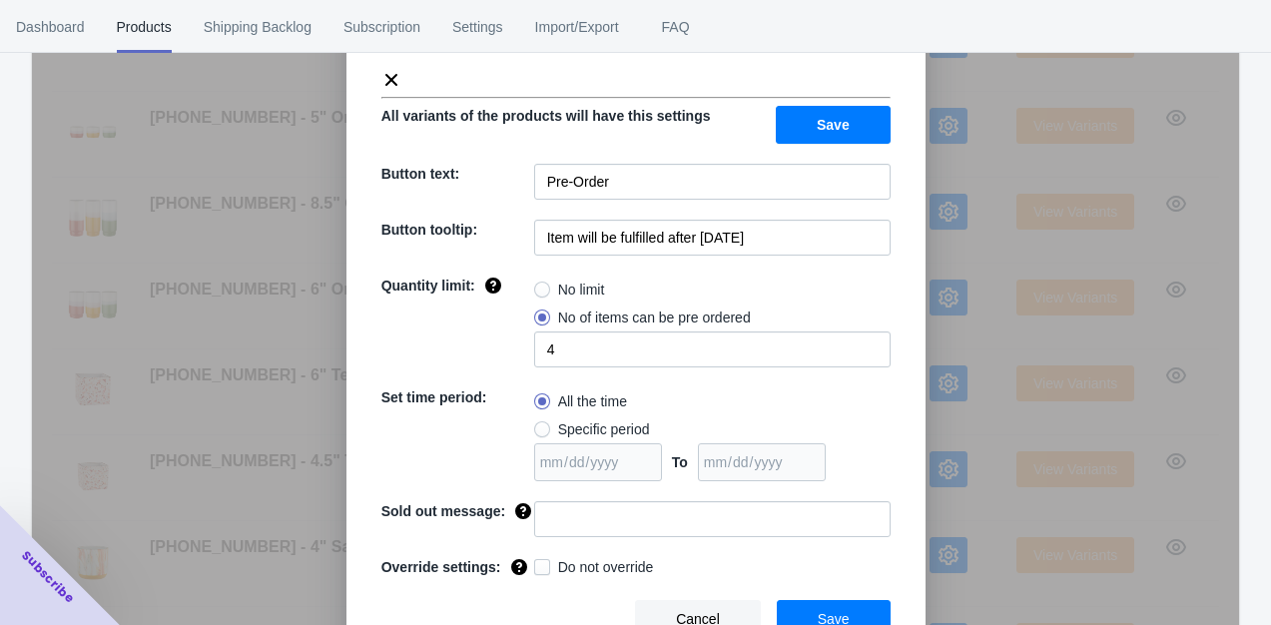
scroll to position [129, 0]
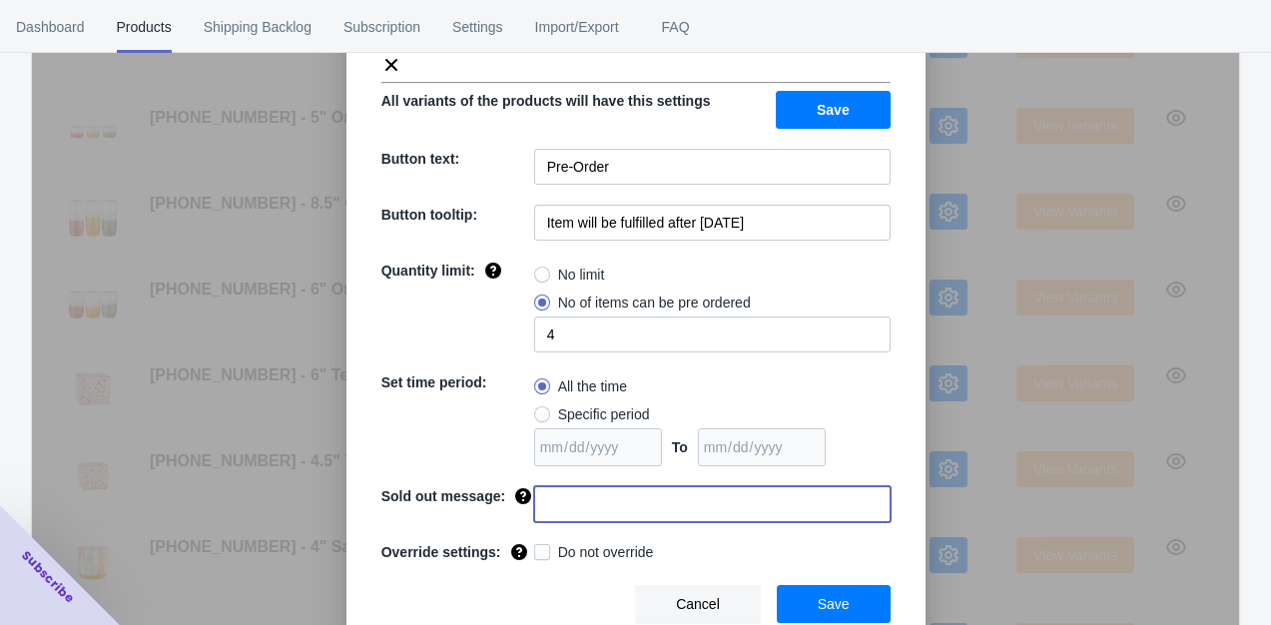
paste input "Sorry you missed this item. Check back for more preorder items."
type input "Sorry you missed this item. Check back for more preorder items."
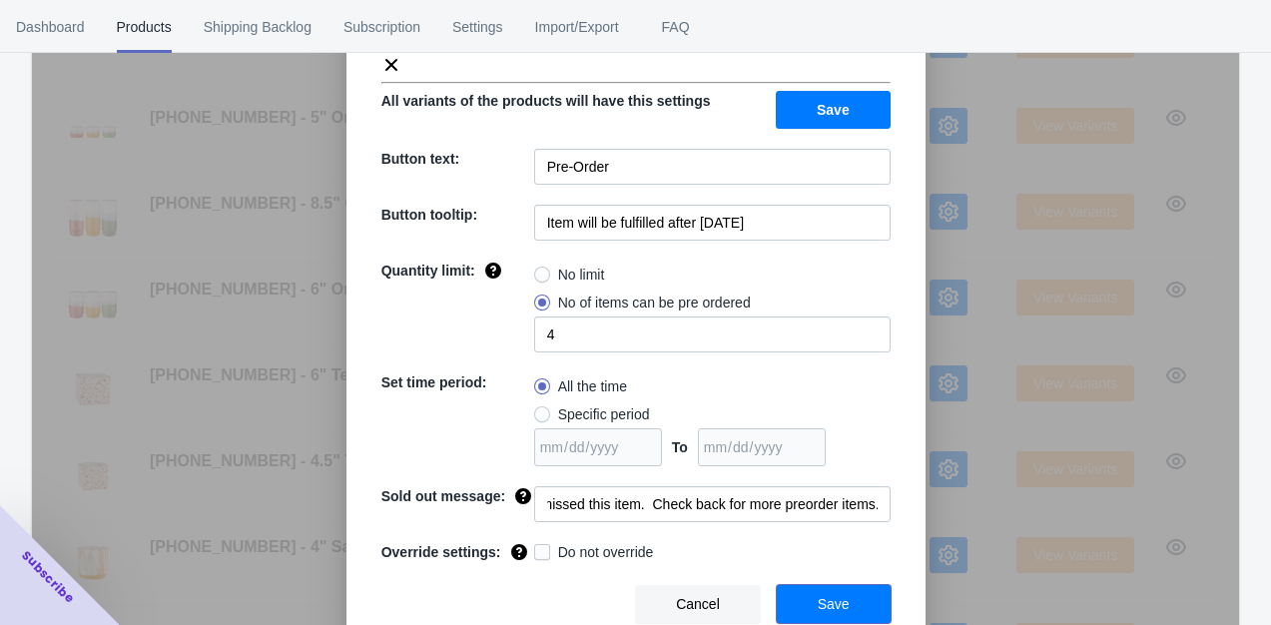
scroll to position [0, 0]
click at [824, 600] on span "Save" at bounding box center [833, 604] width 32 height 16
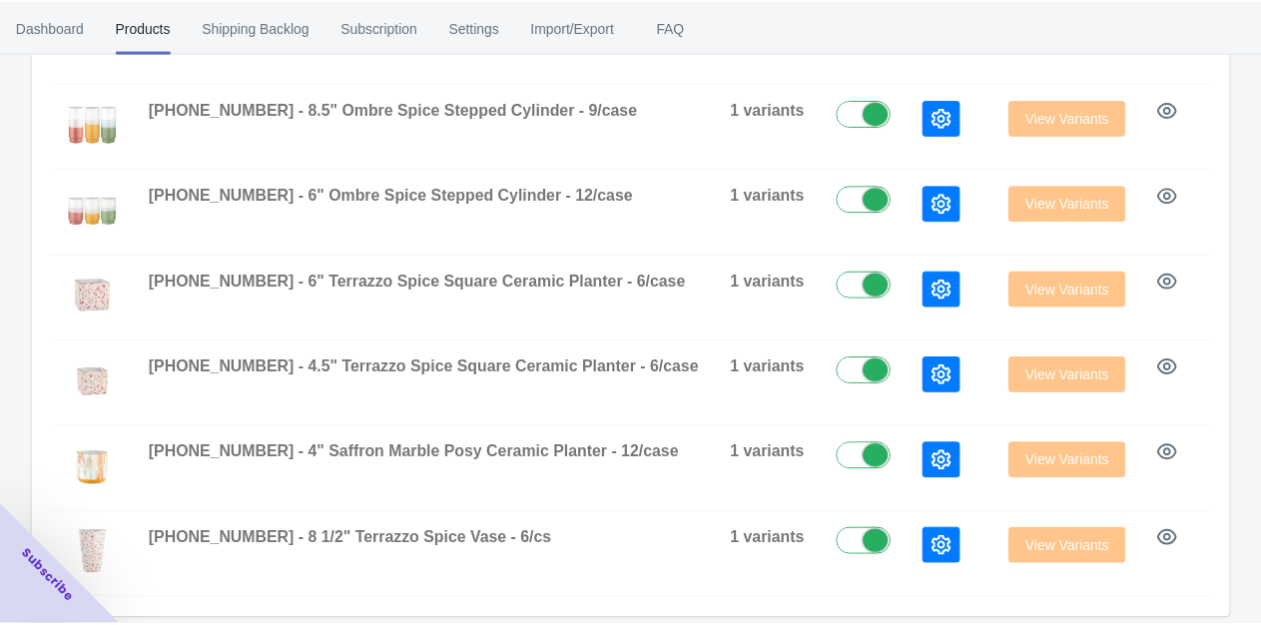
scroll to position [678, 0]
